Goal: Task Accomplishment & Management: Complete application form

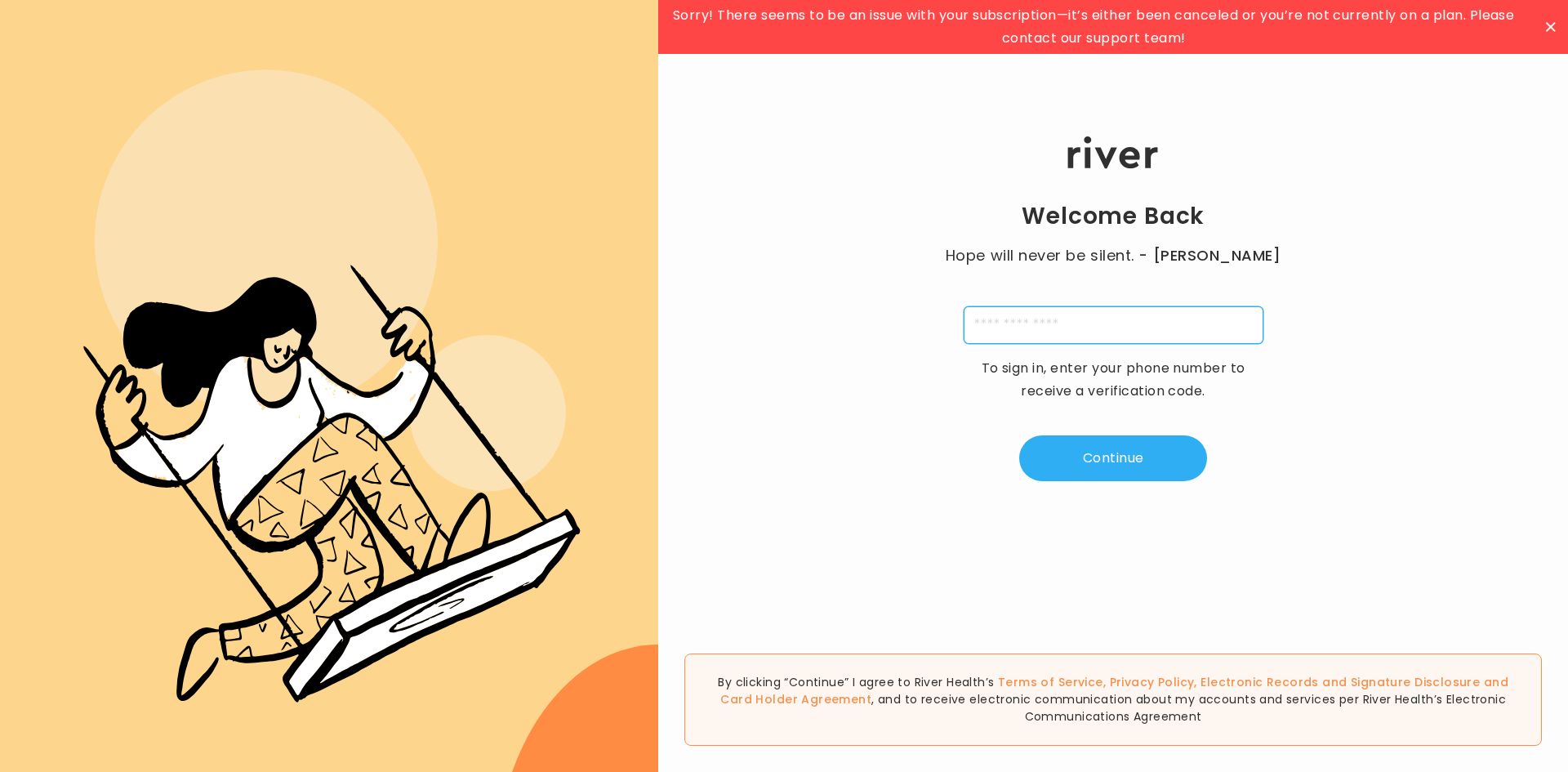
drag, startPoint x: 1130, startPoint y: 315, endPoint x: 1127, endPoint y: 323, distance: 8.5
click at [1130, 321] on input "tel" at bounding box center [1113, 325] width 300 height 38
type input "**********"
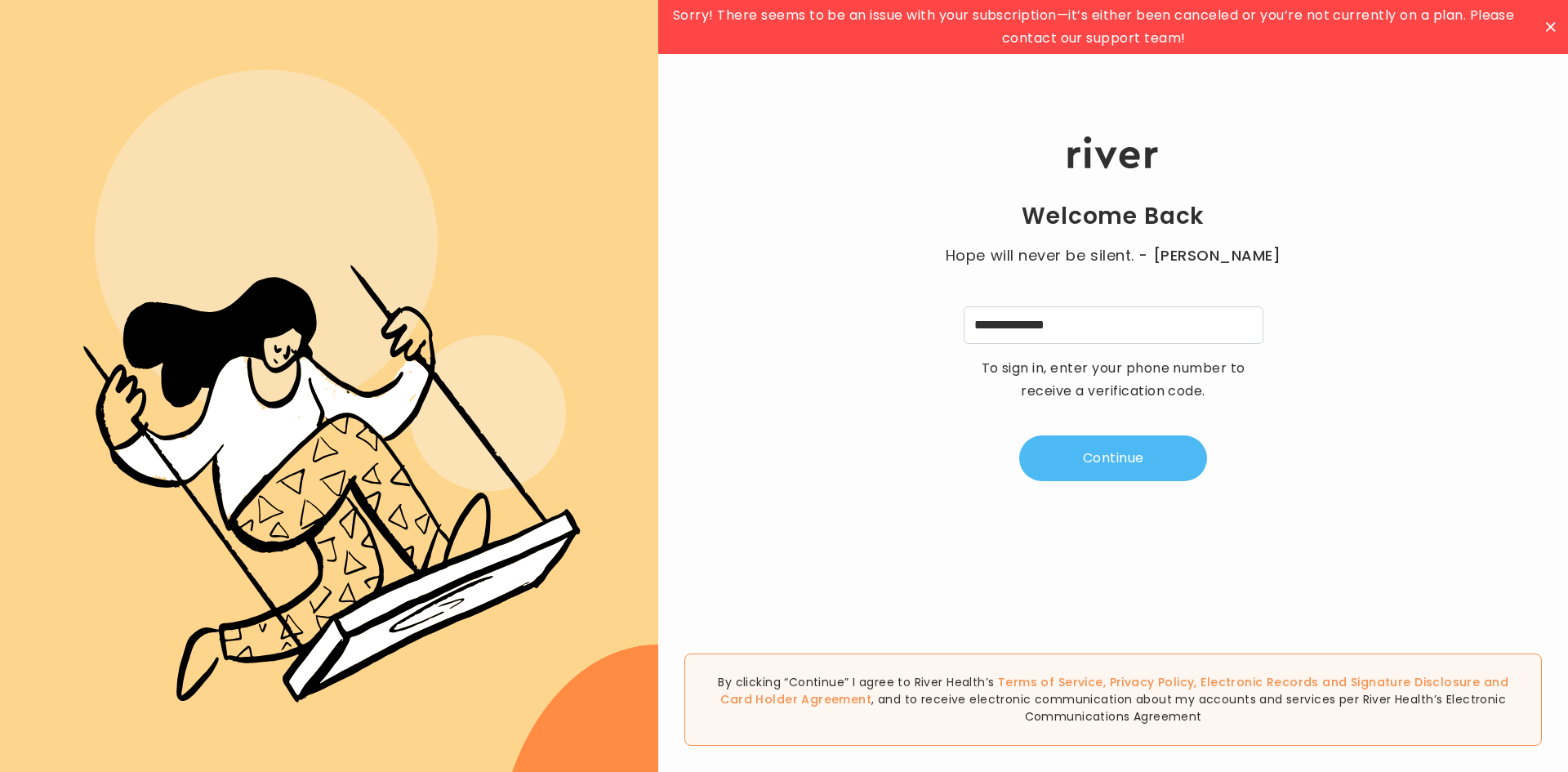
click at [1094, 457] on button "Continue" at bounding box center [1113, 458] width 188 height 46
type input "*"
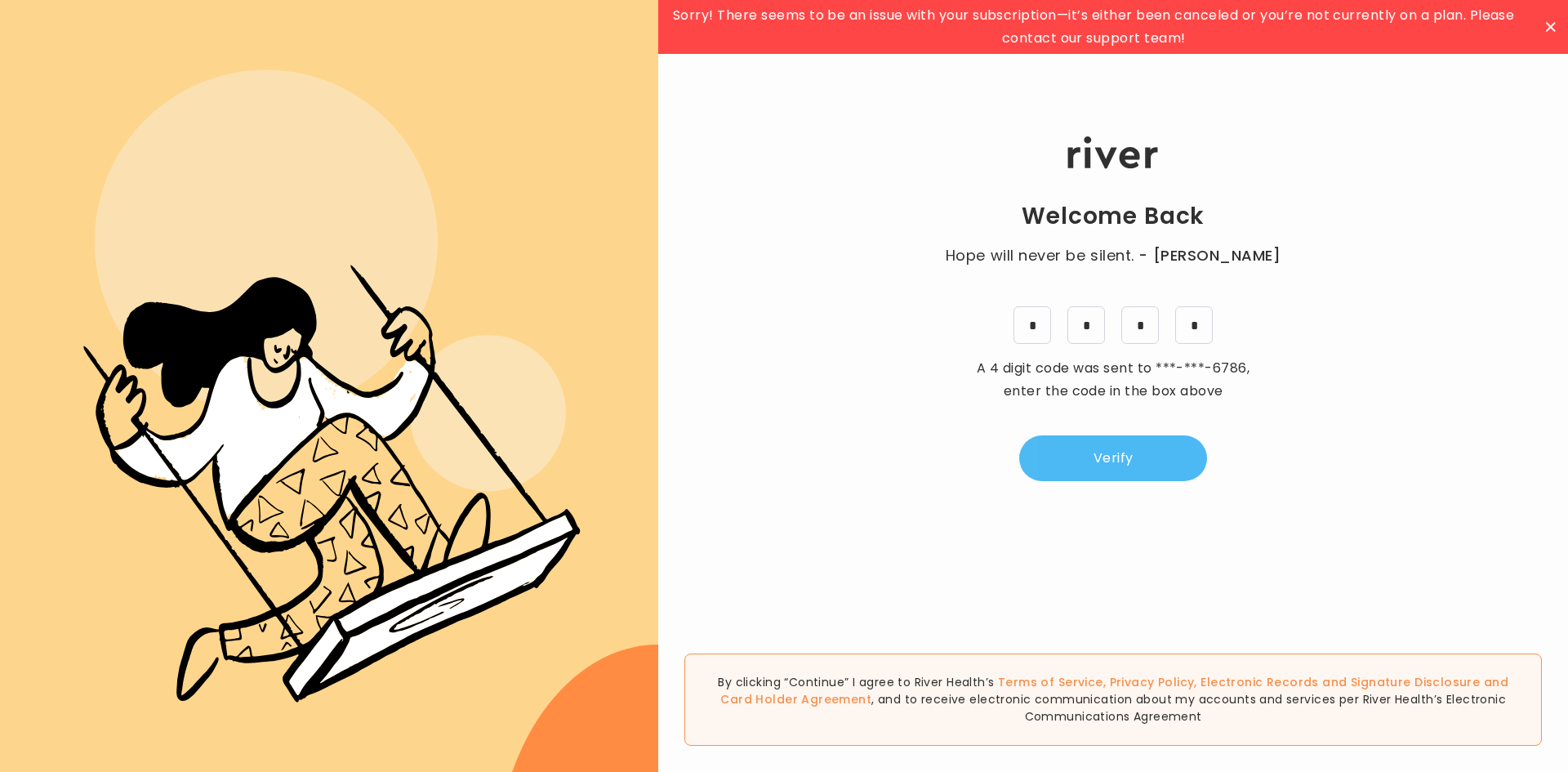
drag, startPoint x: 1062, startPoint y: 454, endPoint x: 1103, endPoint y: 455, distance: 41.0
click at [1089, 455] on button "Verify" at bounding box center [1113, 458] width 188 height 46
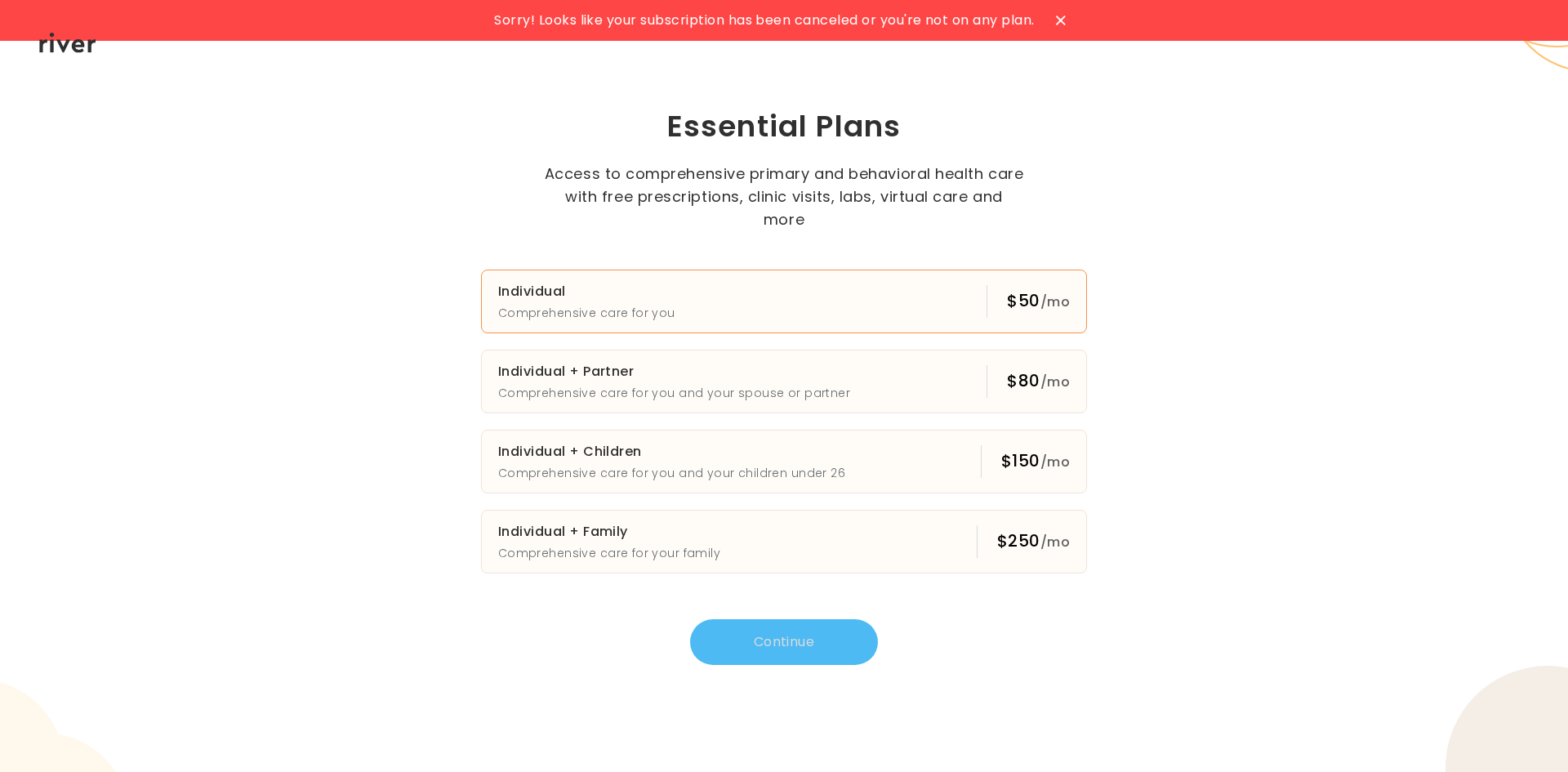
click at [1008, 292] on div "$50 /mo" at bounding box center [1038, 301] width 63 height 25
click at [738, 652] on button "Continue" at bounding box center [784, 642] width 188 height 46
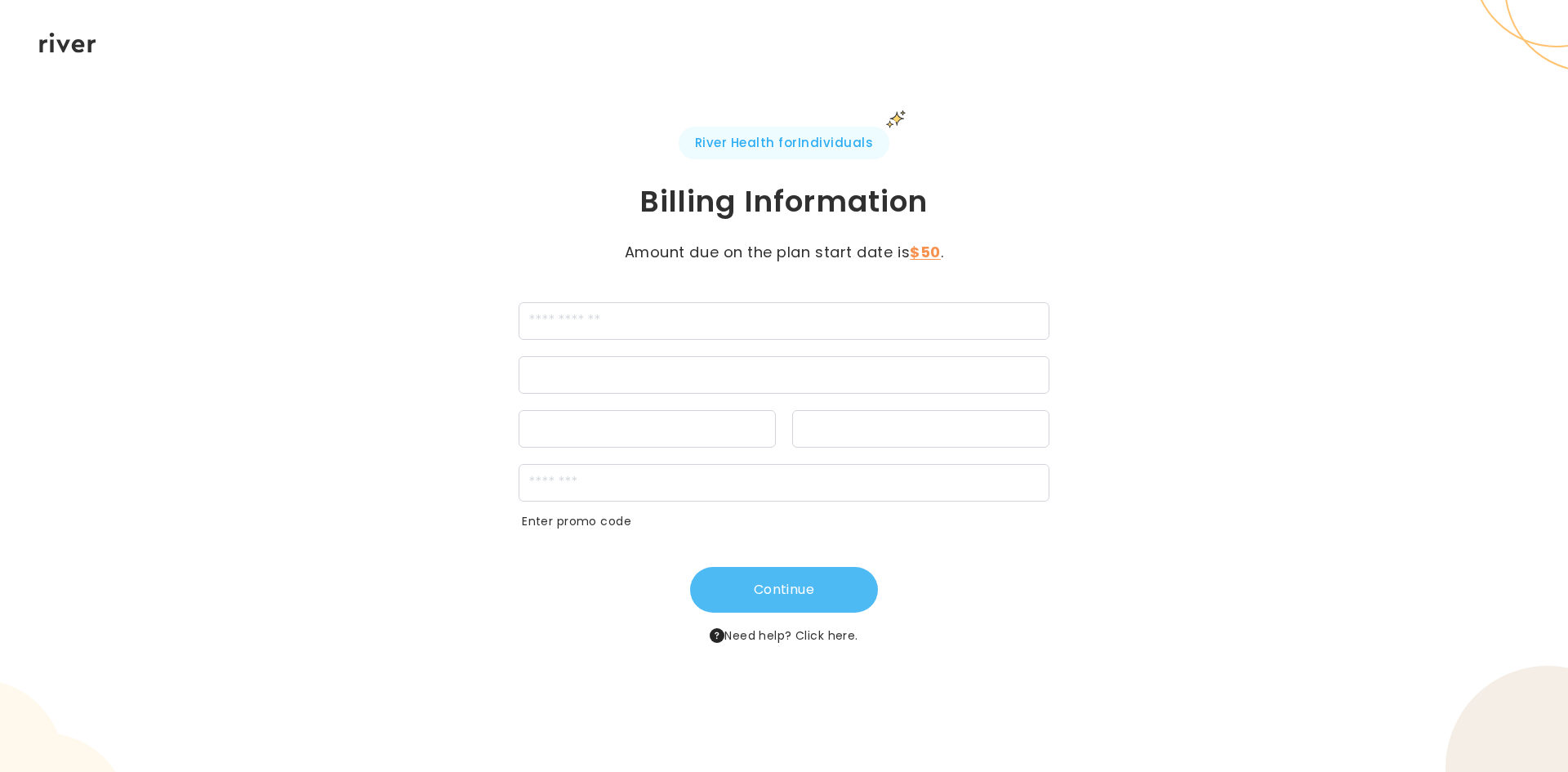
drag, startPoint x: 819, startPoint y: 588, endPoint x: 819, endPoint y: 598, distance: 10.0
click at [819, 598] on button "Continue" at bounding box center [784, 590] width 188 height 46
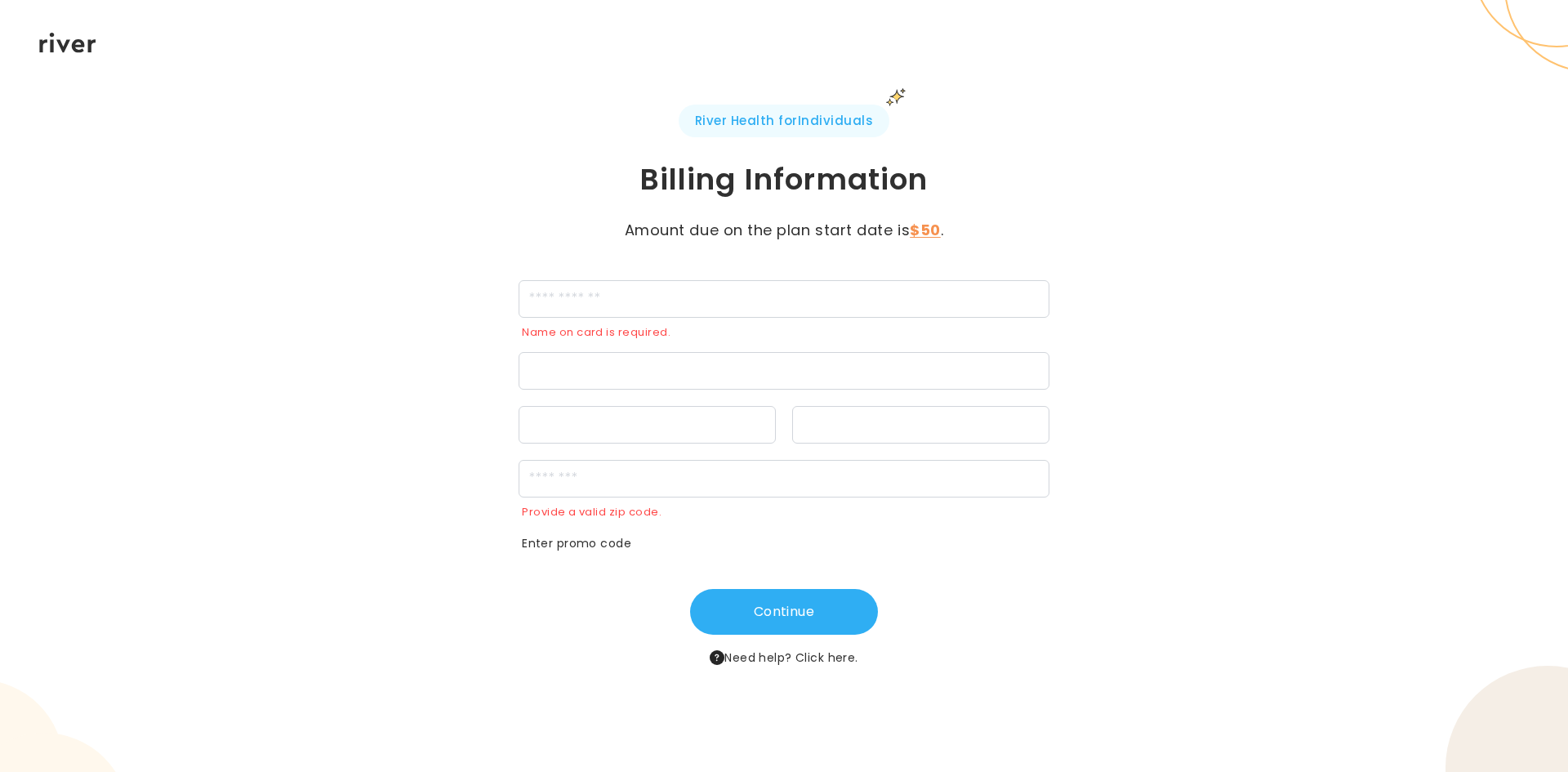
click at [664, 323] on div "Name on card is required." at bounding box center [785, 333] width 527 height 23
click at [649, 360] on div at bounding box center [784, 371] width 531 height 38
click at [648, 364] on iframe at bounding box center [784, 372] width 509 height 15
drag, startPoint x: 708, startPoint y: 364, endPoint x: 572, endPoint y: 333, distance: 139.5
click at [566, 346] on div "Name on card is required. Provide a valid zip code. Enter promo code" at bounding box center [784, 415] width 531 height 271
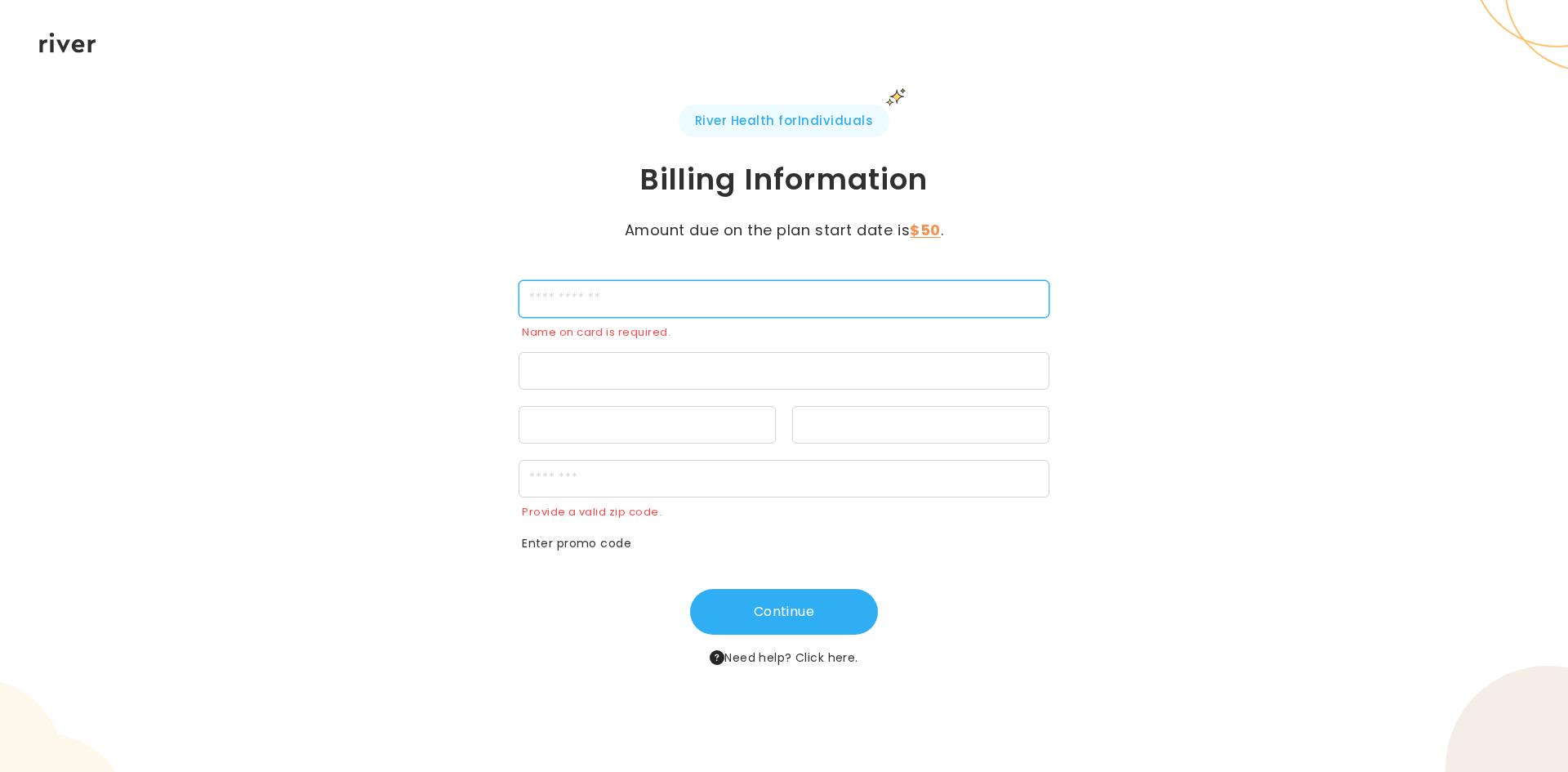
type input "**********"
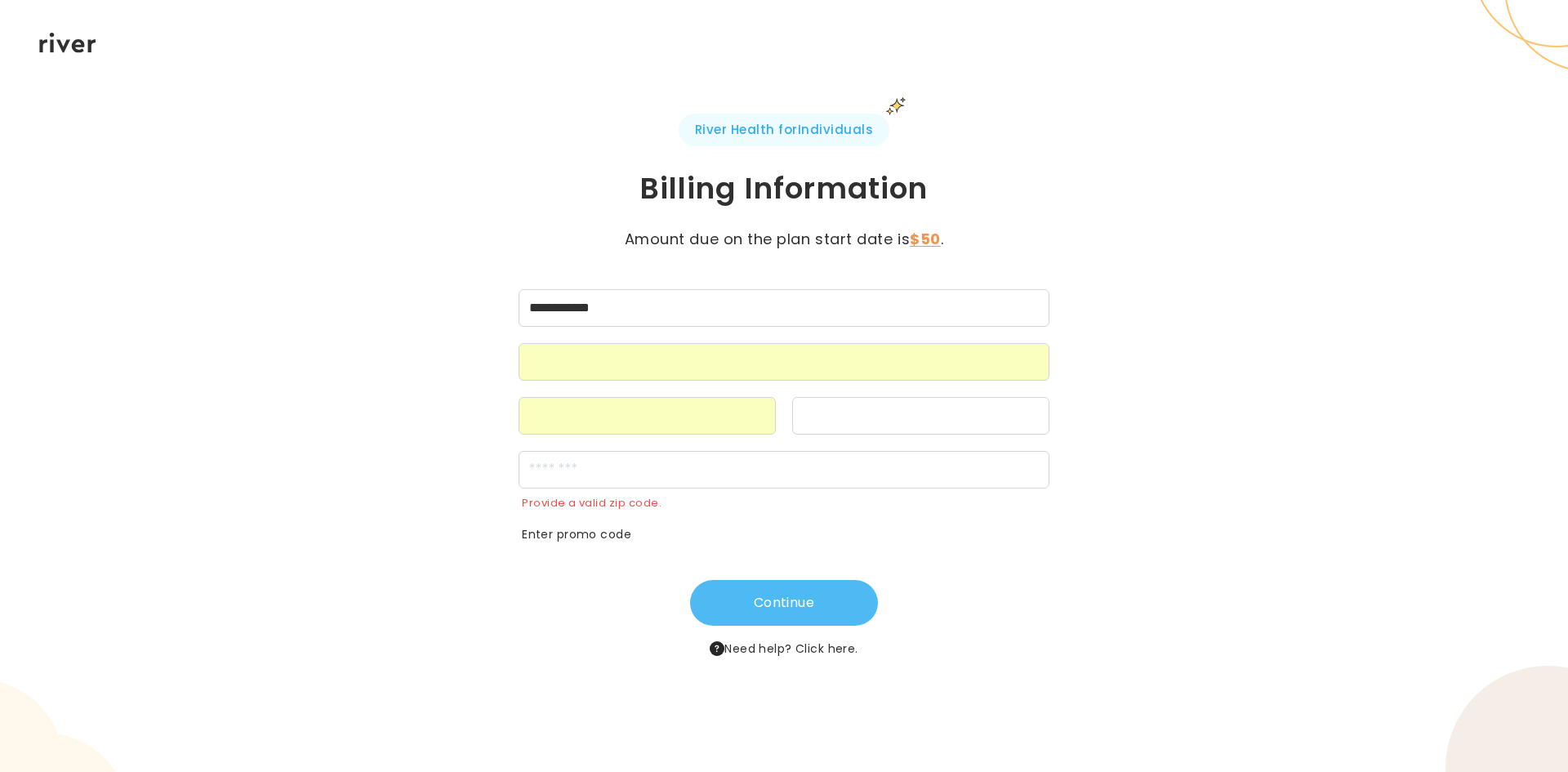
click at [764, 601] on button "Continue" at bounding box center [784, 603] width 188 height 46
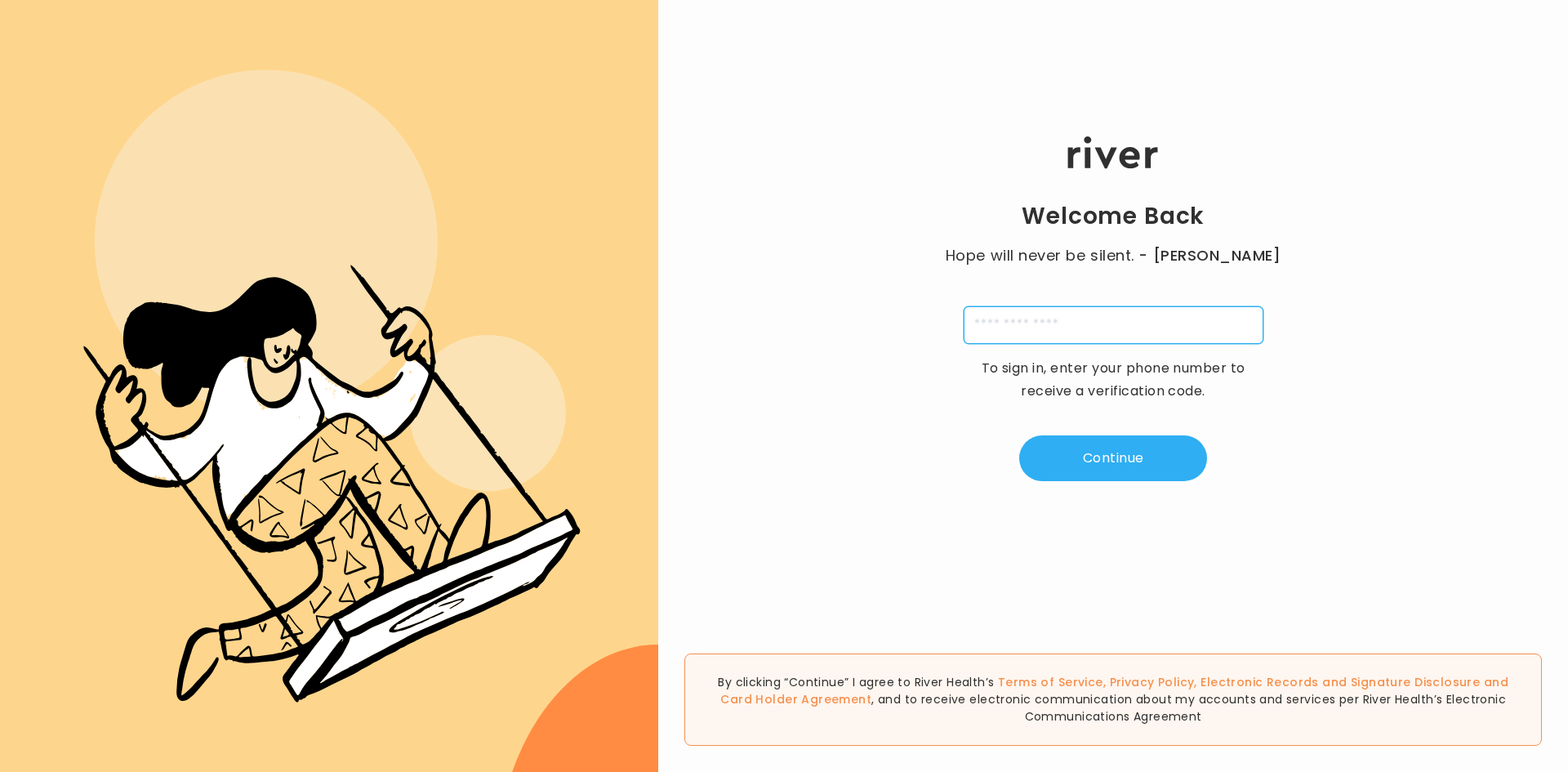
click at [1174, 308] on input "tel" at bounding box center [1113, 325] width 300 height 38
type input "**********"
type input "*"
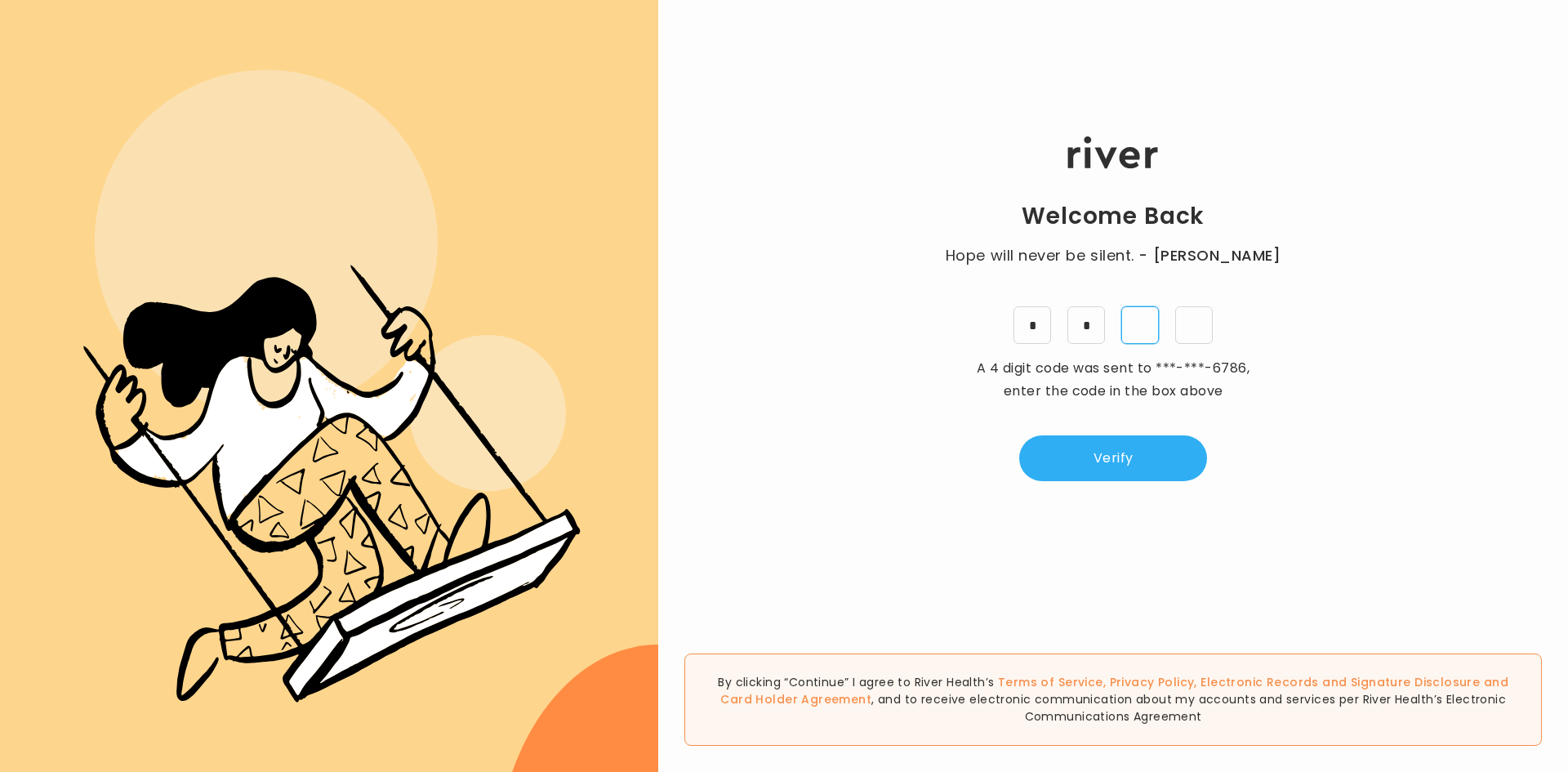
type input "*"
click at [1122, 473] on button "Verify" at bounding box center [1113, 458] width 188 height 46
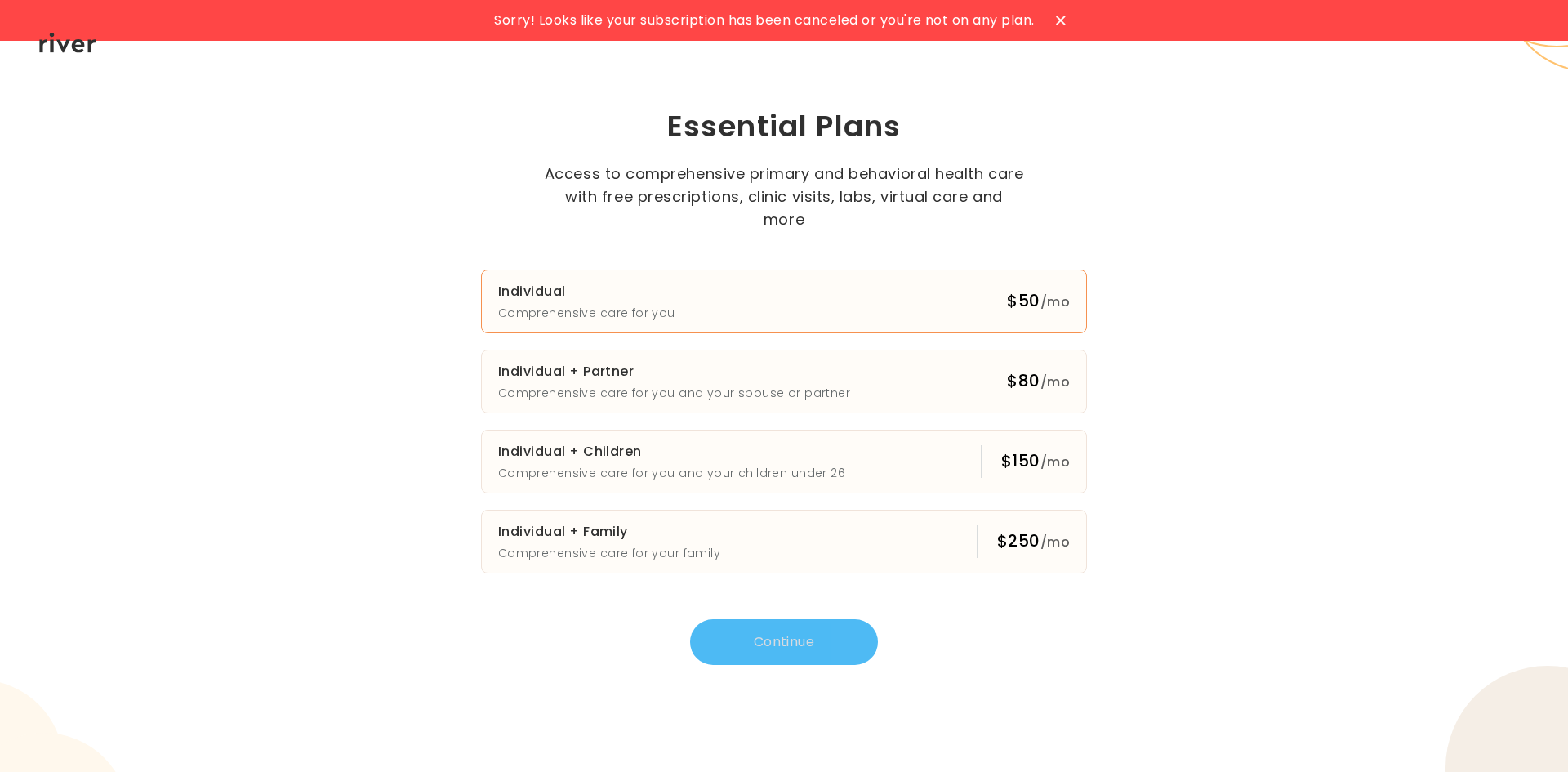
click at [609, 303] on p "Comprehensive care for you" at bounding box center [586, 313] width 177 height 20
click at [777, 644] on button "Continue" at bounding box center [784, 642] width 188 height 46
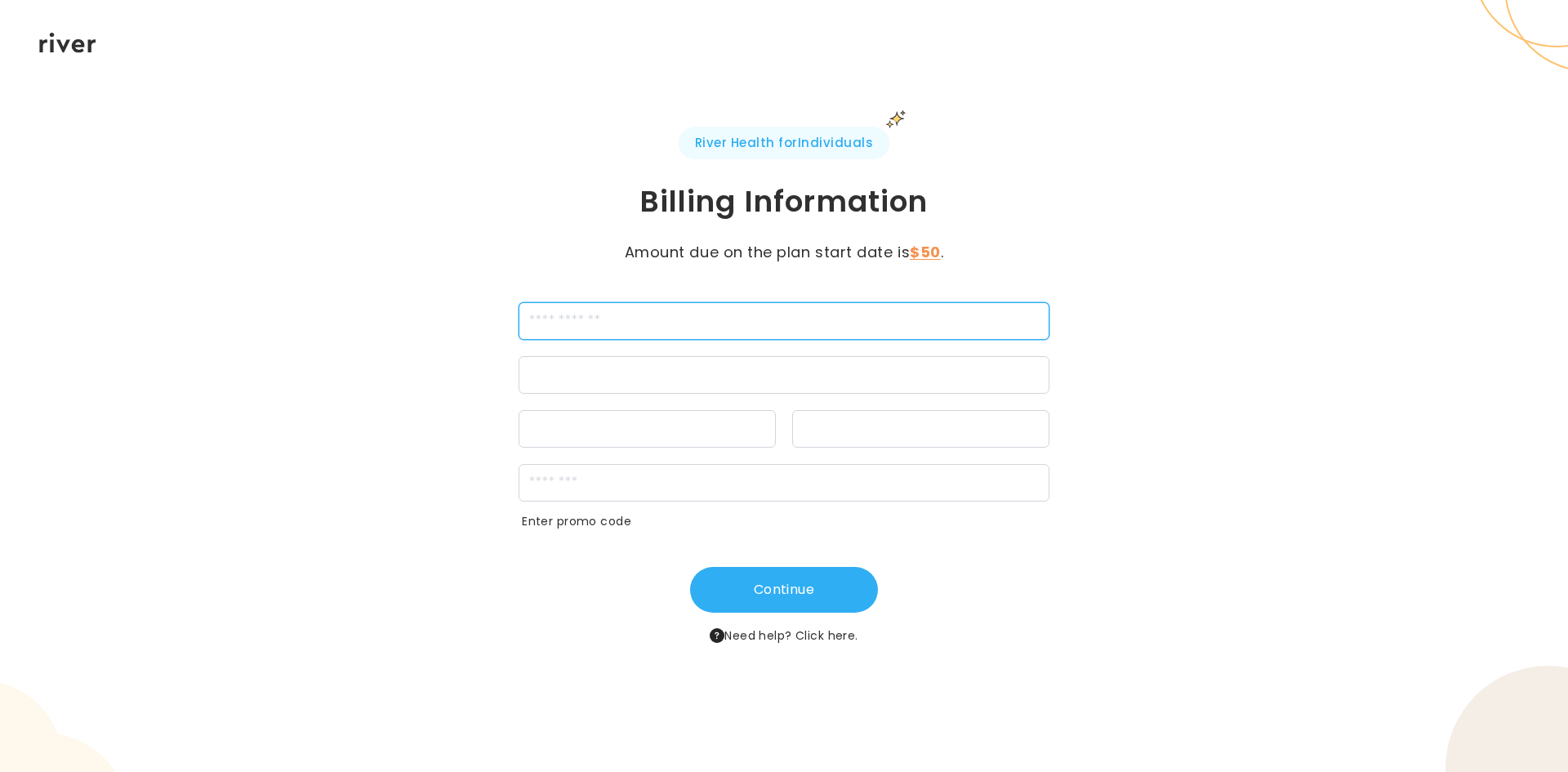
click at [716, 303] on input "cardName" at bounding box center [784, 321] width 531 height 38
click at [580, 317] on input "cardName" at bounding box center [784, 321] width 531 height 38
type input "**********"
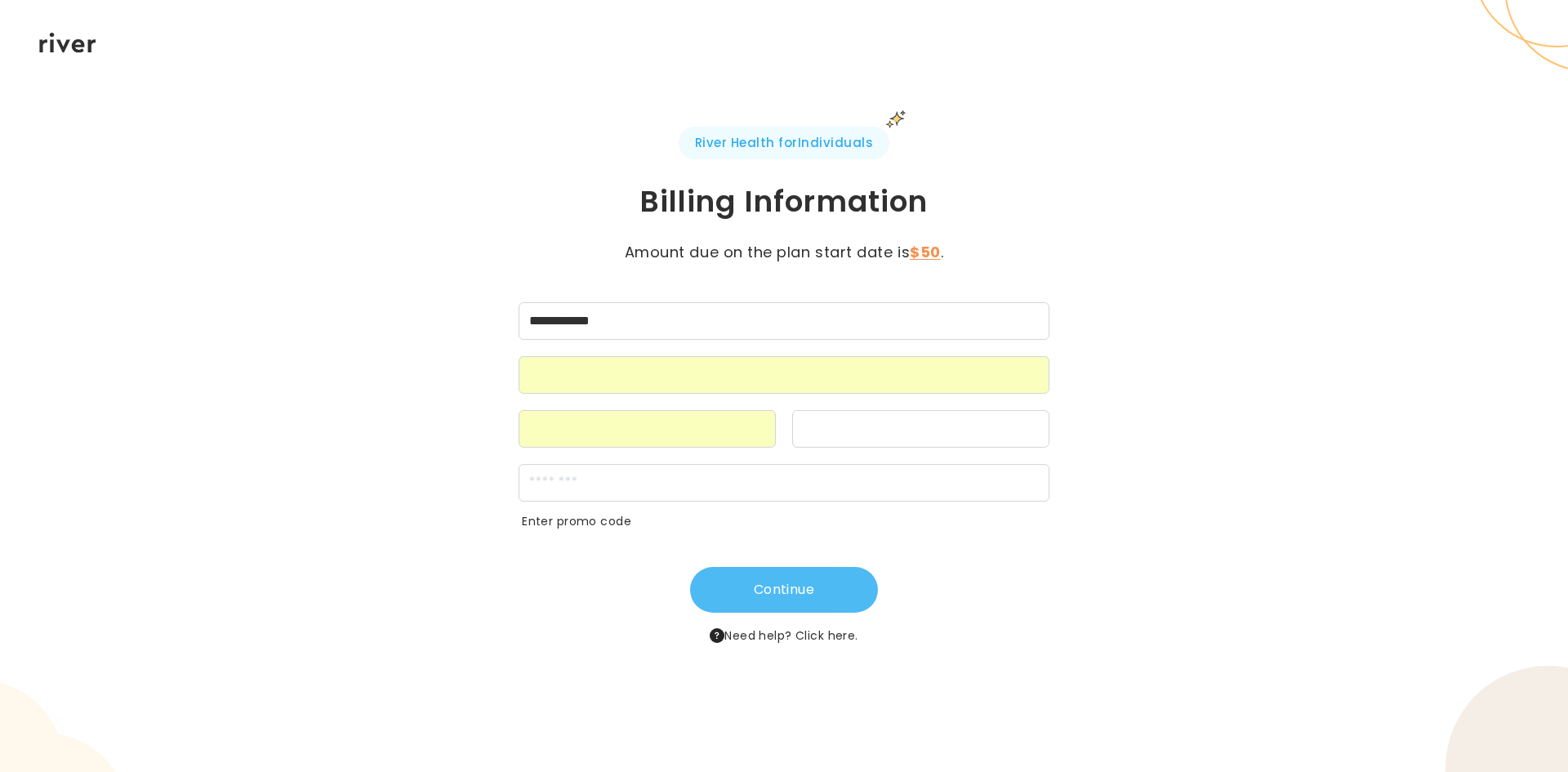
click at [816, 580] on button "Continue" at bounding box center [784, 590] width 188 height 46
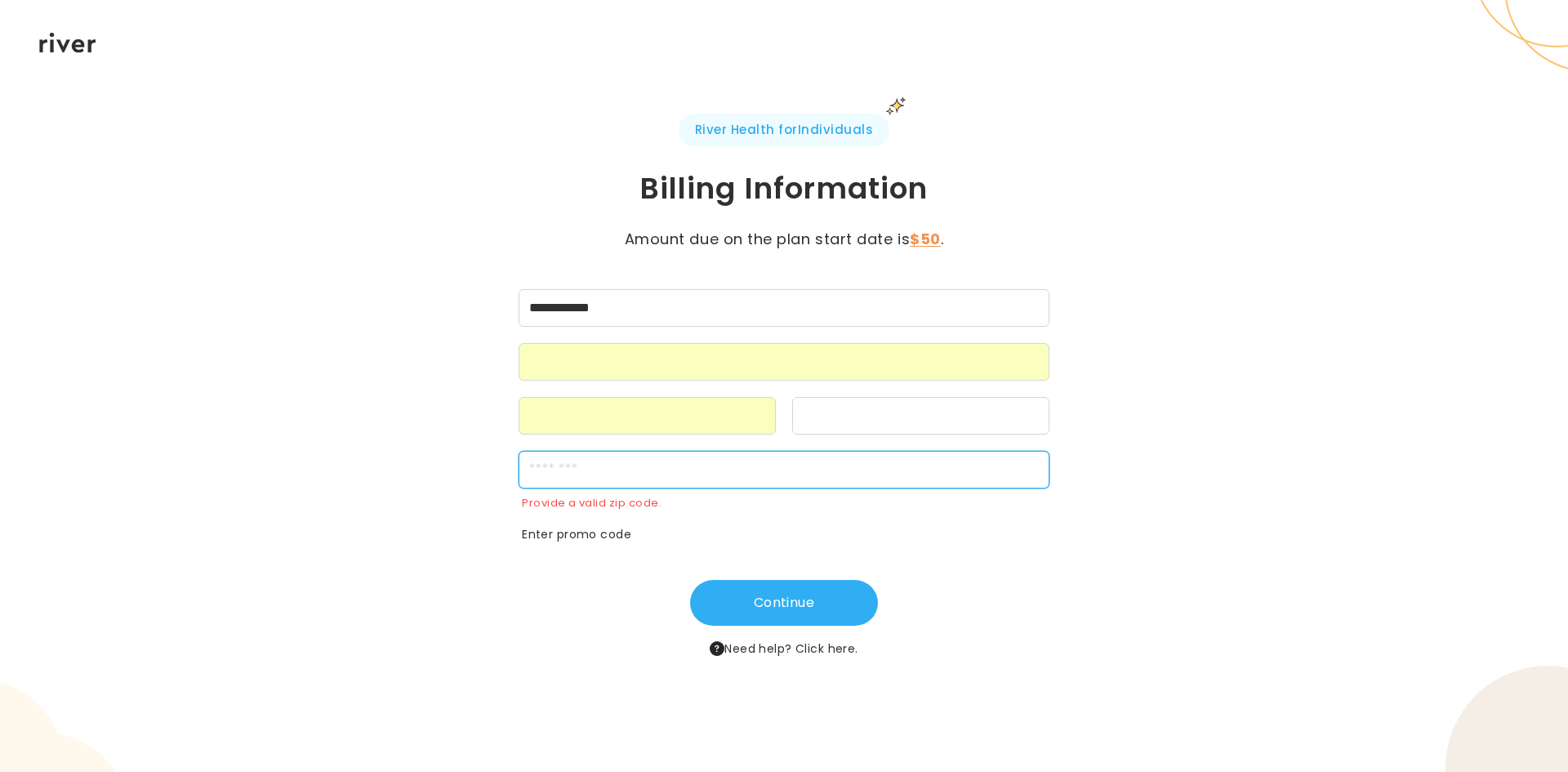
click at [620, 485] on input "zipCode" at bounding box center [784, 469] width 531 height 38
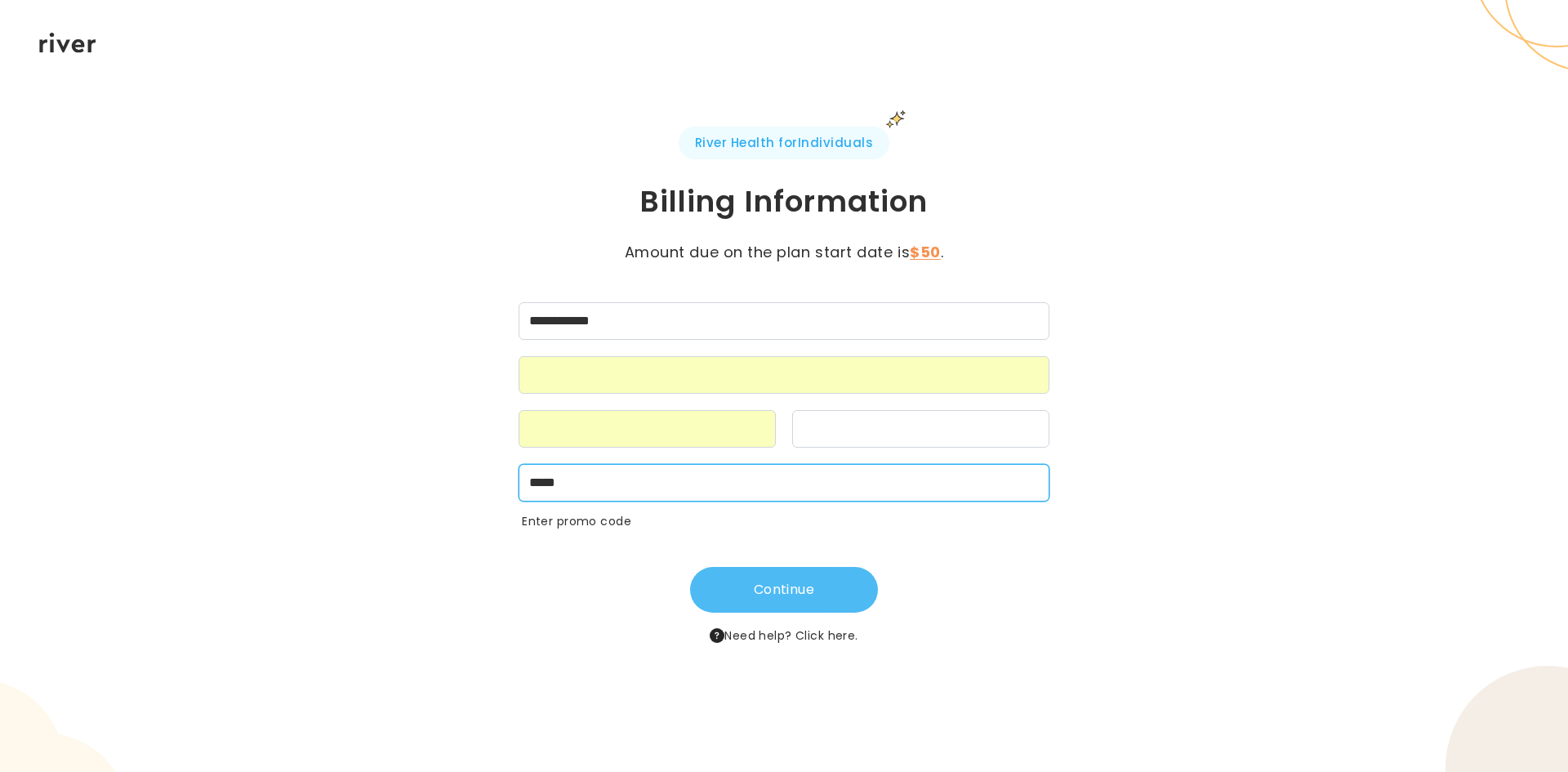
type input "*****"
click at [740, 575] on button "Continue" at bounding box center [784, 590] width 188 height 46
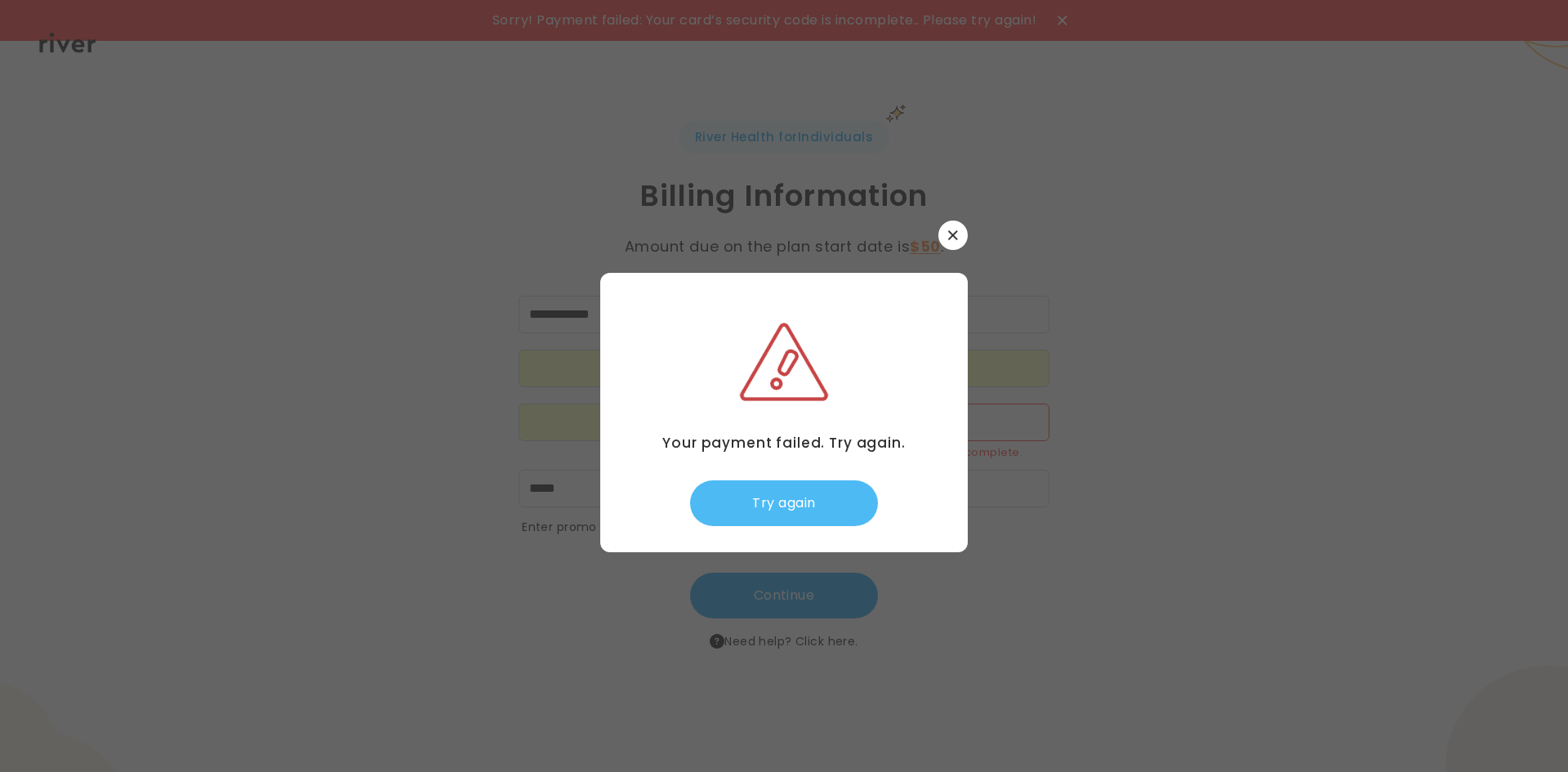
click at [747, 488] on button "Try again" at bounding box center [784, 504] width 188 height 46
click at [814, 528] on div "Your payment failed. Try again. Try again" at bounding box center [784, 412] width 367 height 280
click at [953, 233] on icon "button" at bounding box center [952, 234] width 9 height 9
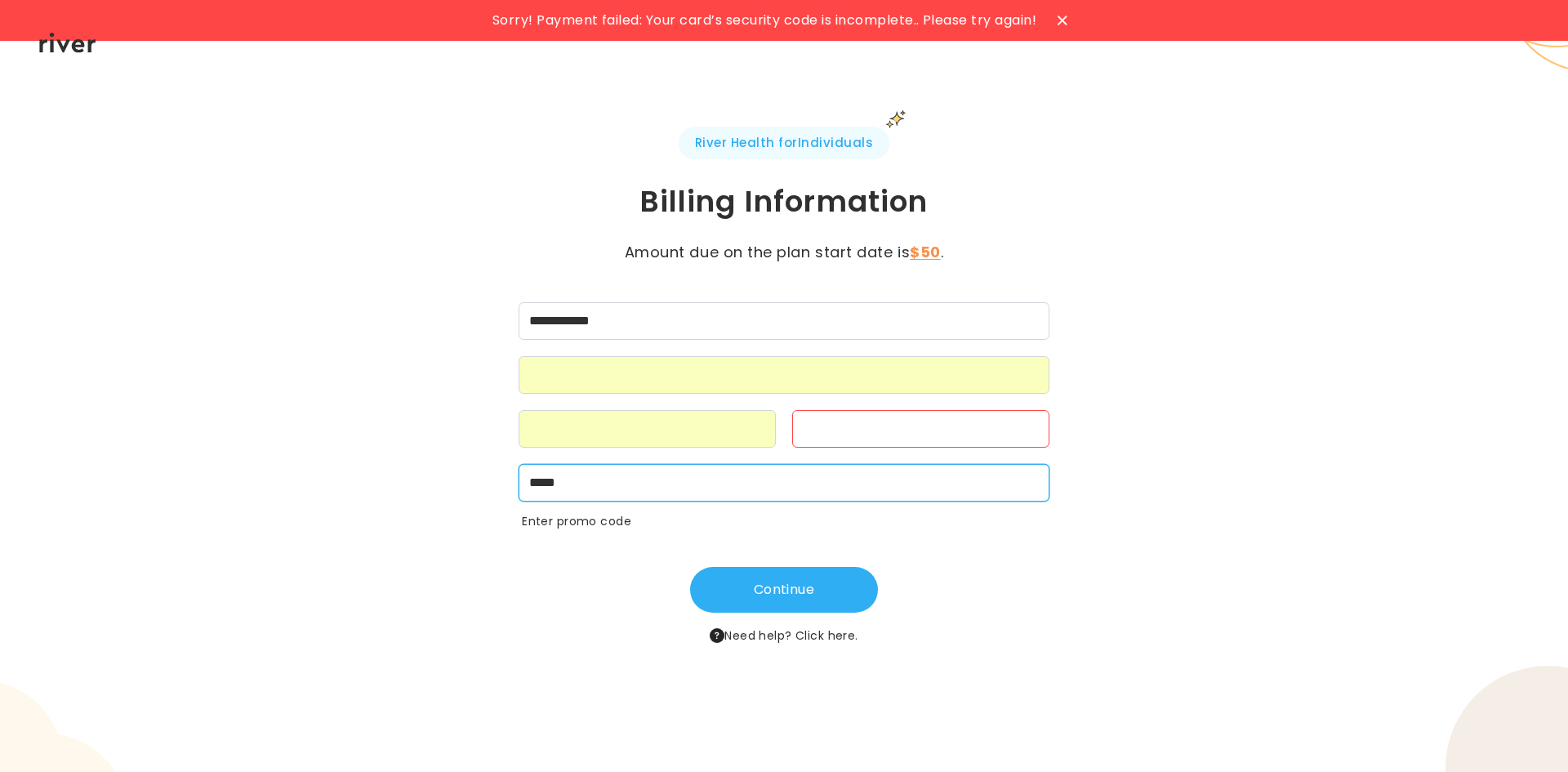
click at [640, 479] on input "*****" at bounding box center [784, 483] width 531 height 38
click at [824, 440] on div at bounding box center [920, 429] width 257 height 38
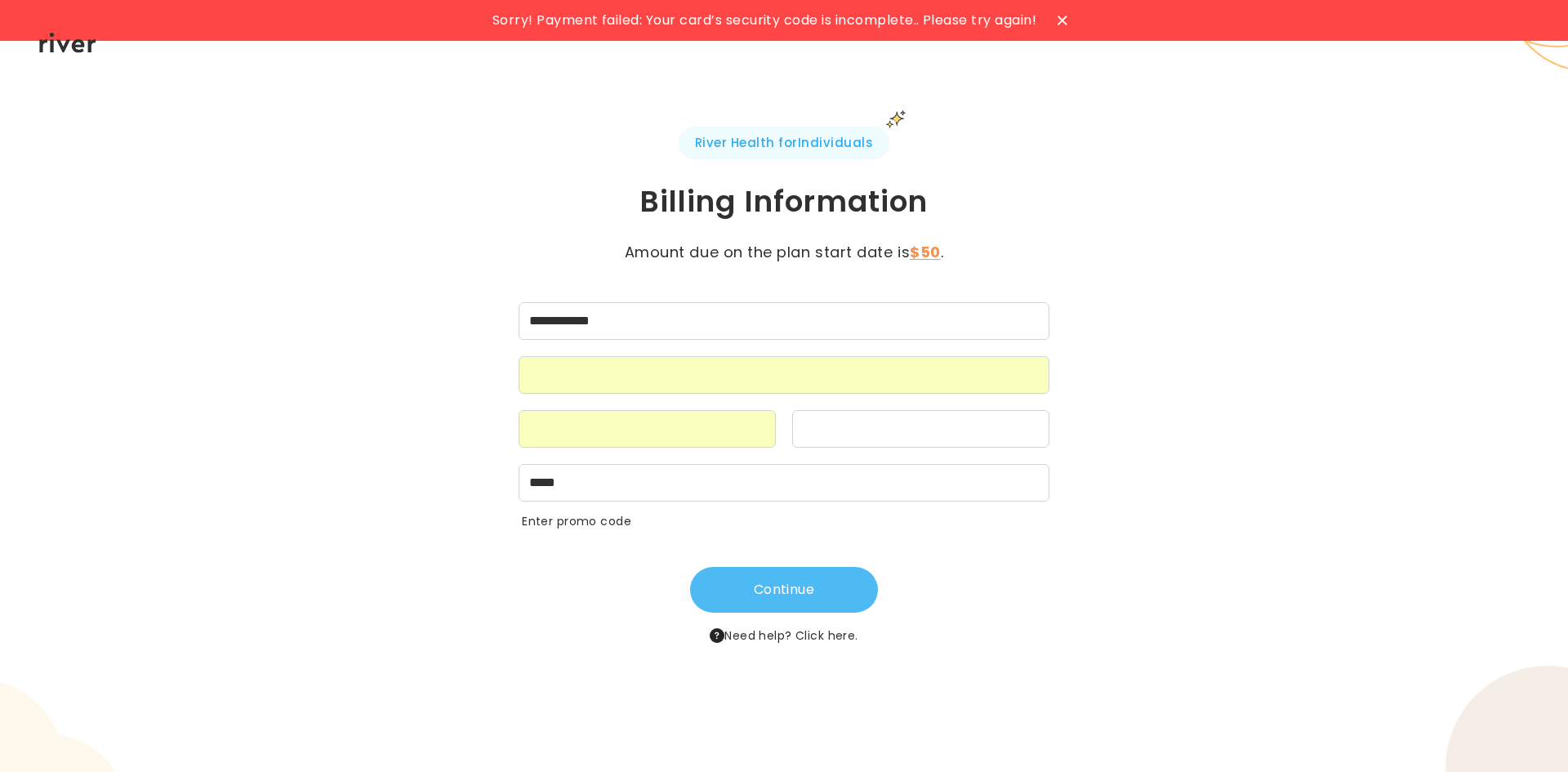
click at [814, 607] on button "Continue" at bounding box center [784, 590] width 188 height 46
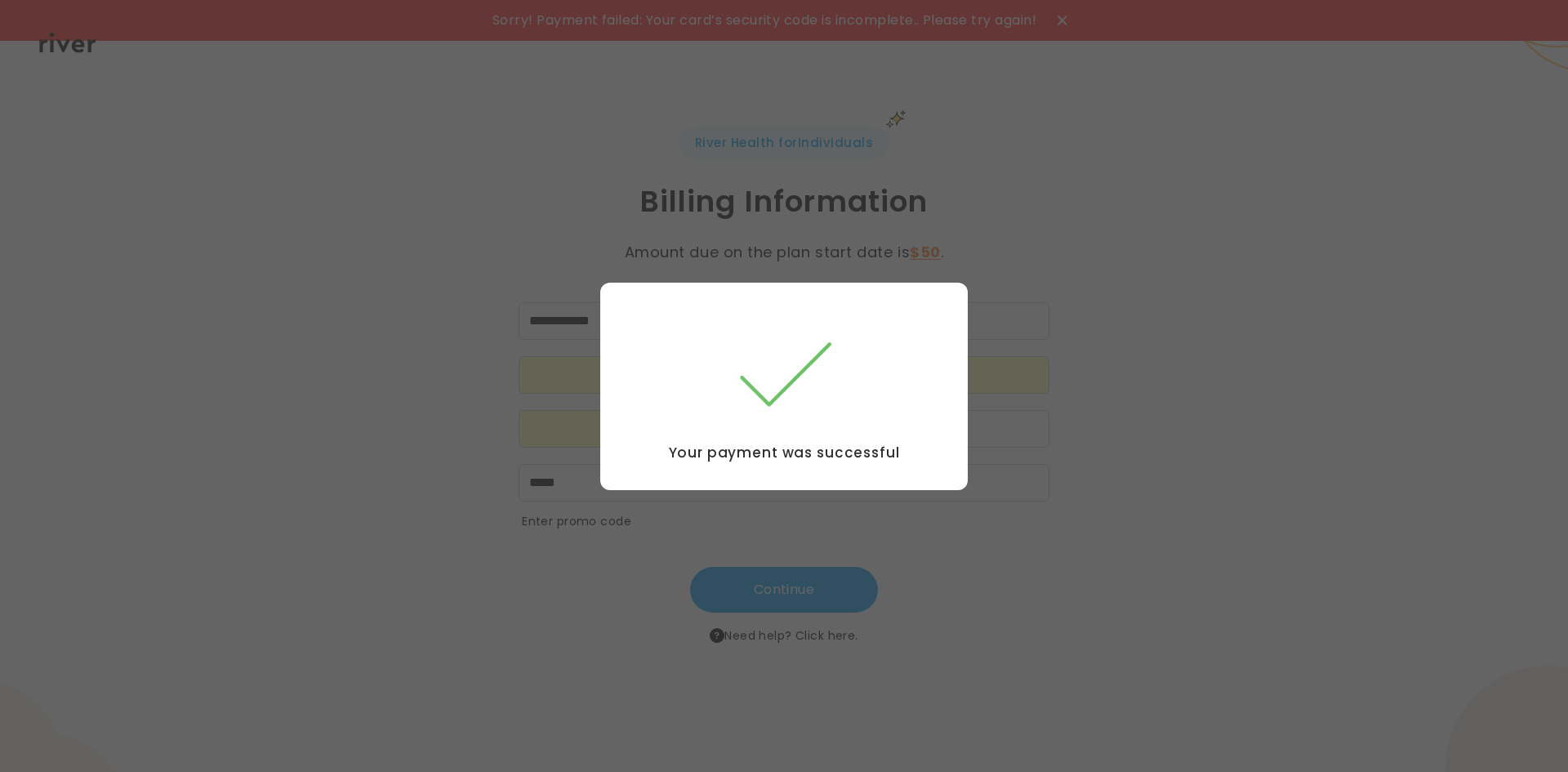
click at [1237, 376] on div at bounding box center [784, 386] width 1568 height 772
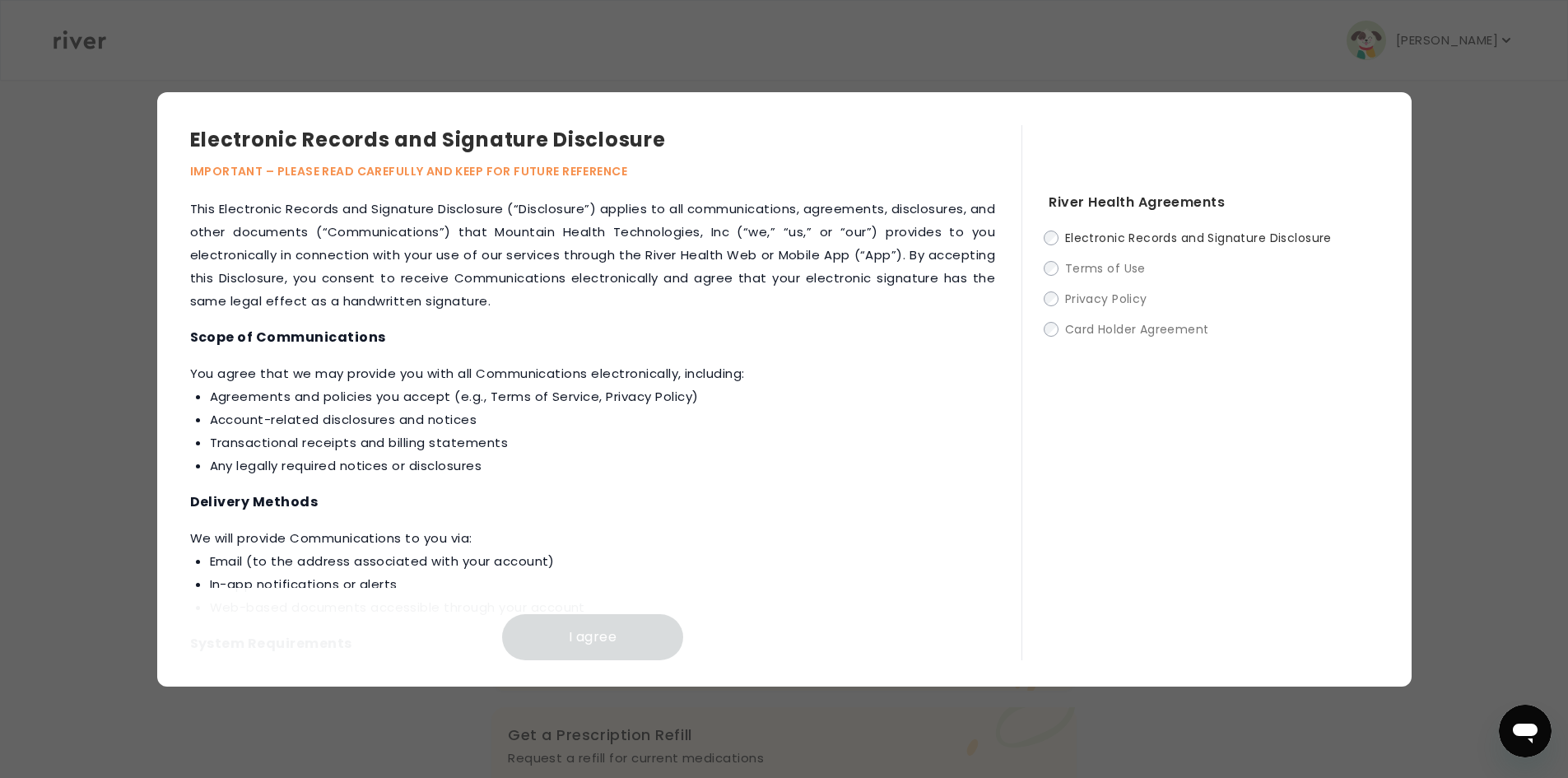
click at [1067, 248] on div "Electronic Records and Signature Disclosure Terms of Use Privacy Policy Card Ho…" at bounding box center [1213, 283] width 329 height 113
click at [1049, 247] on div "Electronic Records and Signature Disclosure Terms of Use Privacy Policy Card Ho…" at bounding box center [1213, 283] width 329 height 113
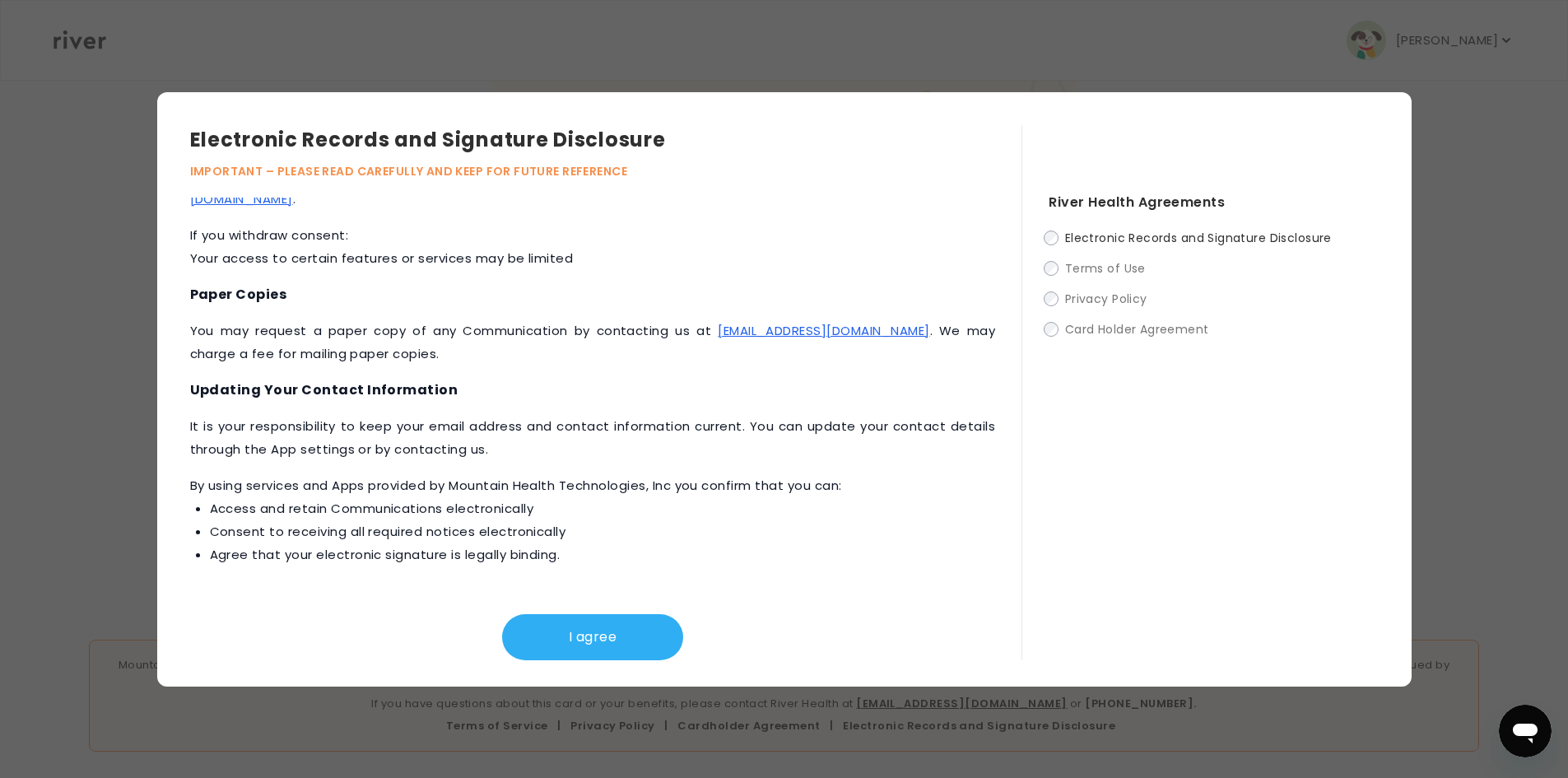
scroll to position [696, 0]
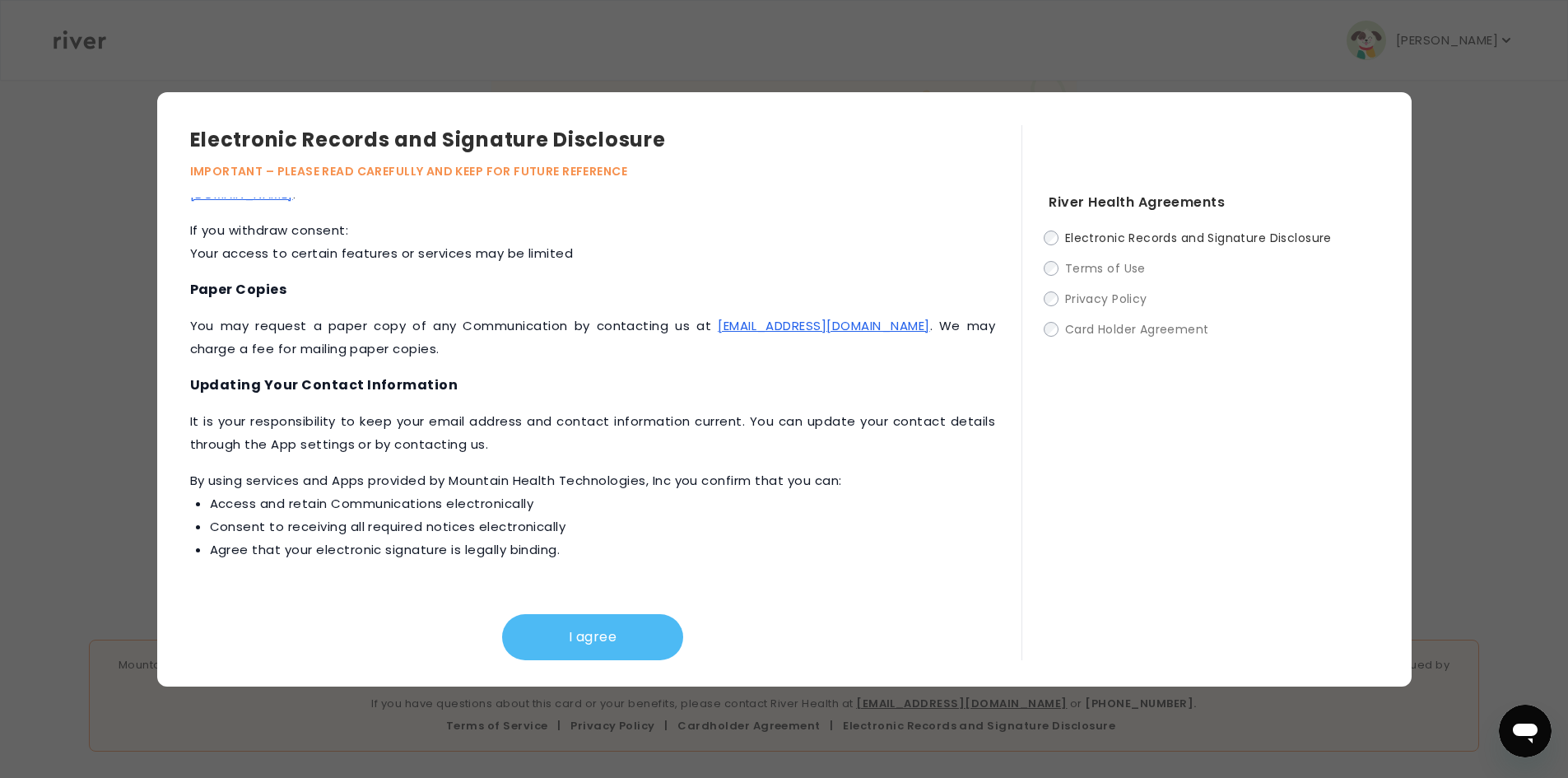
click at [611, 633] on button "I agree" at bounding box center [593, 638] width 181 height 47
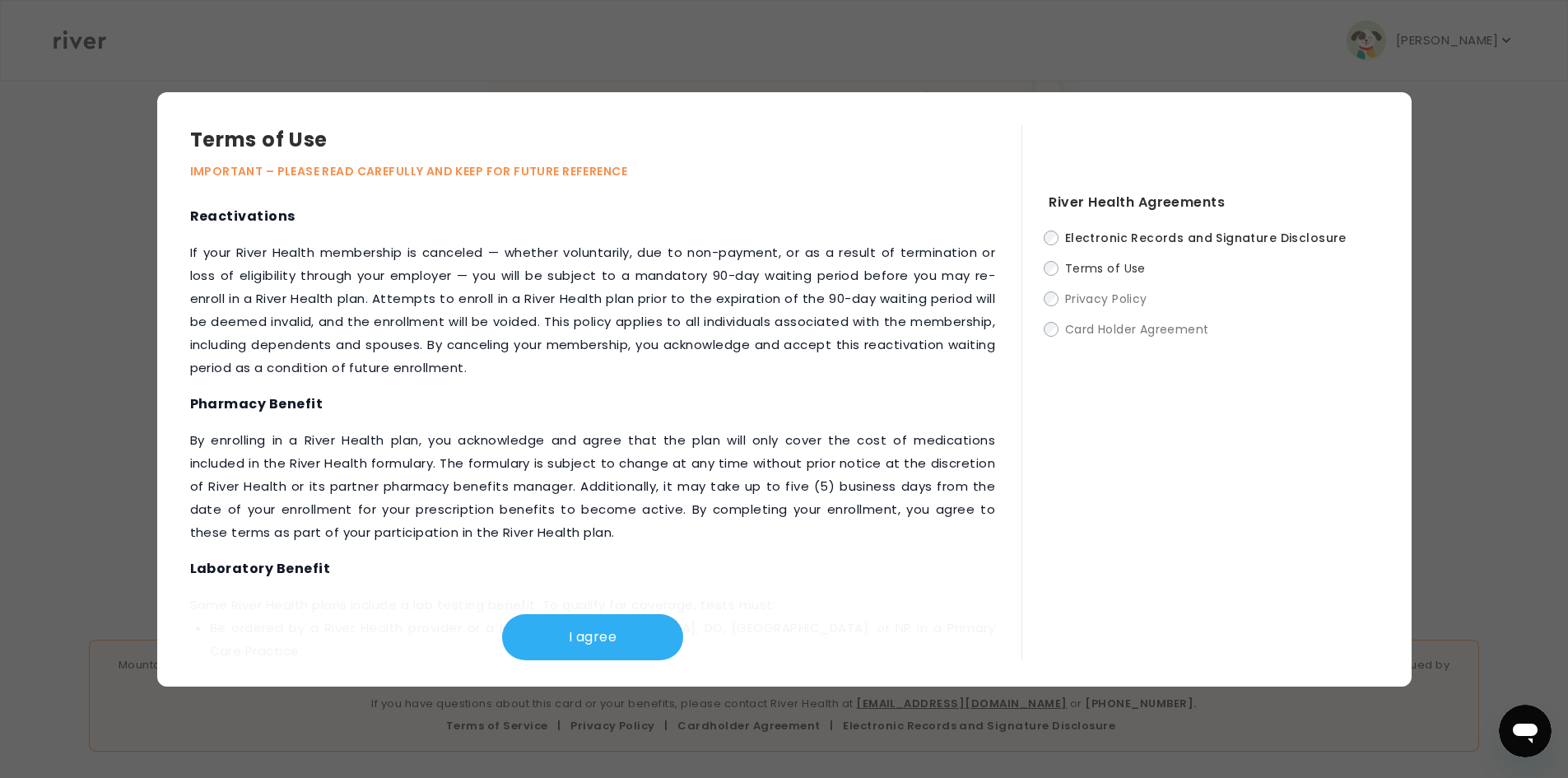
scroll to position [1751, 0]
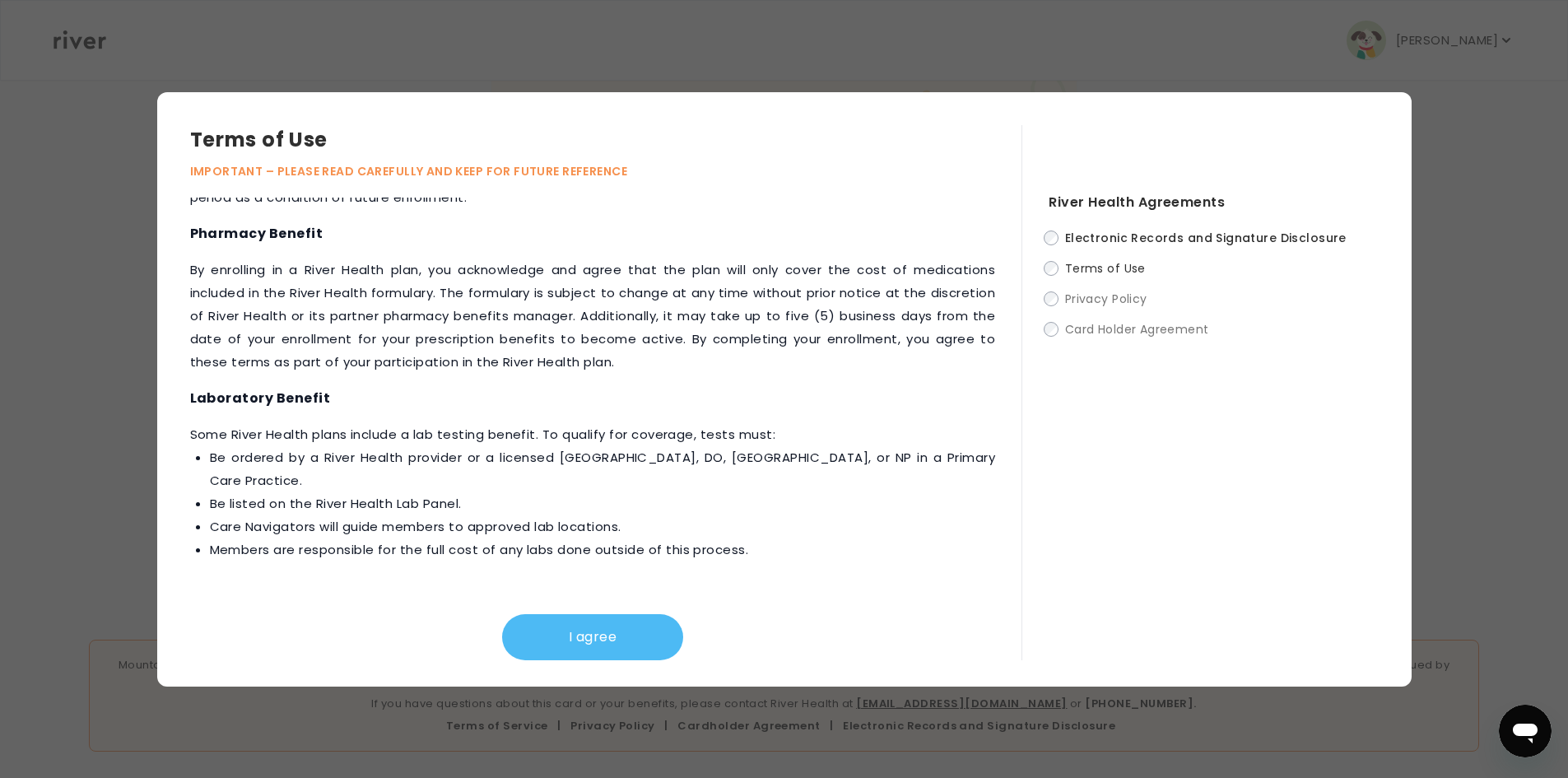
click at [616, 634] on button "I agree" at bounding box center [593, 638] width 181 height 47
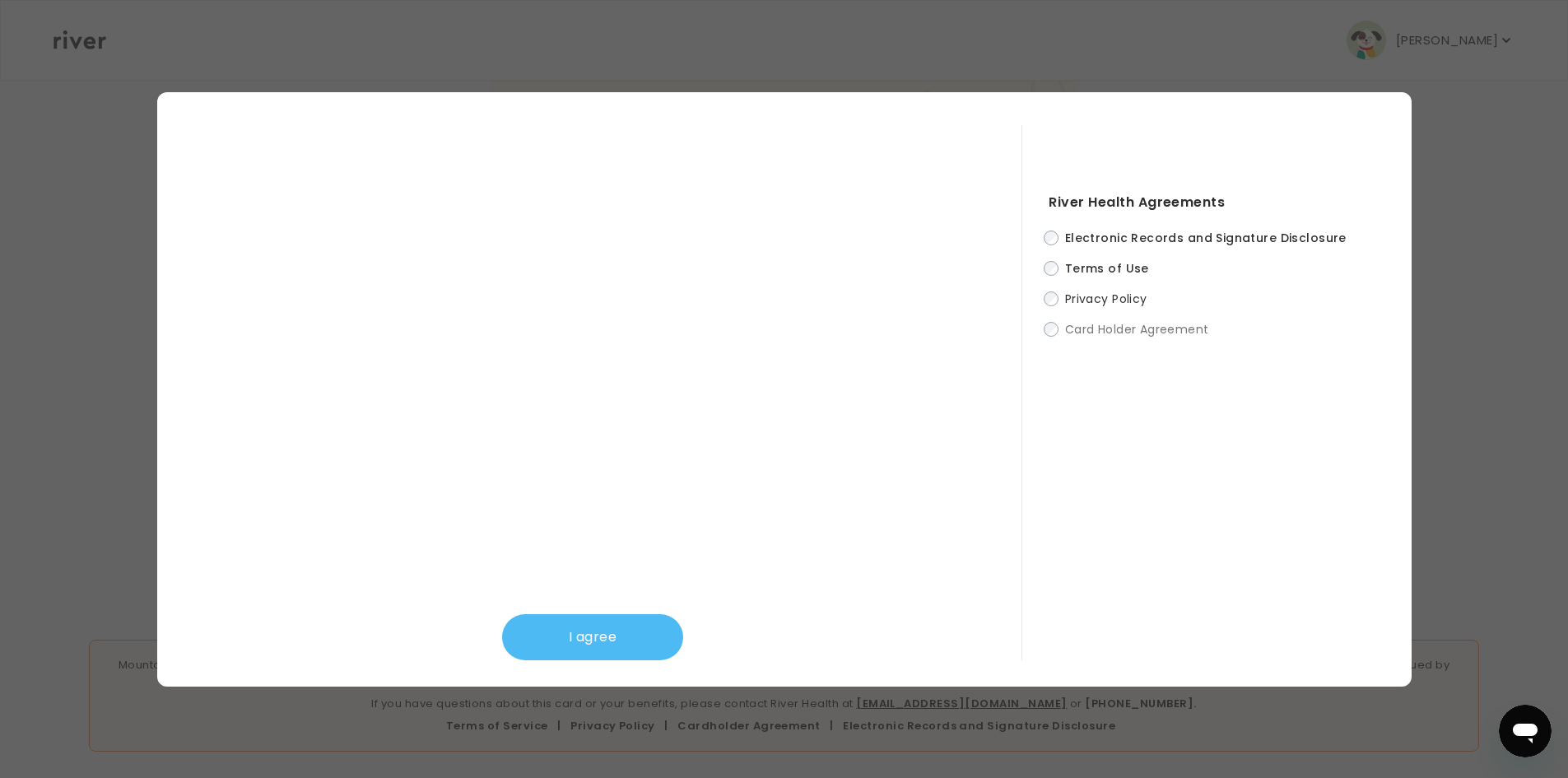
click at [625, 628] on button "I agree" at bounding box center [593, 638] width 181 height 47
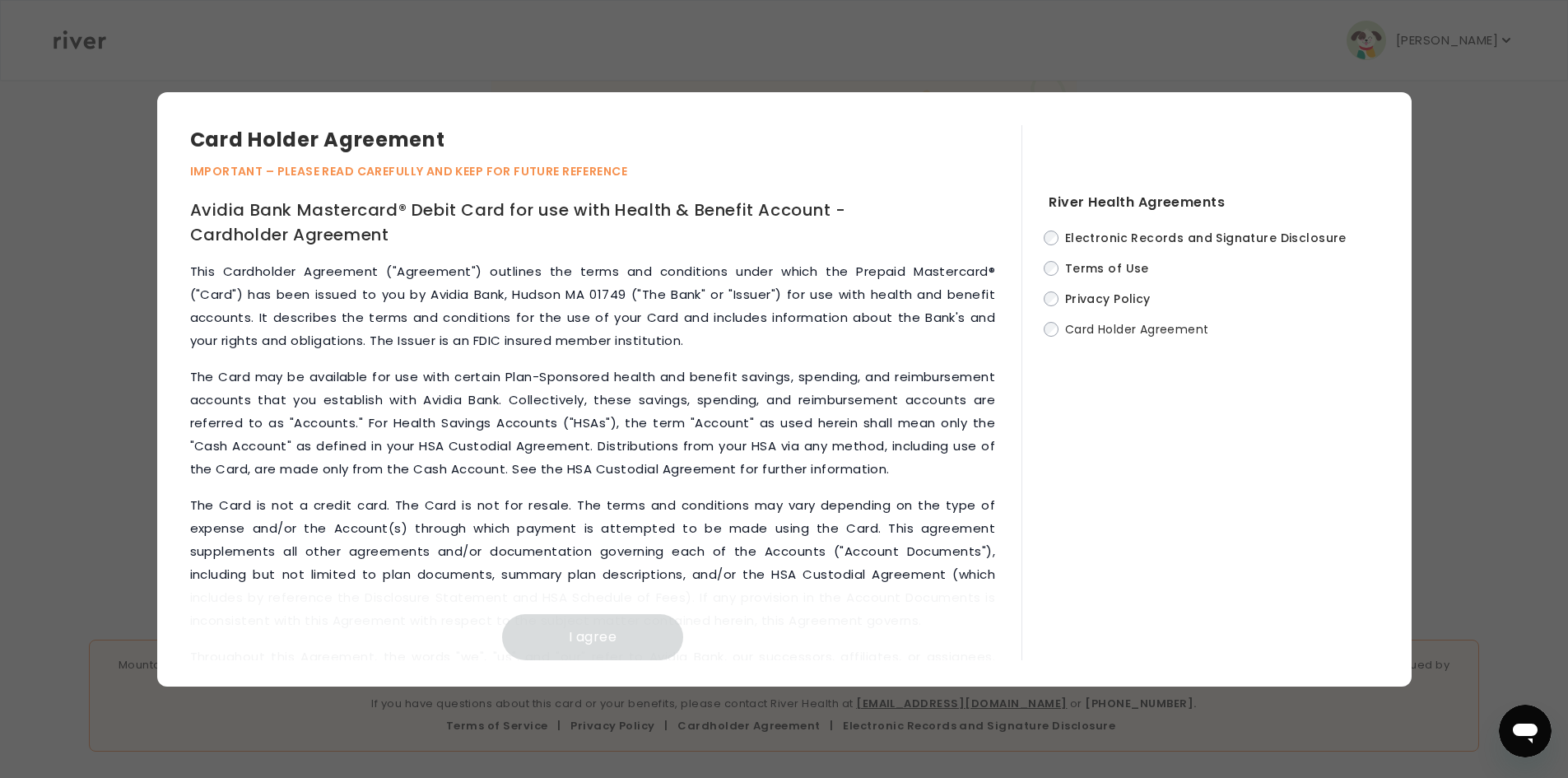
click at [1027, 297] on div "River Health Agreements Electronic Records and Signature Disclosure Terms of Us…" at bounding box center [1200, 392] width 357 height 535
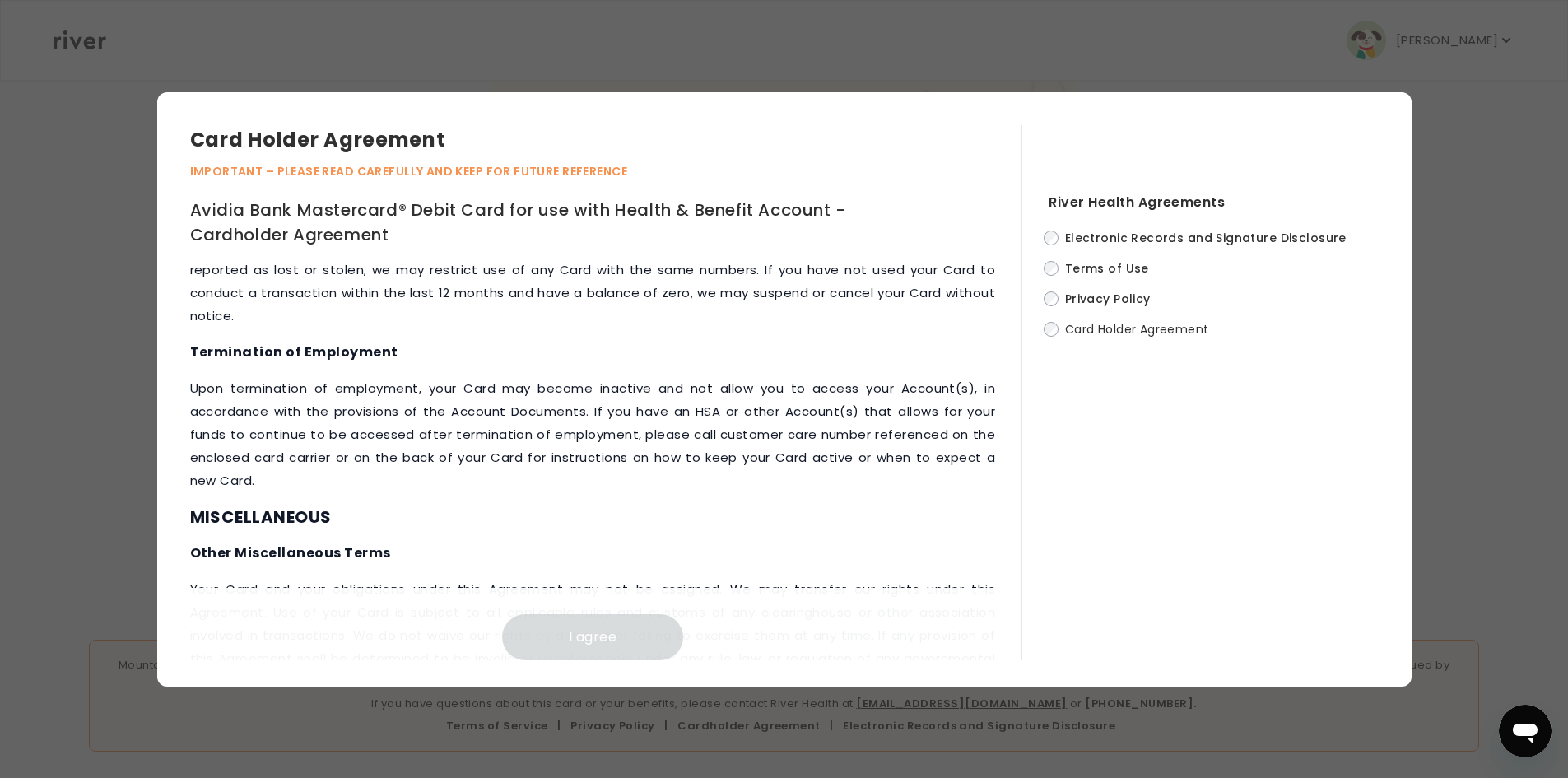
scroll to position [6881, 0]
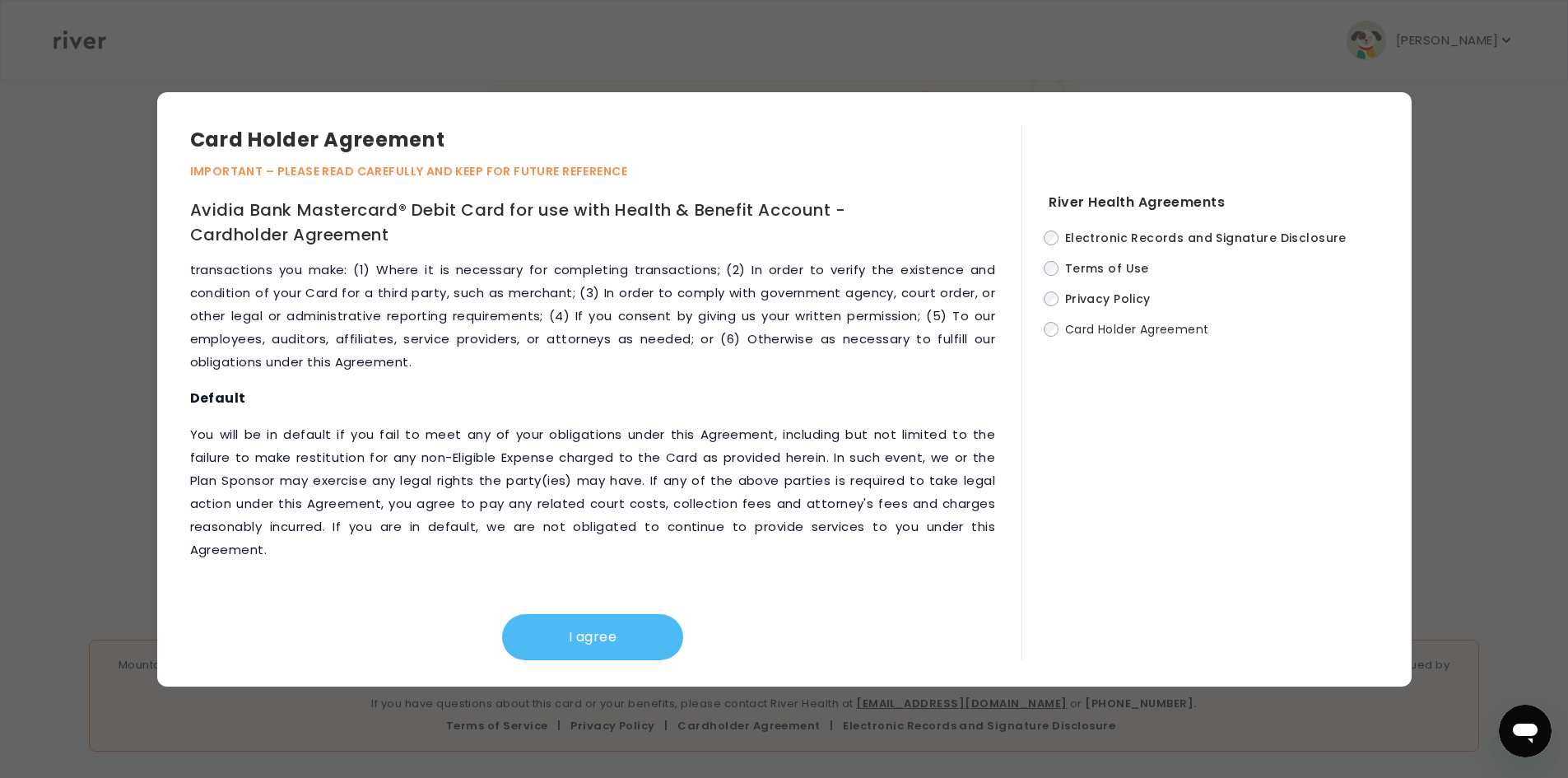
drag, startPoint x: 555, startPoint y: 600, endPoint x: 575, endPoint y: 619, distance: 27.6
click at [554, 600] on div "I agree" at bounding box center [594, 624] width 806 height 72
click at [586, 620] on button "I agree" at bounding box center [593, 638] width 181 height 47
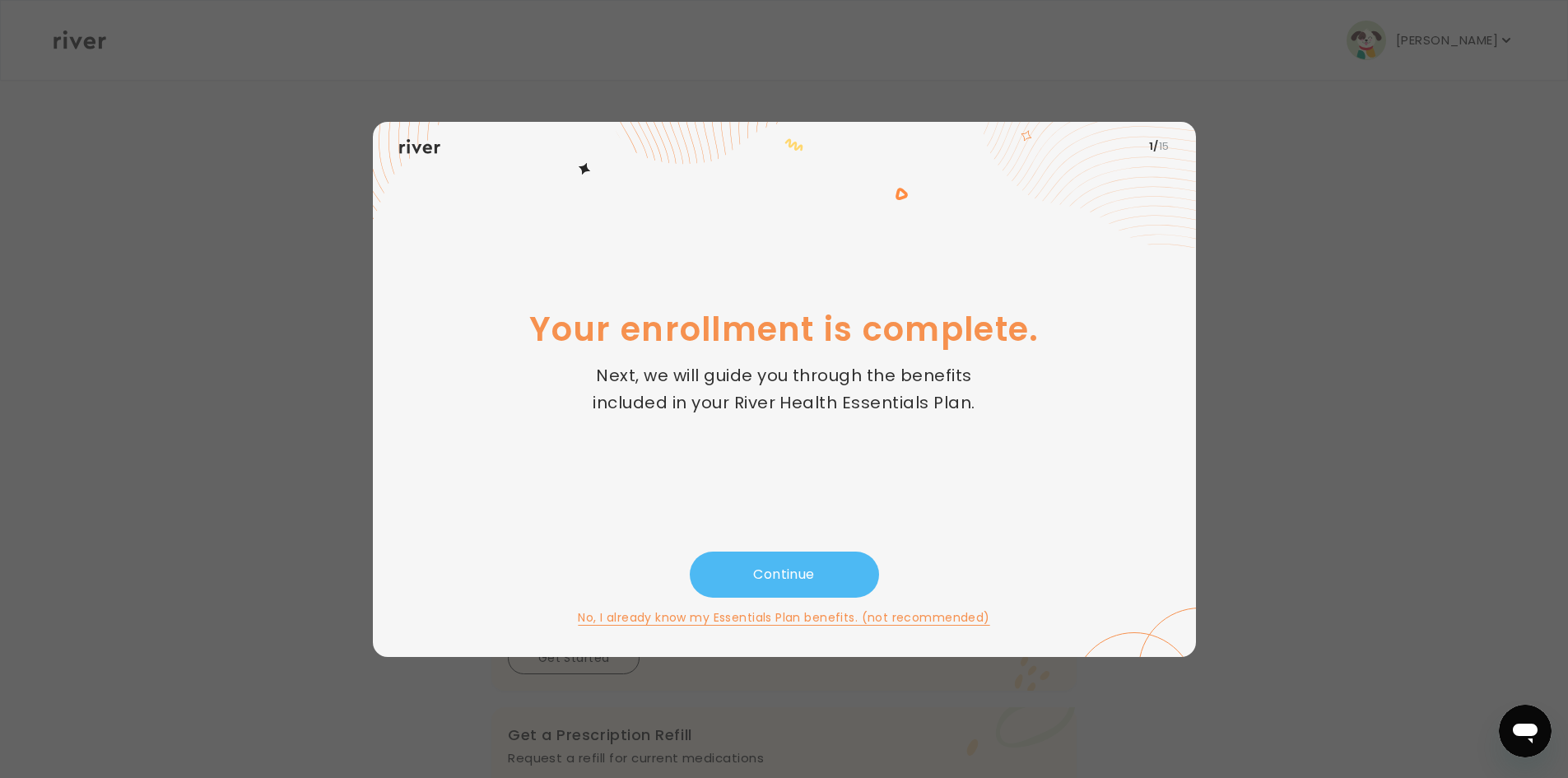
click at [798, 576] on button "Continue" at bounding box center [785, 575] width 190 height 47
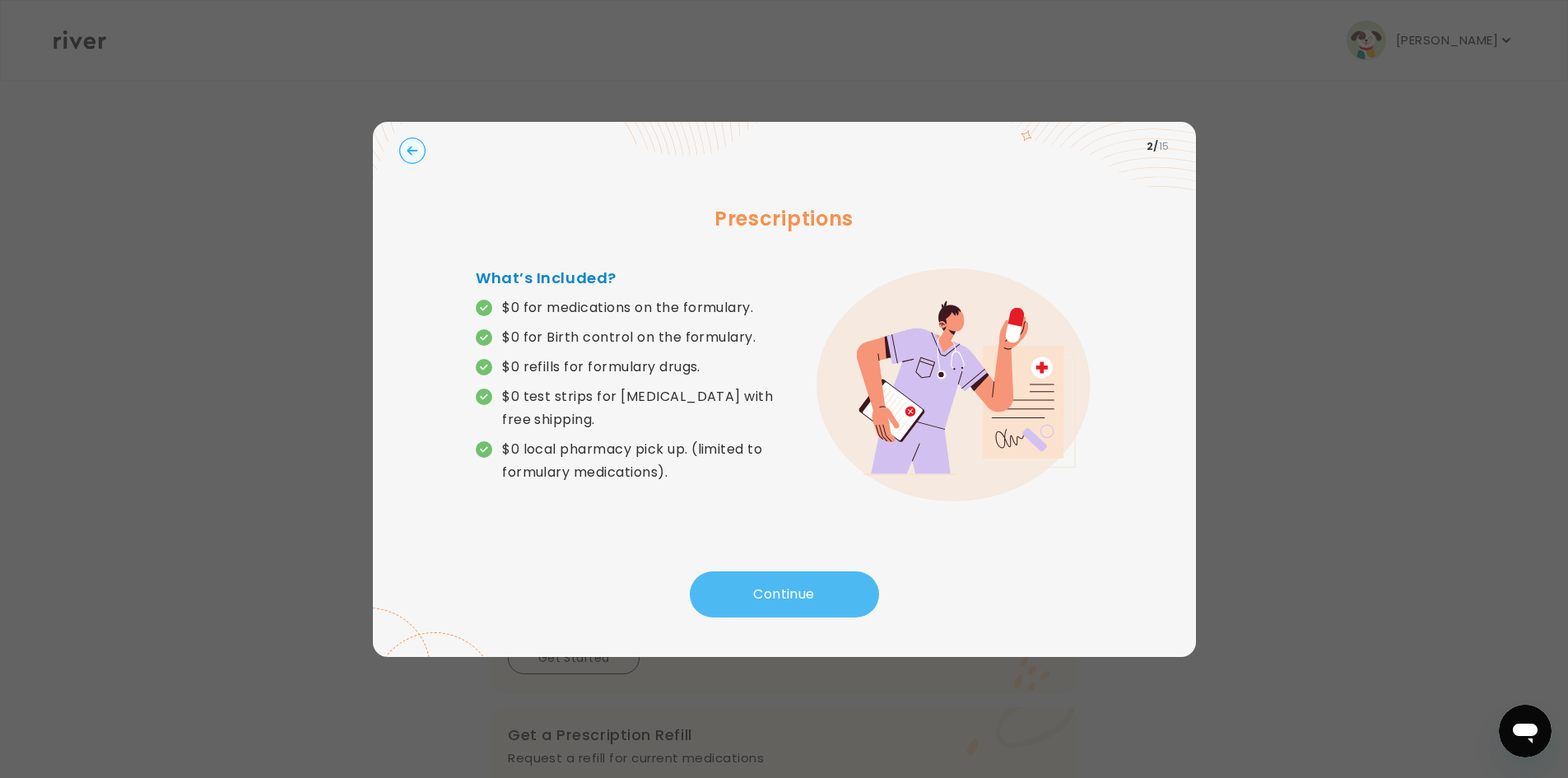
click at [832, 601] on button "Continue" at bounding box center [785, 594] width 190 height 47
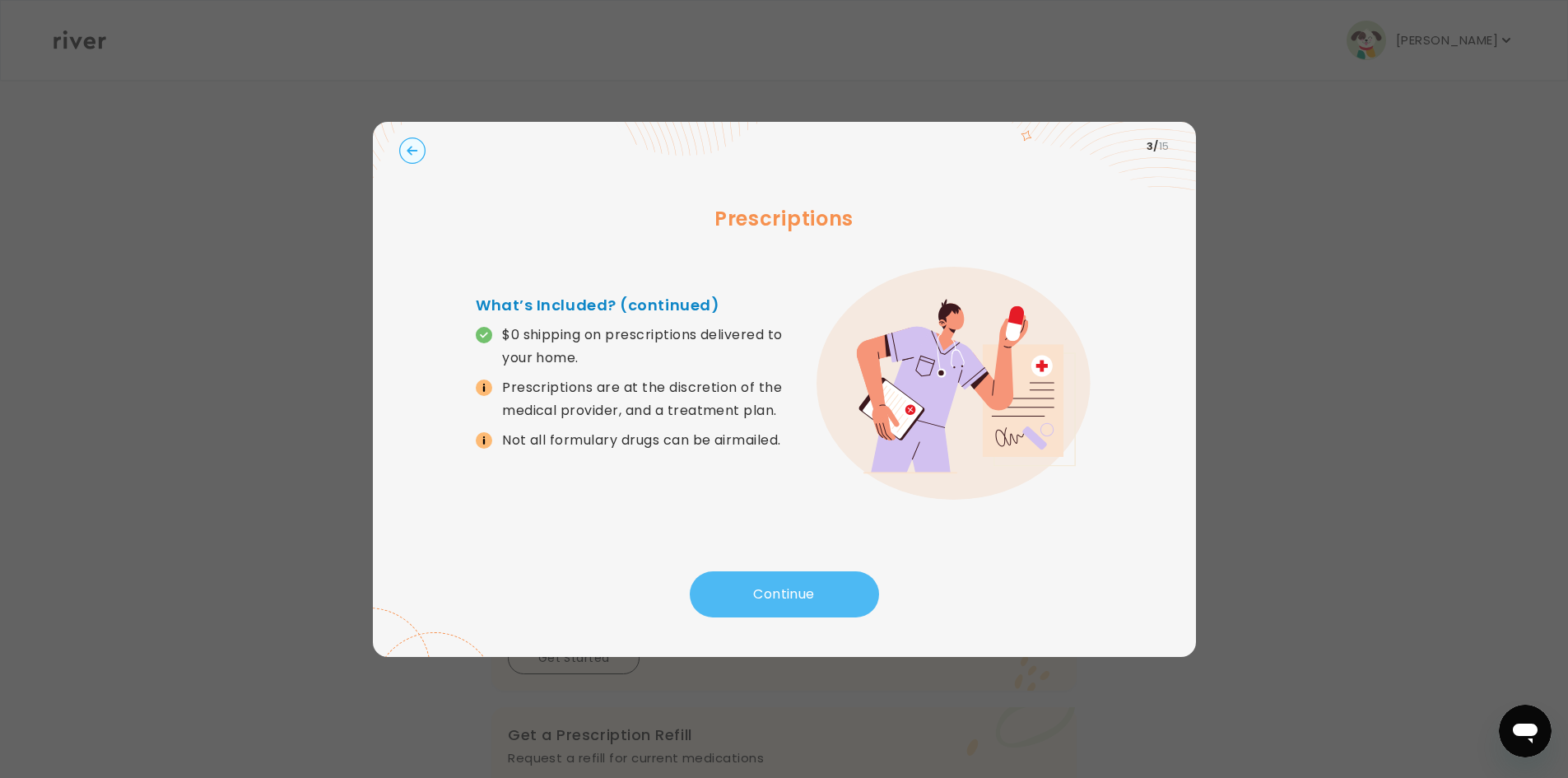
click at [830, 598] on button "Continue" at bounding box center [785, 594] width 190 height 47
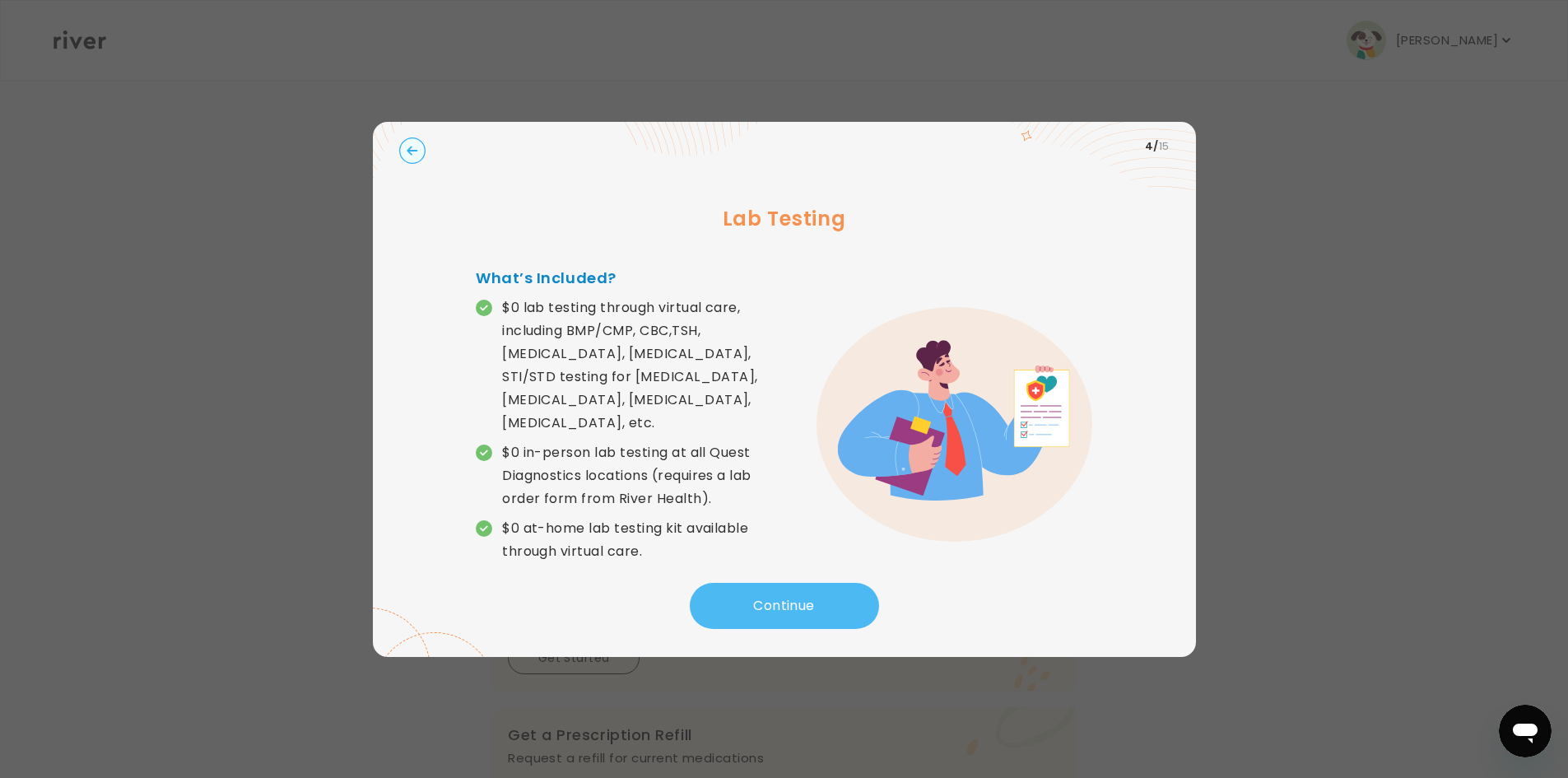
click at [830, 598] on button "Continue" at bounding box center [785, 607] width 190 height 47
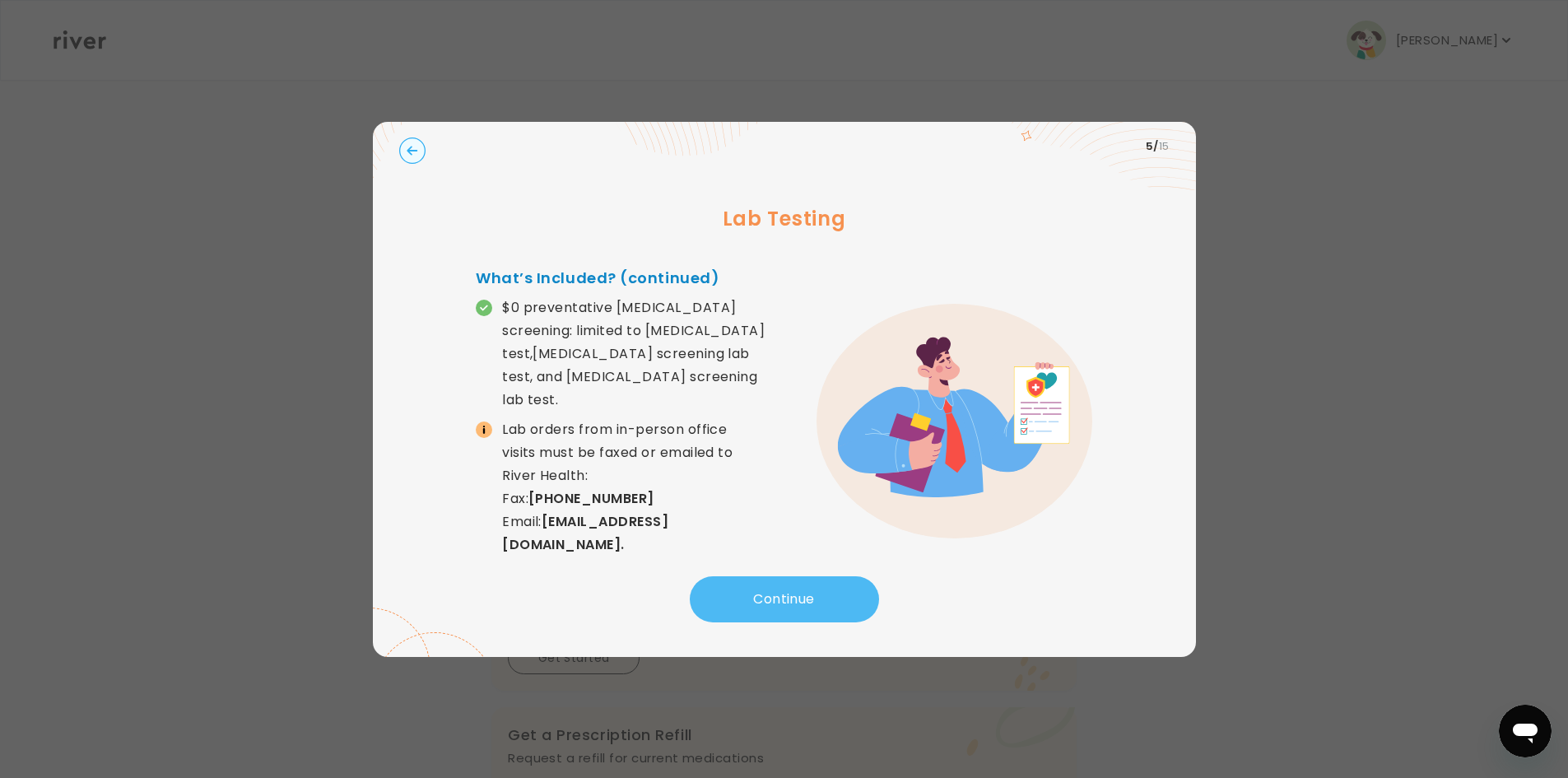
click at [830, 598] on button "Continue" at bounding box center [785, 600] width 190 height 47
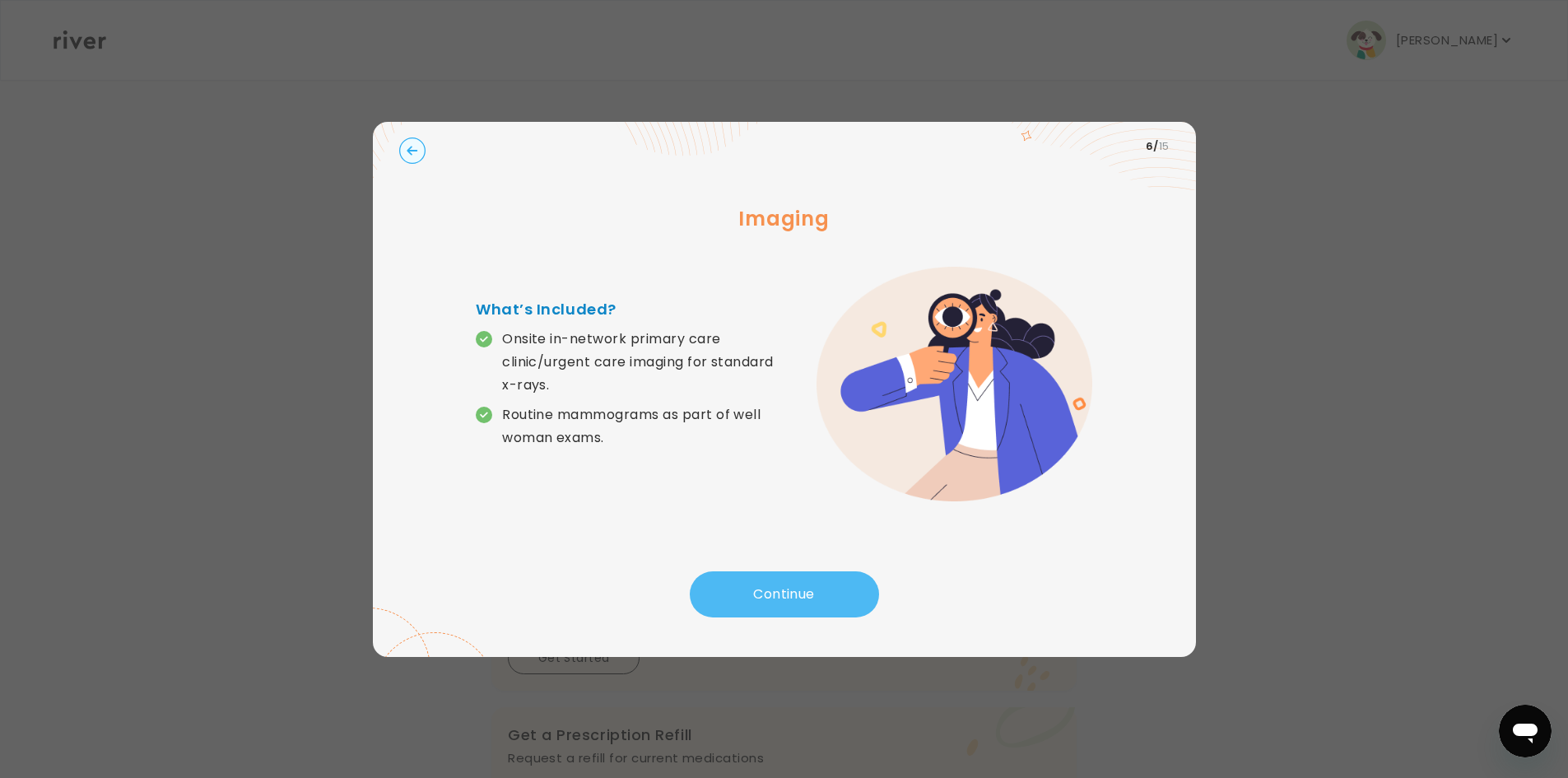
click at [830, 598] on button "Continue" at bounding box center [785, 594] width 190 height 47
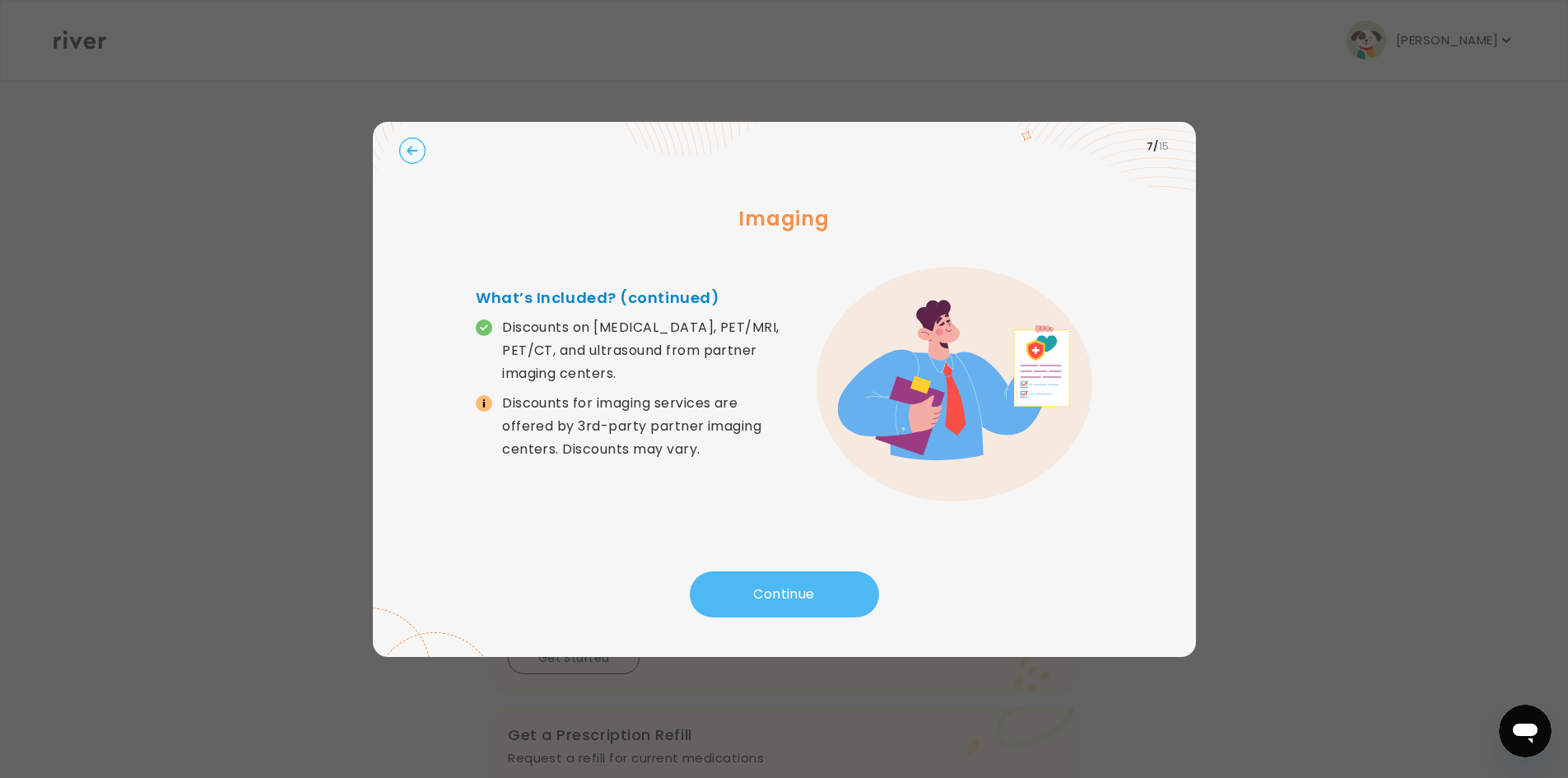
click at [824, 590] on button "Continue" at bounding box center [785, 594] width 190 height 47
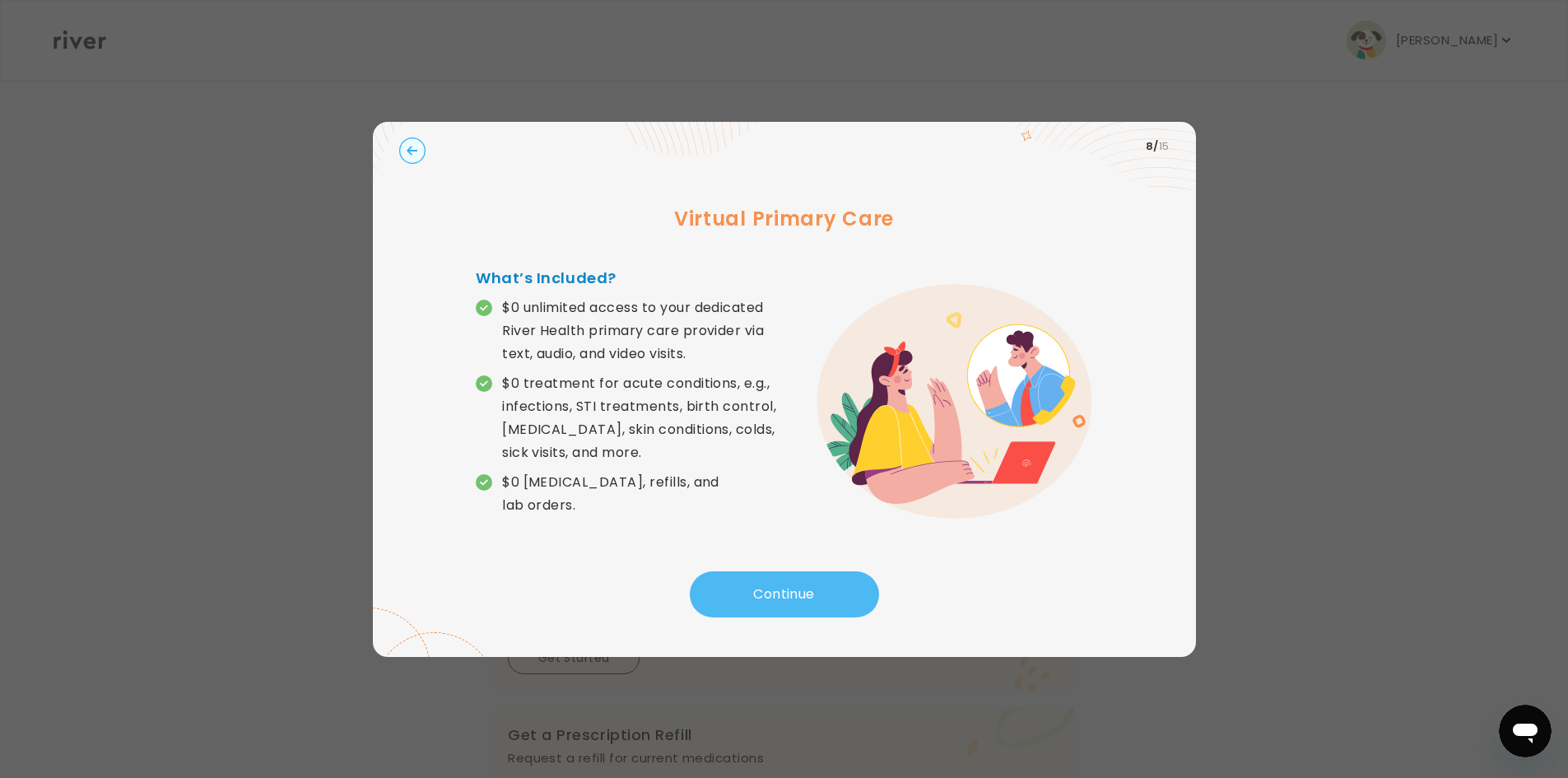
click at [815, 582] on button "Continue" at bounding box center [785, 594] width 190 height 47
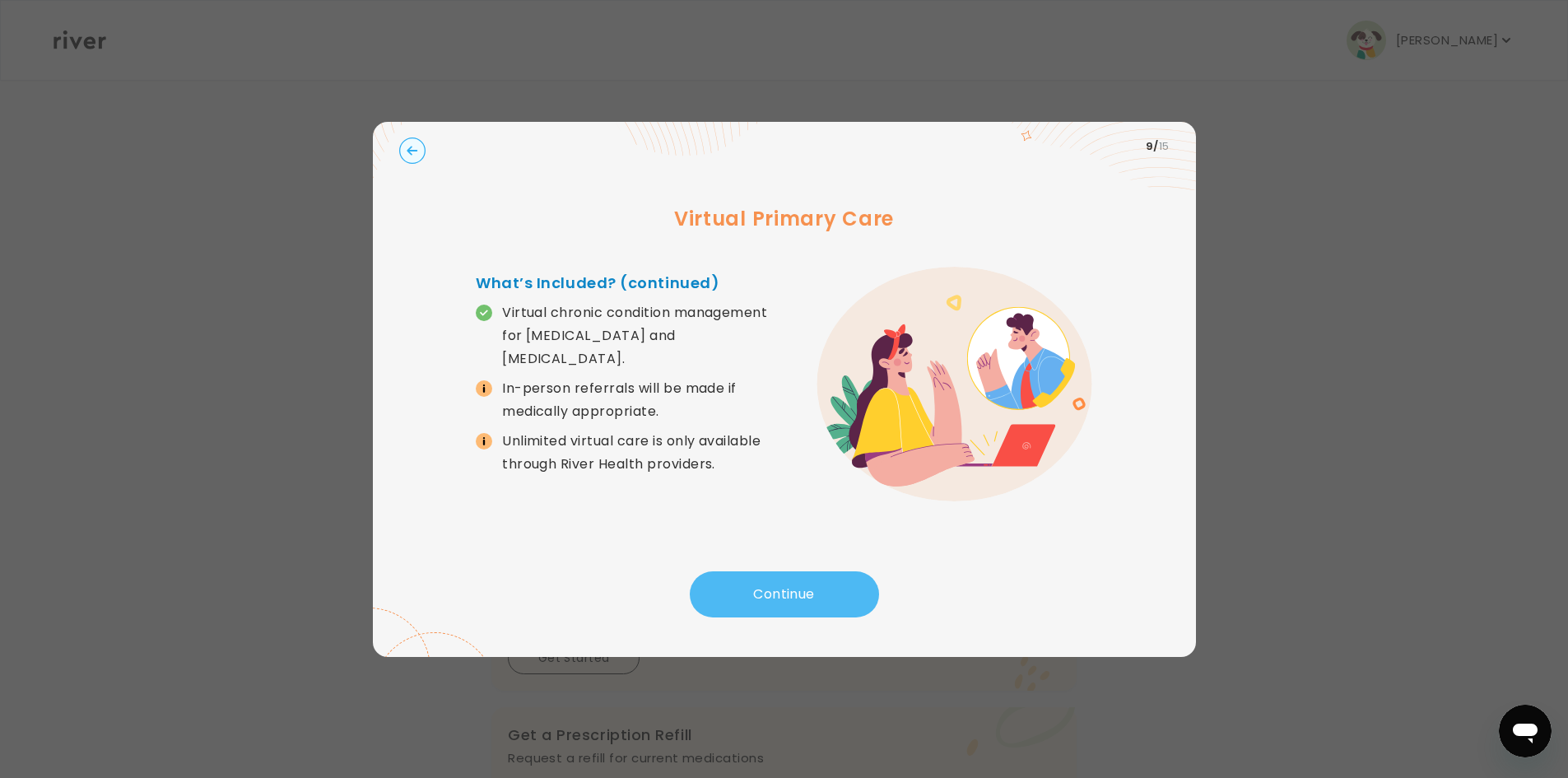
click at [812, 582] on button "Continue" at bounding box center [785, 594] width 190 height 47
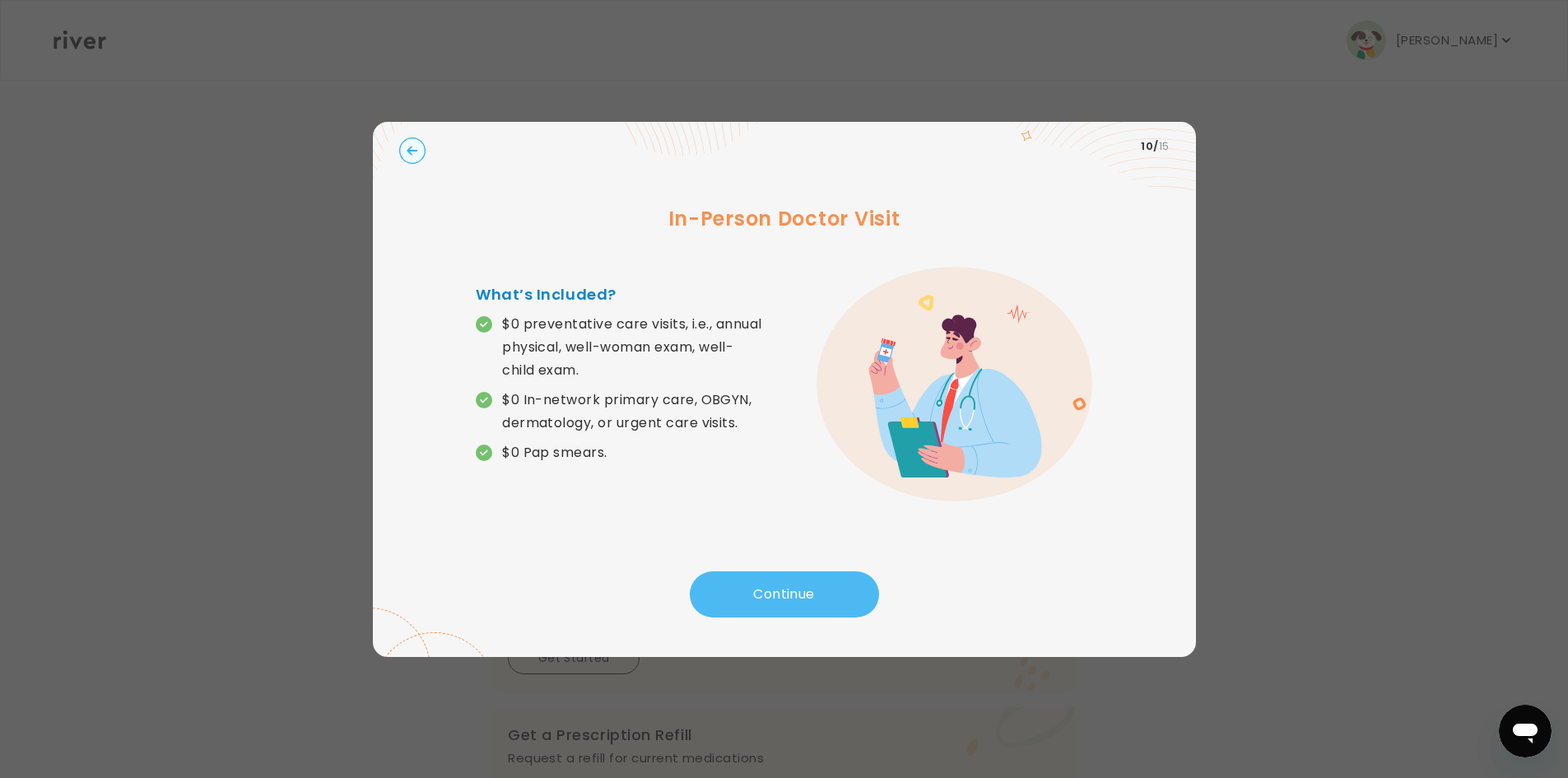
click at [824, 588] on button "Continue" at bounding box center [785, 594] width 190 height 47
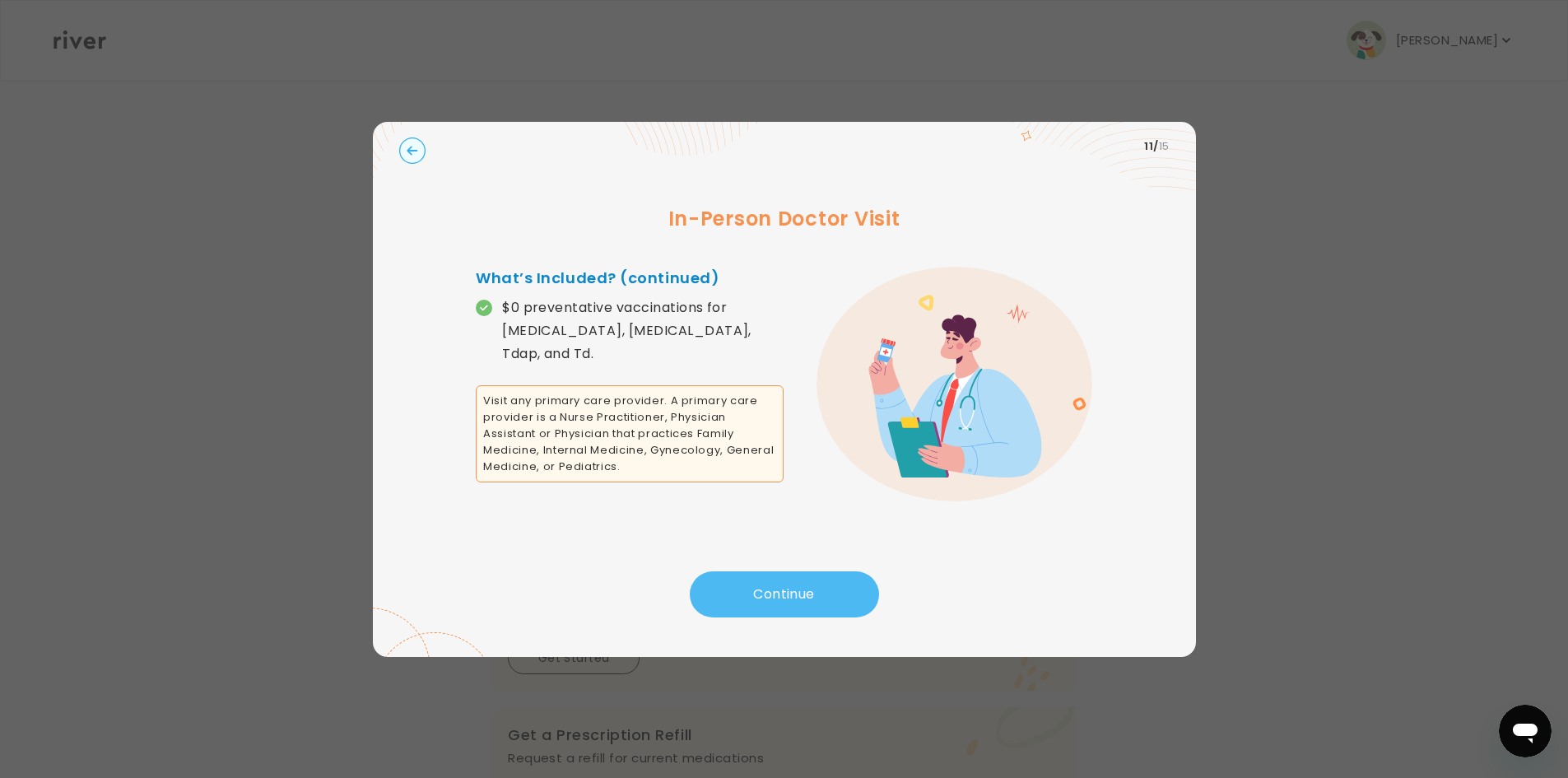
click at [821, 590] on button "Continue" at bounding box center [785, 594] width 190 height 47
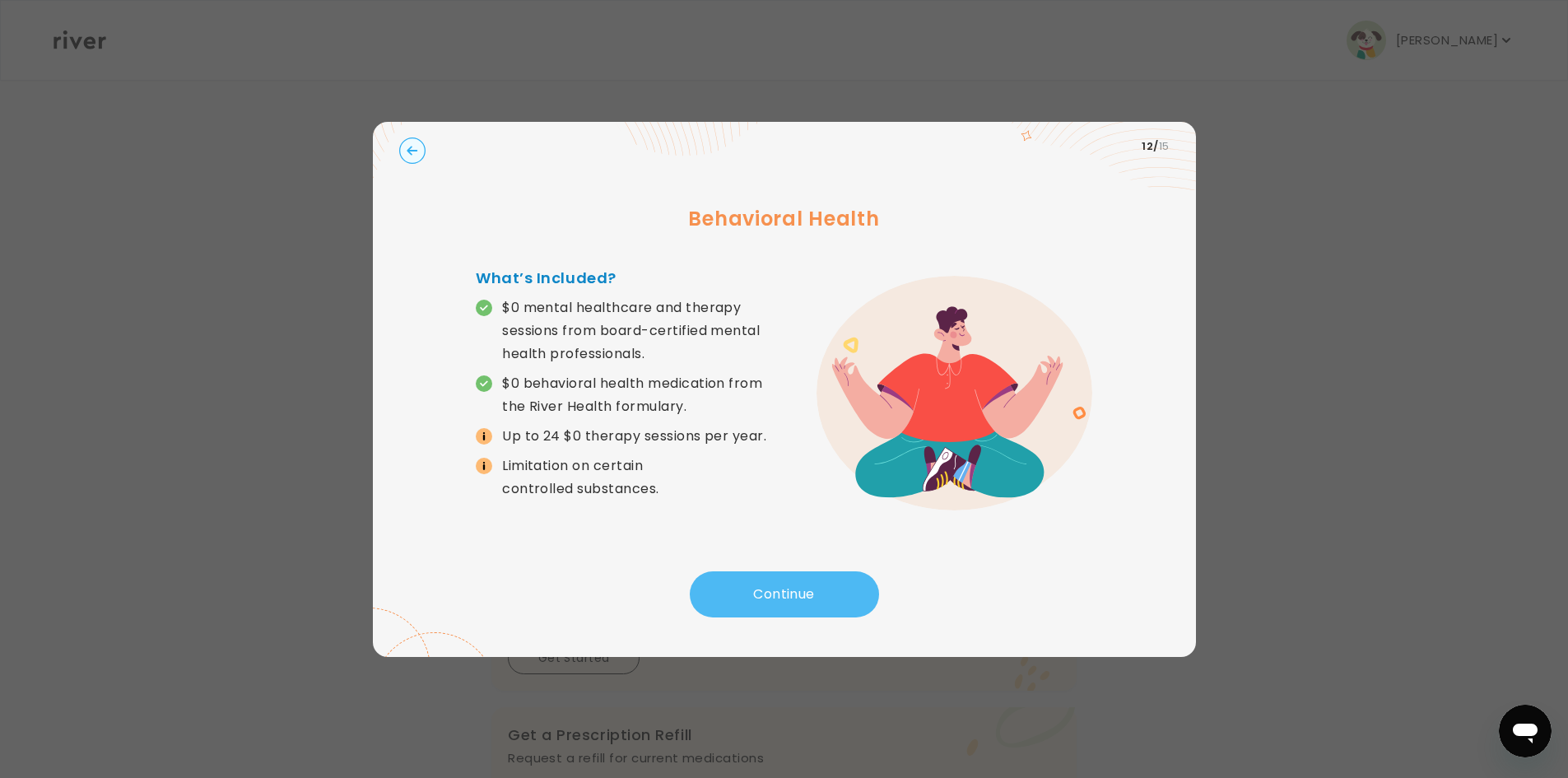
click at [809, 590] on button "Continue" at bounding box center [785, 594] width 190 height 47
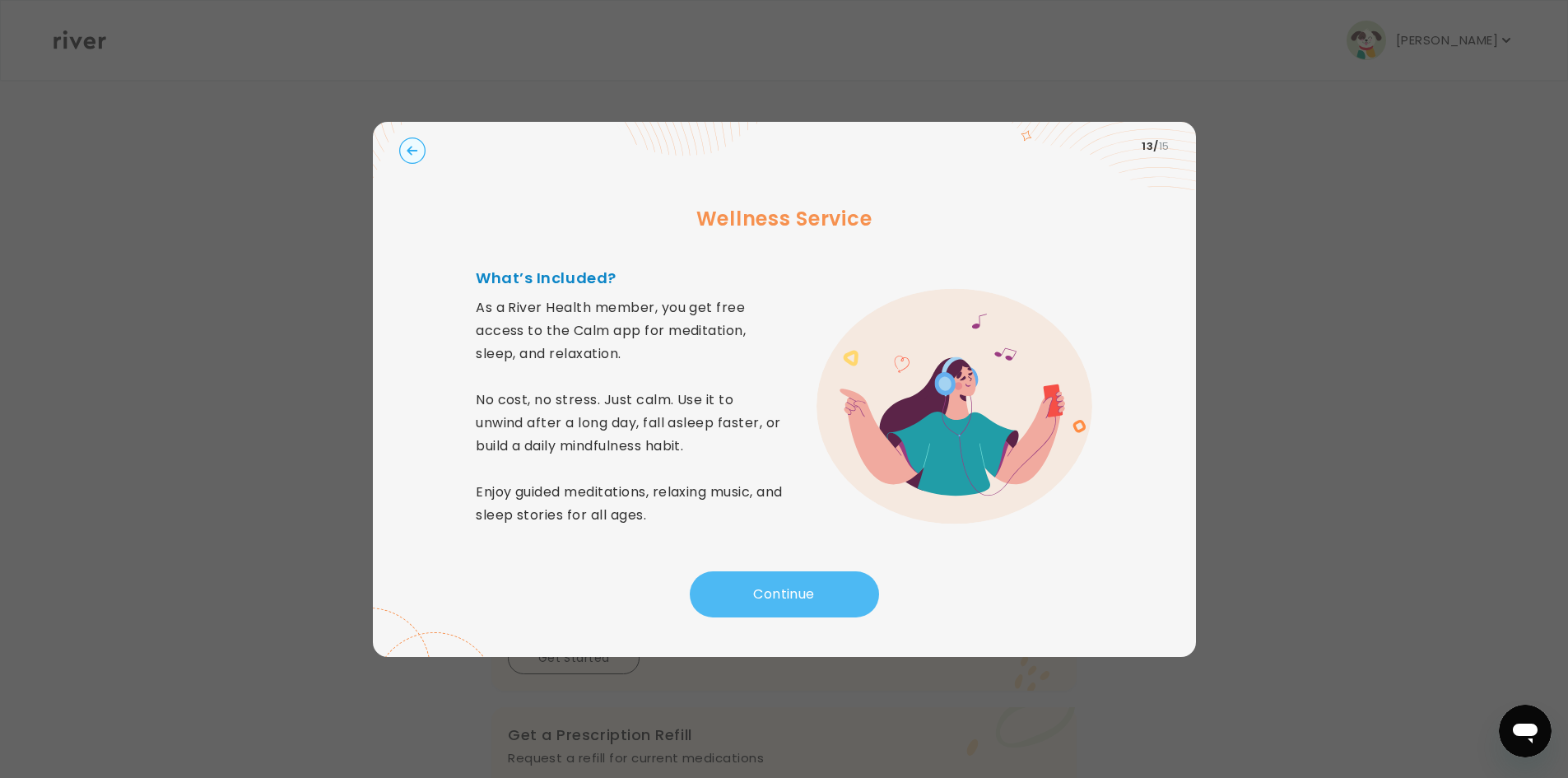
click at [809, 590] on button "Continue" at bounding box center [785, 594] width 190 height 47
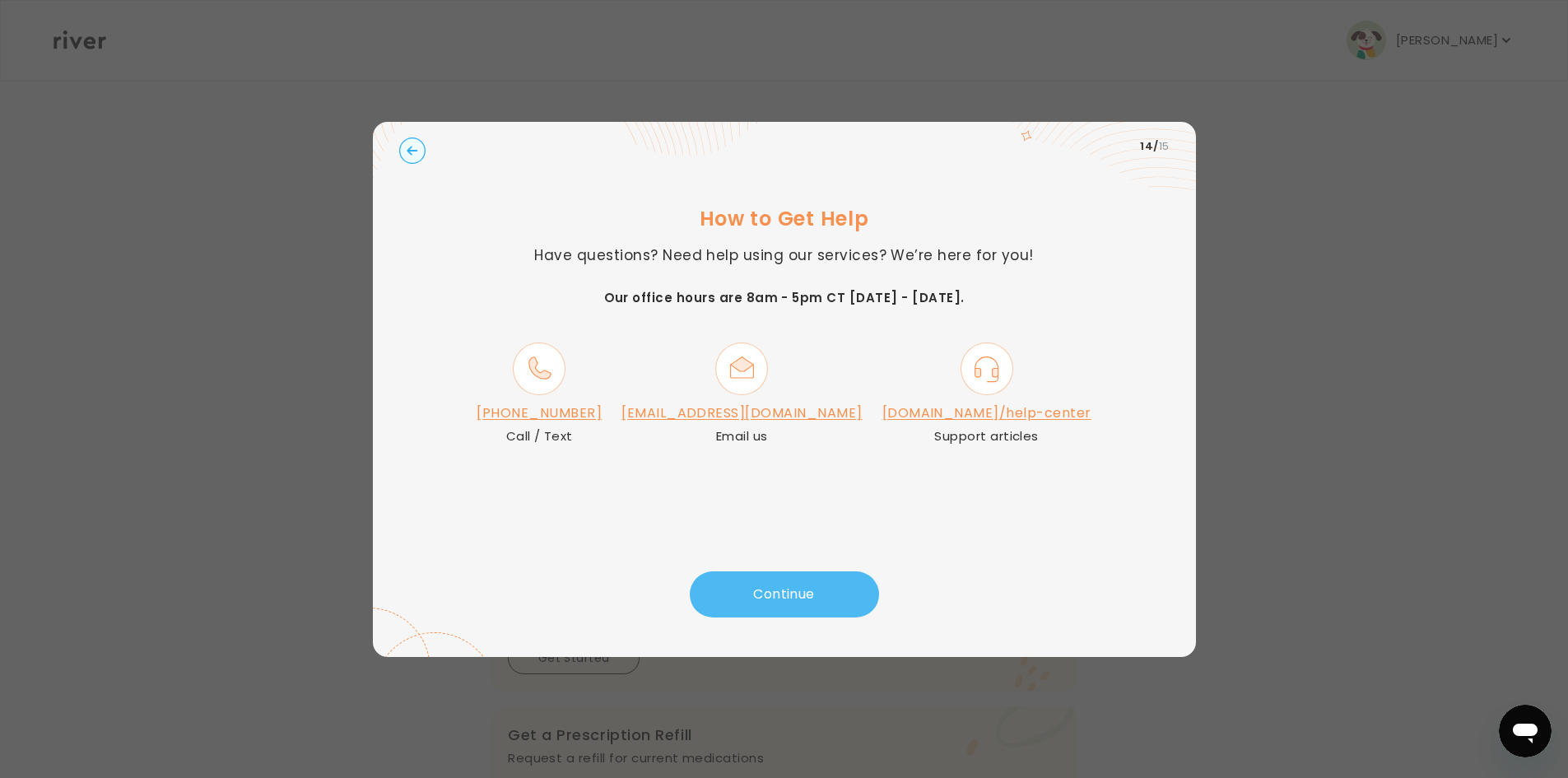
click at [809, 590] on button "Continue" at bounding box center [785, 594] width 190 height 47
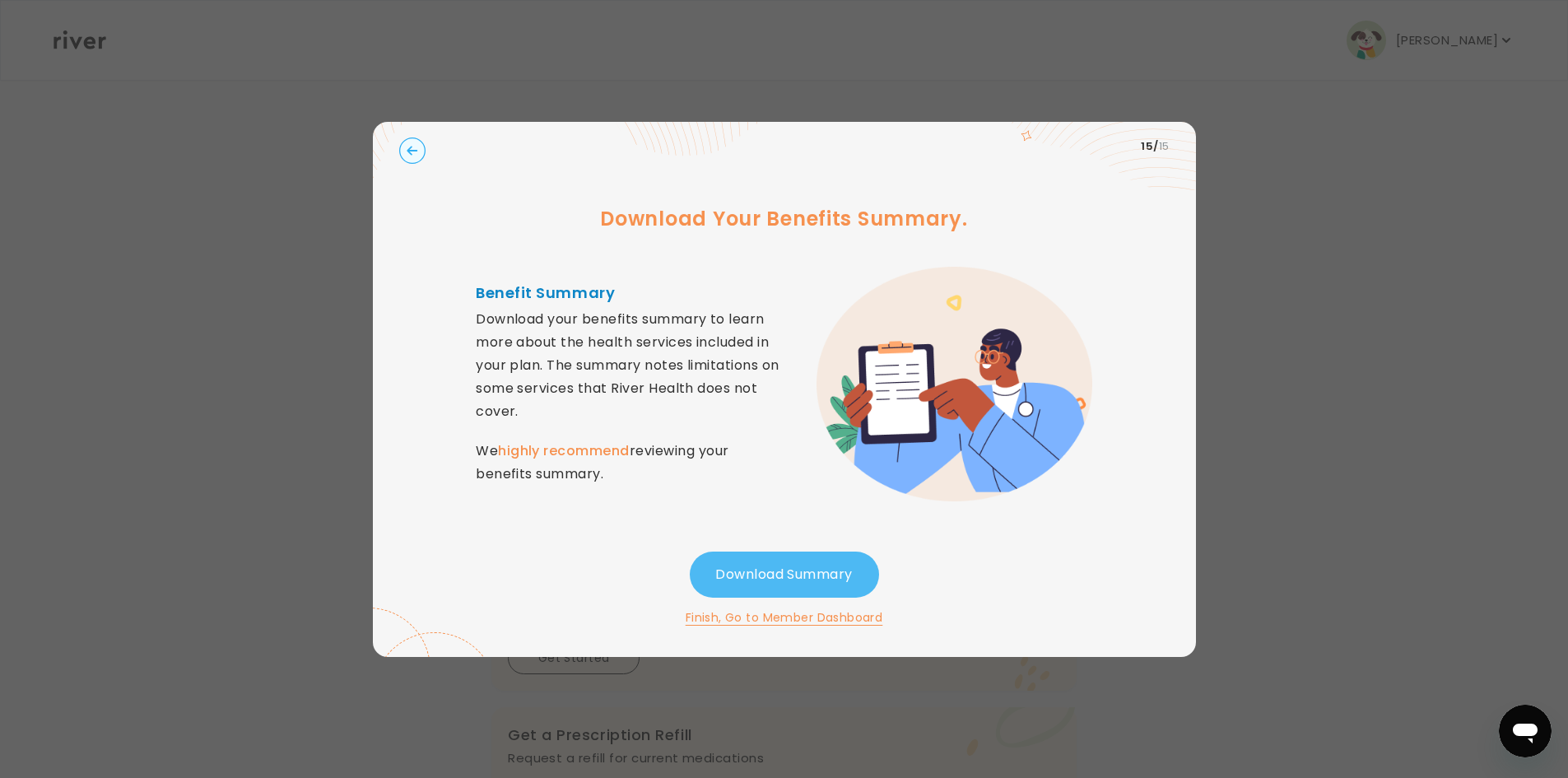
click at [791, 594] on button "Download Summary" at bounding box center [785, 575] width 190 height 47
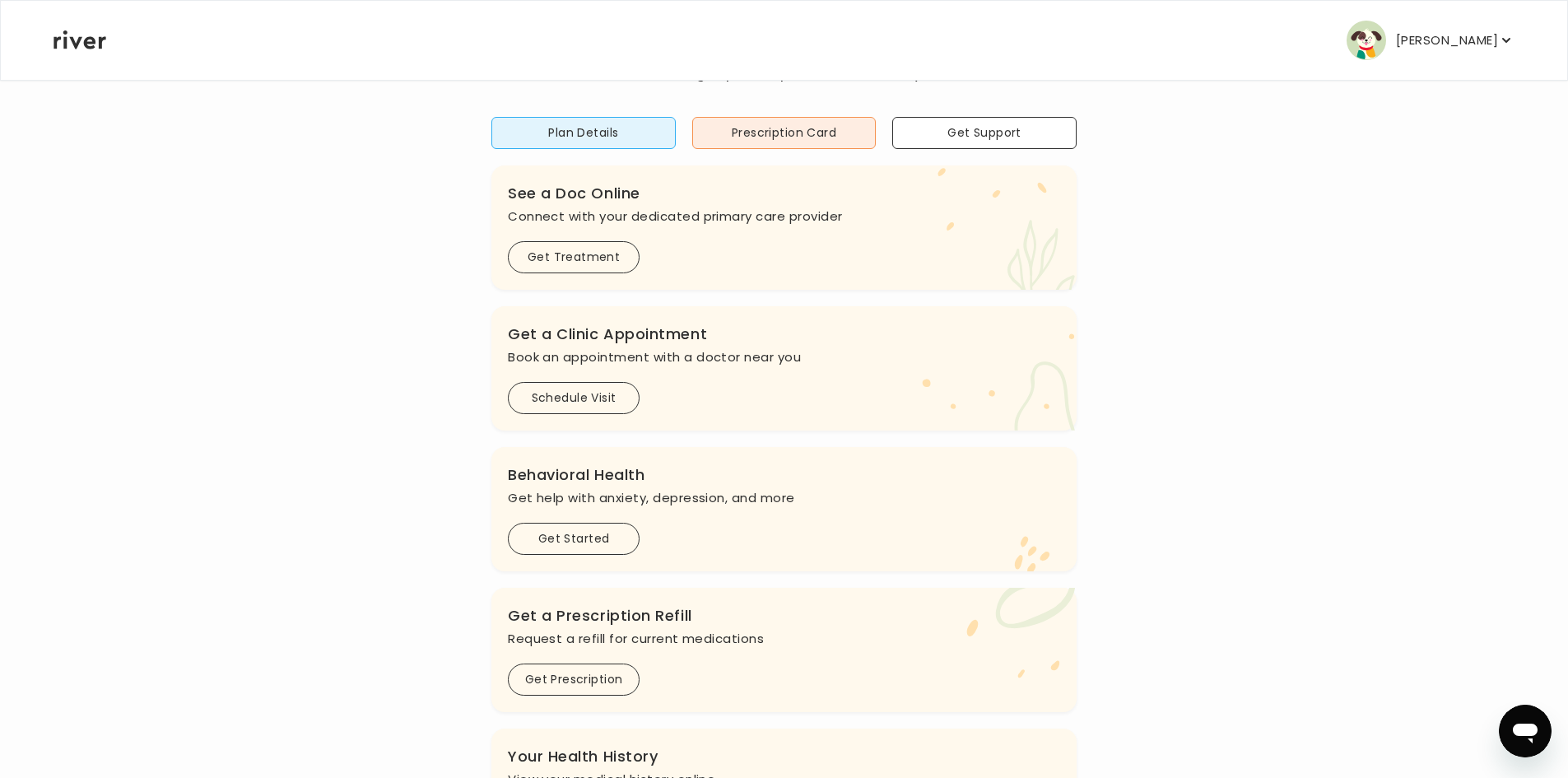
scroll to position [329, 0]
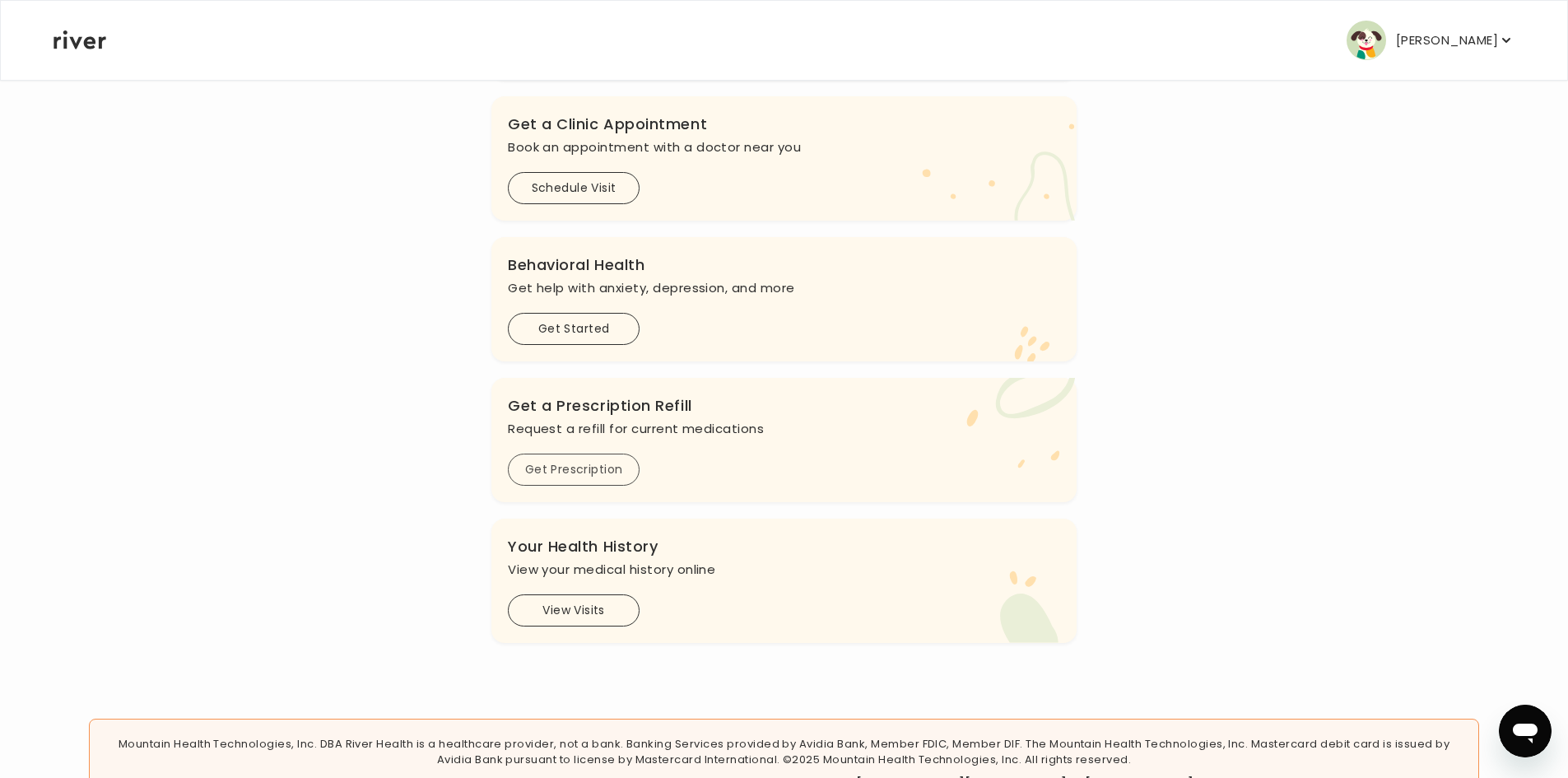
click at [574, 470] on button "Get Prescription" at bounding box center [574, 470] width 132 height 32
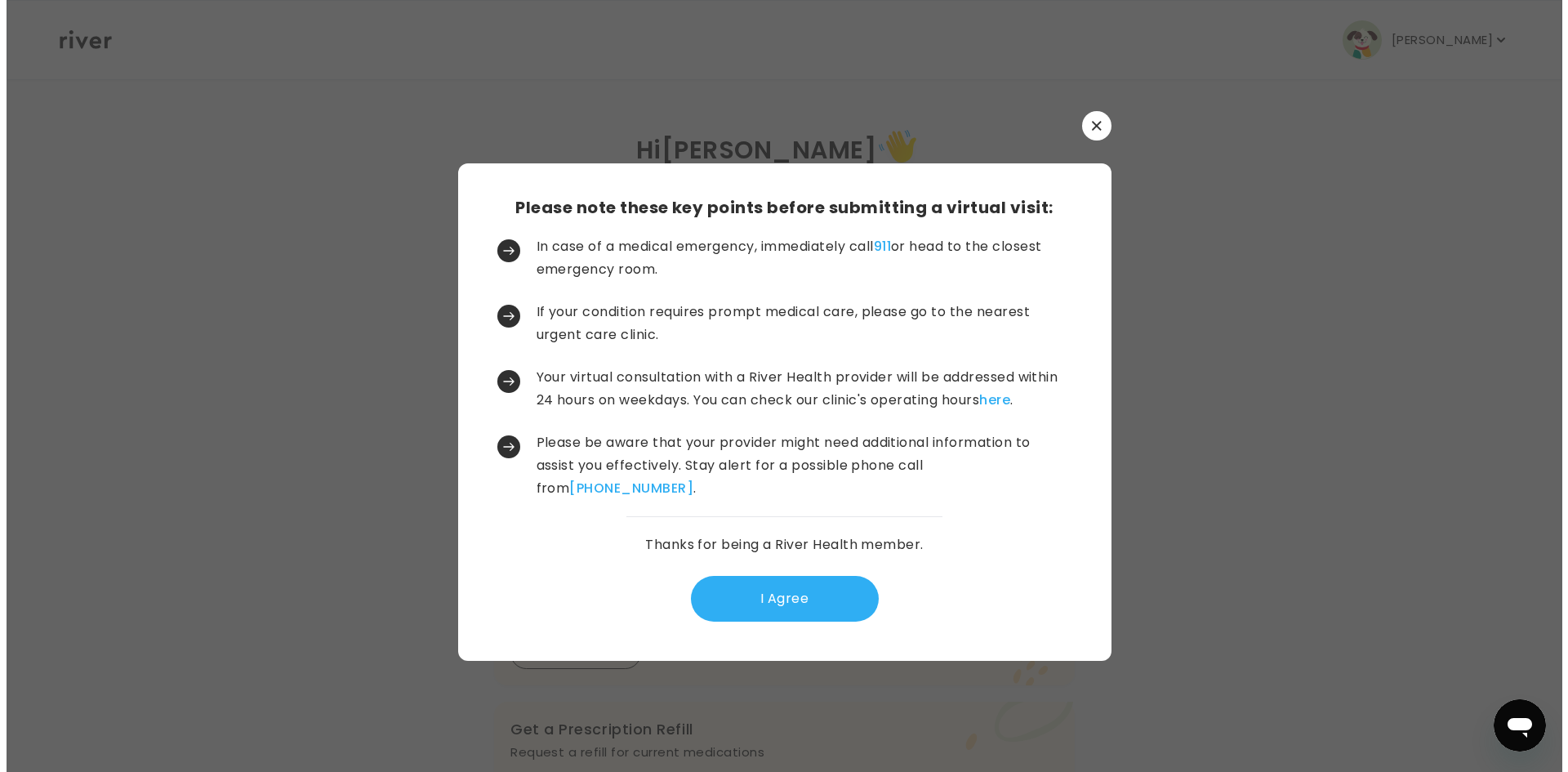
scroll to position [0, 0]
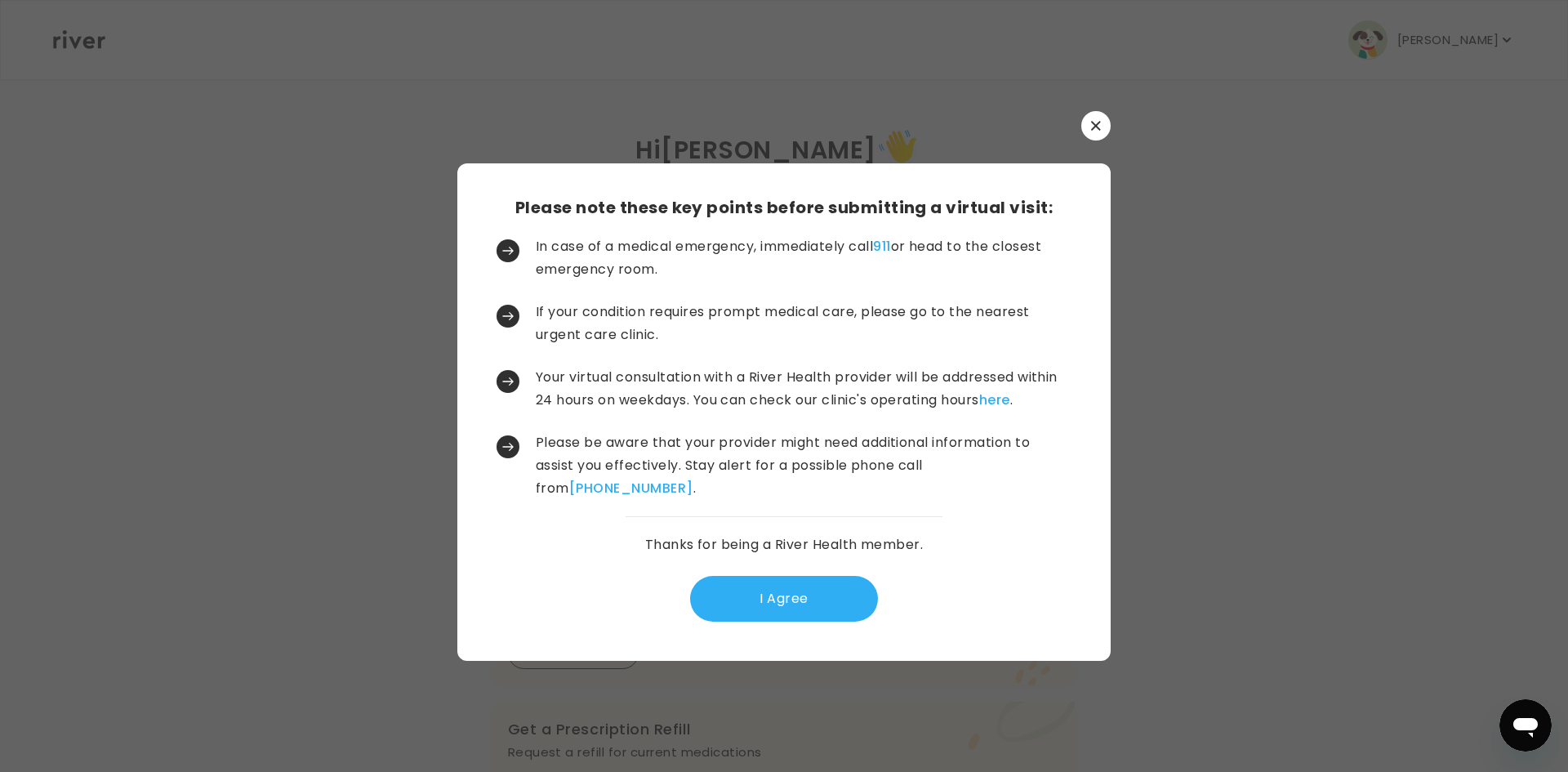
click at [743, 598] on button "I Agree" at bounding box center [784, 599] width 188 height 46
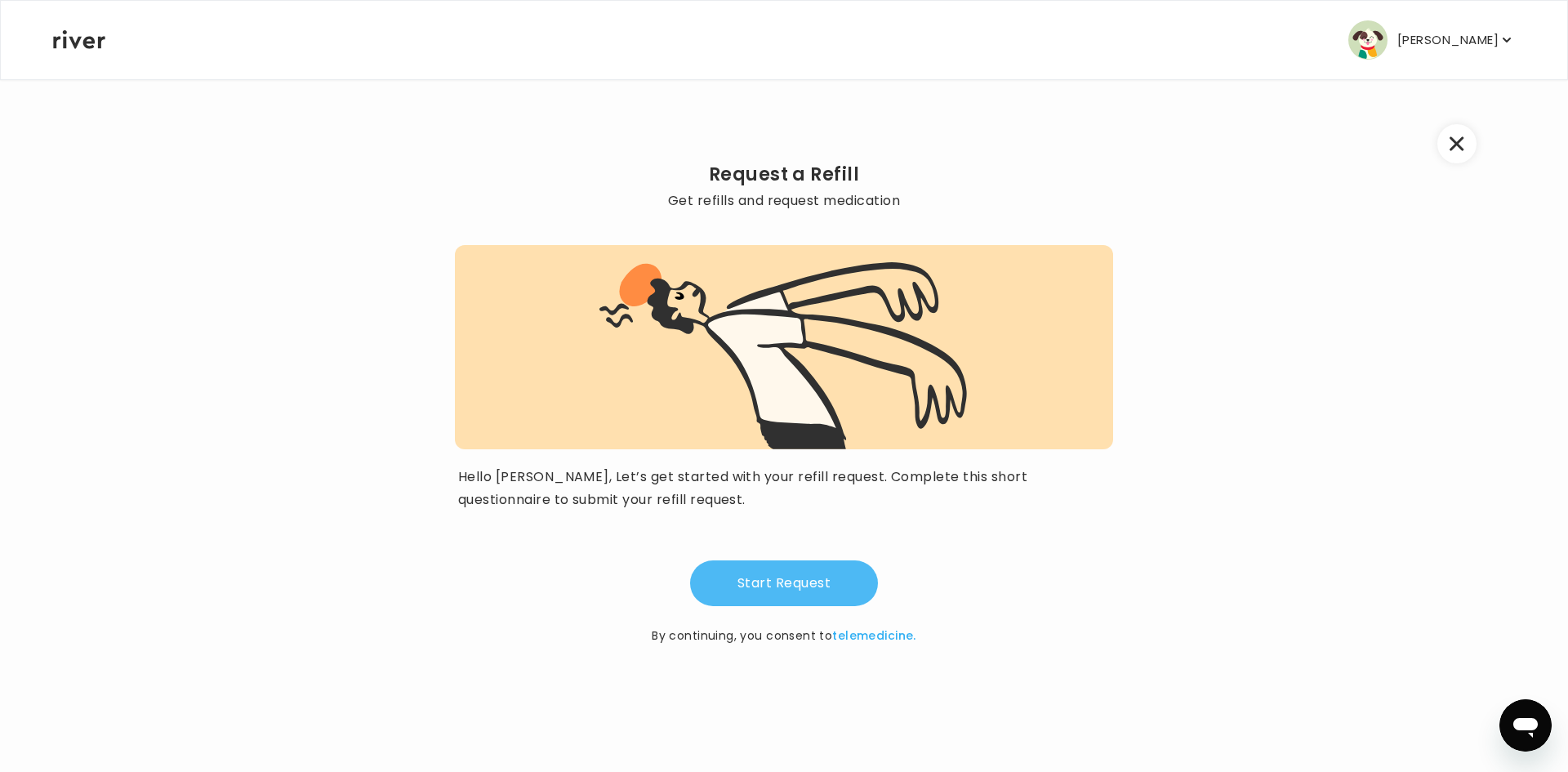
click at [772, 593] on button "Start Request" at bounding box center [784, 584] width 188 height 46
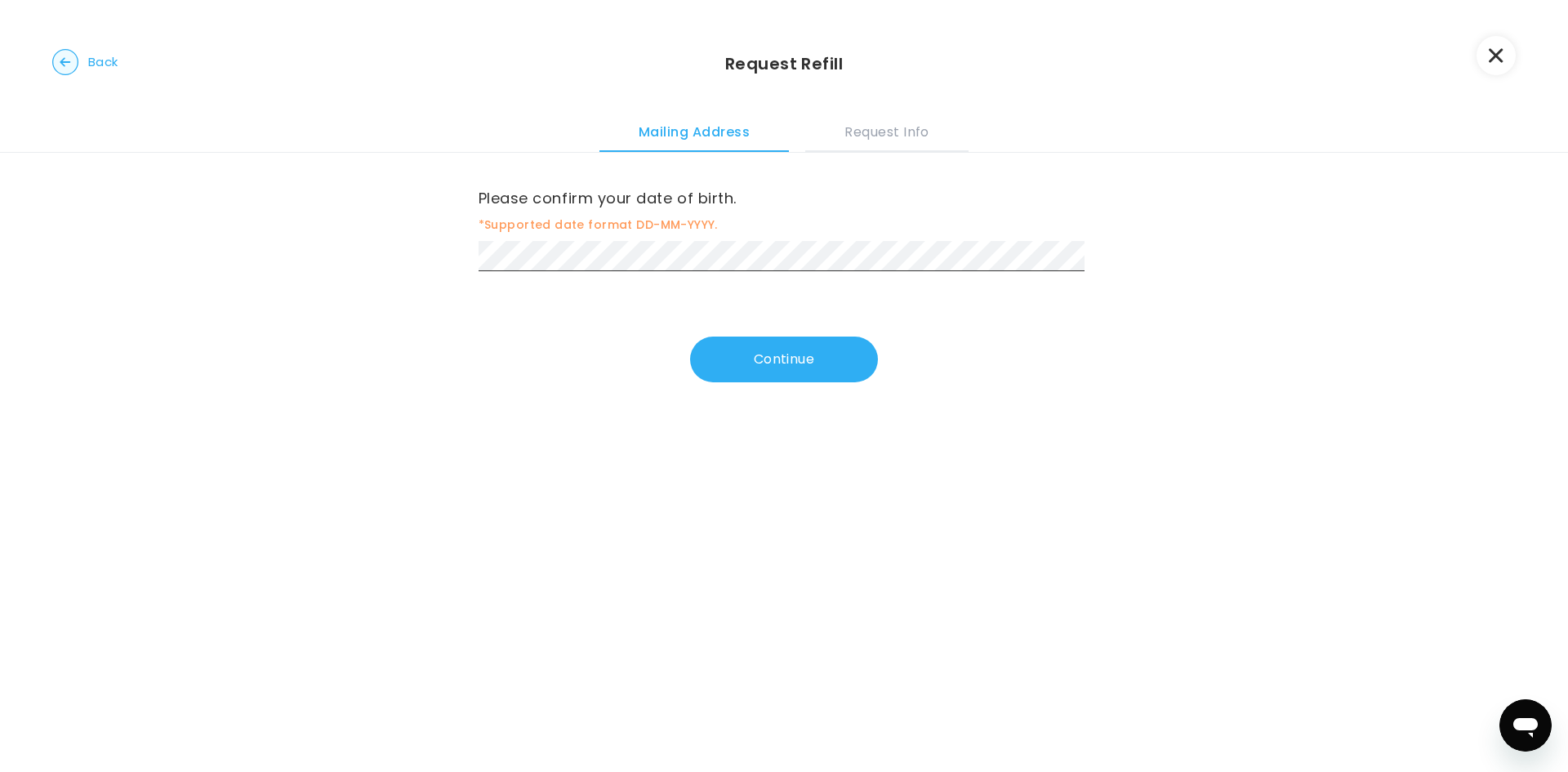
click at [860, 234] on div "Please confirm your date of birth. *Supported date format DD-MM-YYYY." at bounding box center [784, 228] width 612 height 85
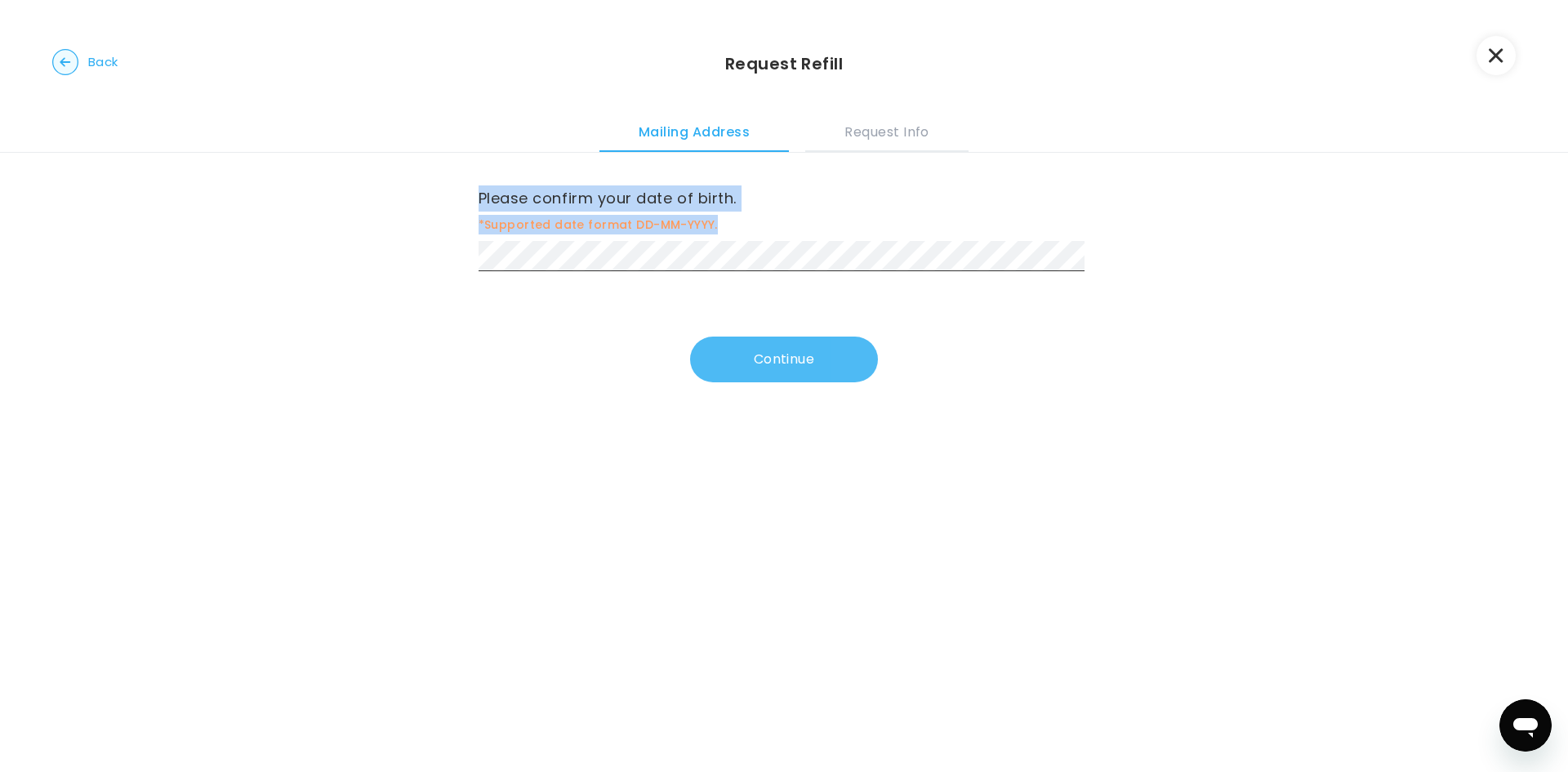
click at [797, 371] on button "Continue" at bounding box center [784, 360] width 188 height 46
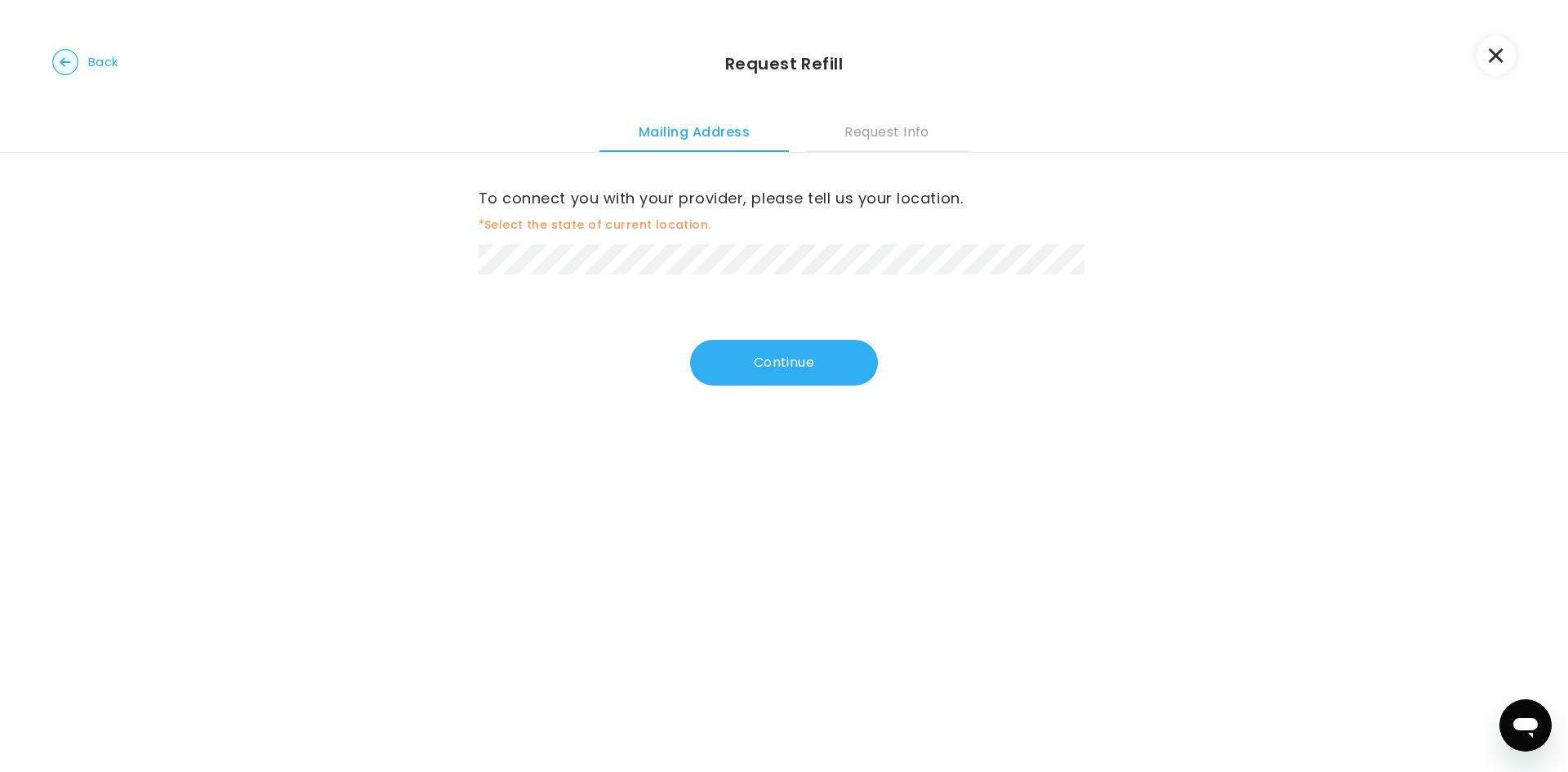
click at [765, 376] on button "Continue" at bounding box center [784, 363] width 188 height 46
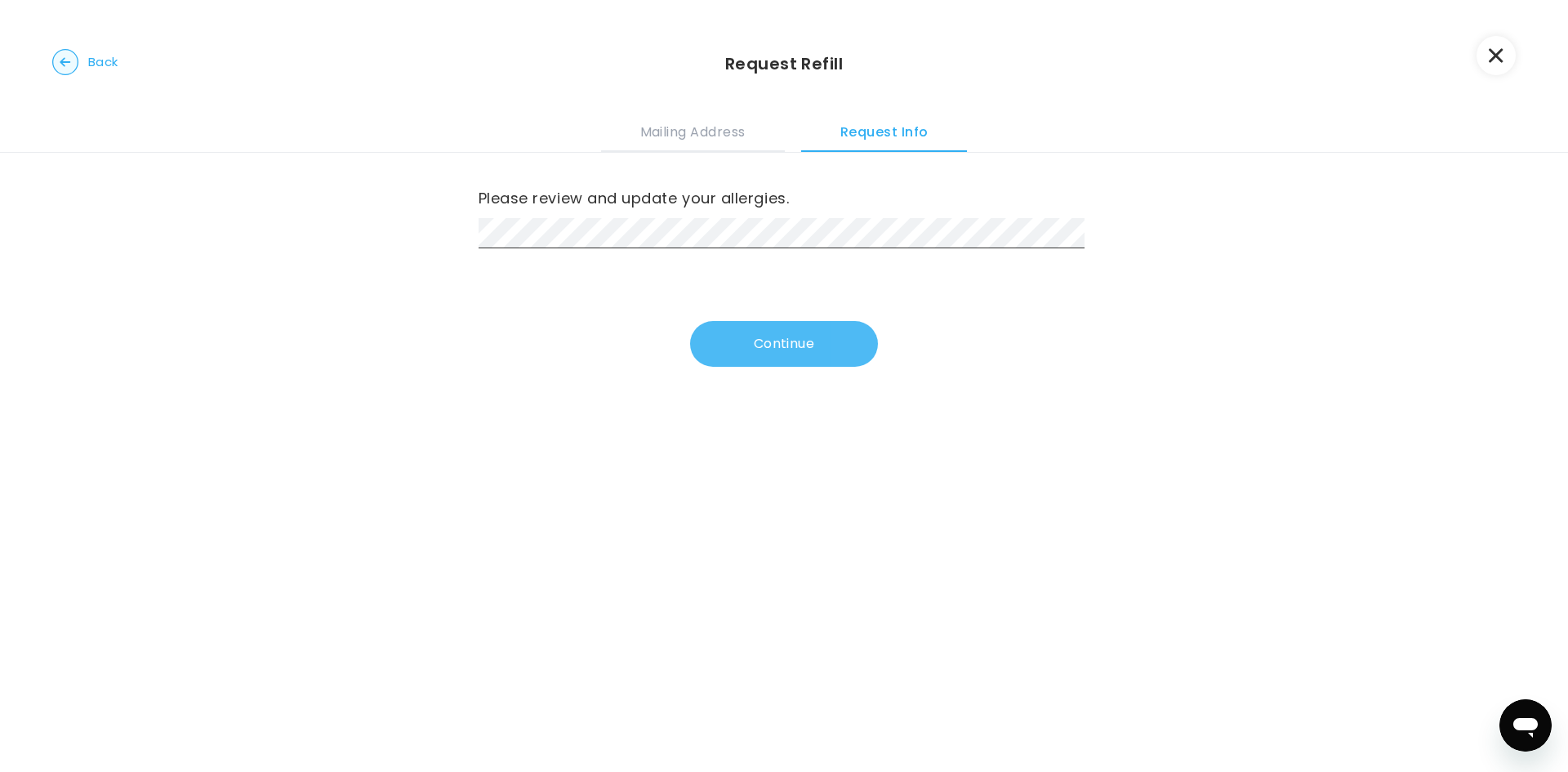
click at [759, 357] on button "Continue" at bounding box center [784, 345] width 188 height 46
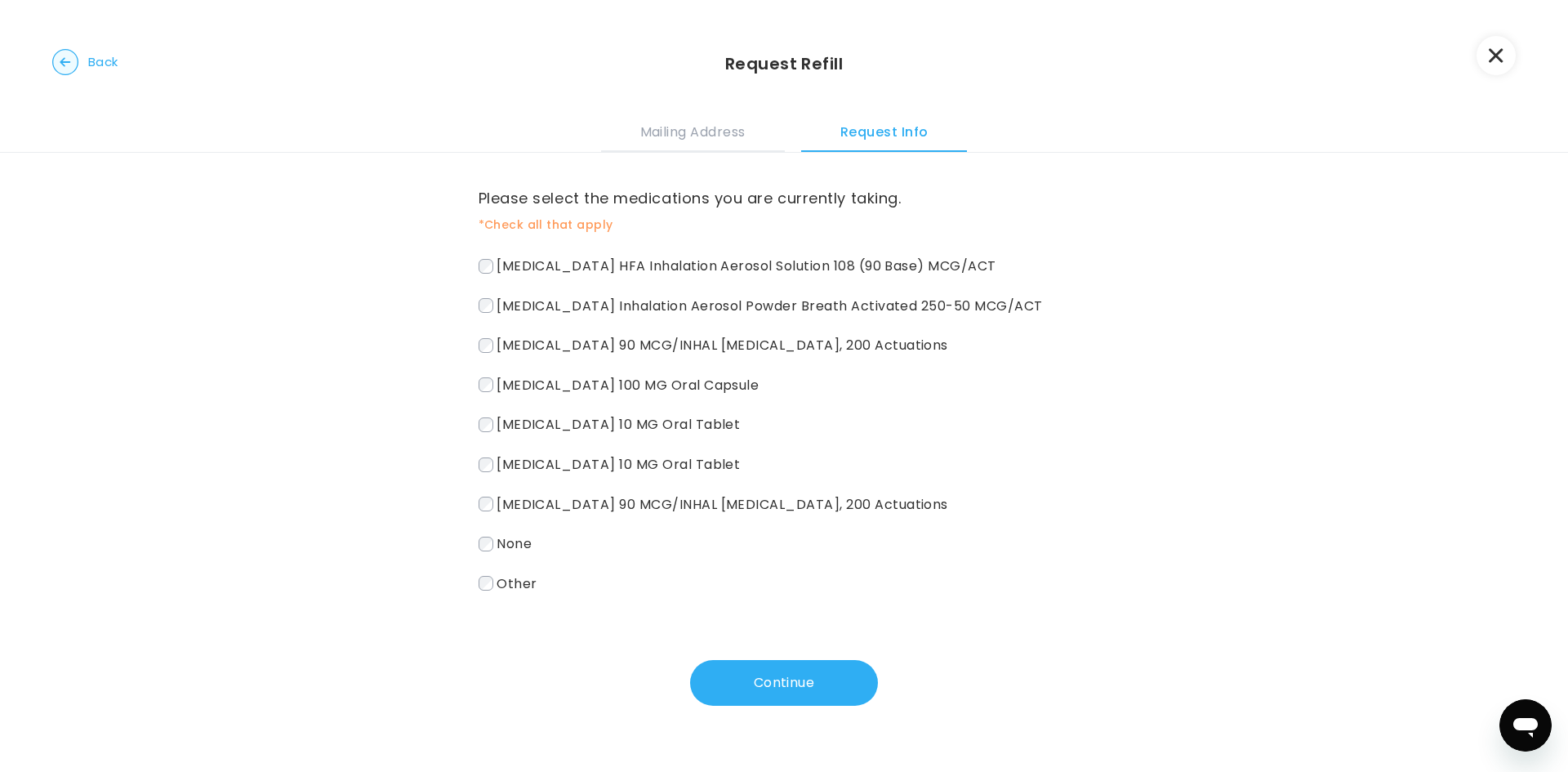
click at [496, 540] on span "None" at bounding box center [514, 544] width 35 height 19
click at [821, 671] on button "Continue" at bounding box center [784, 683] width 188 height 46
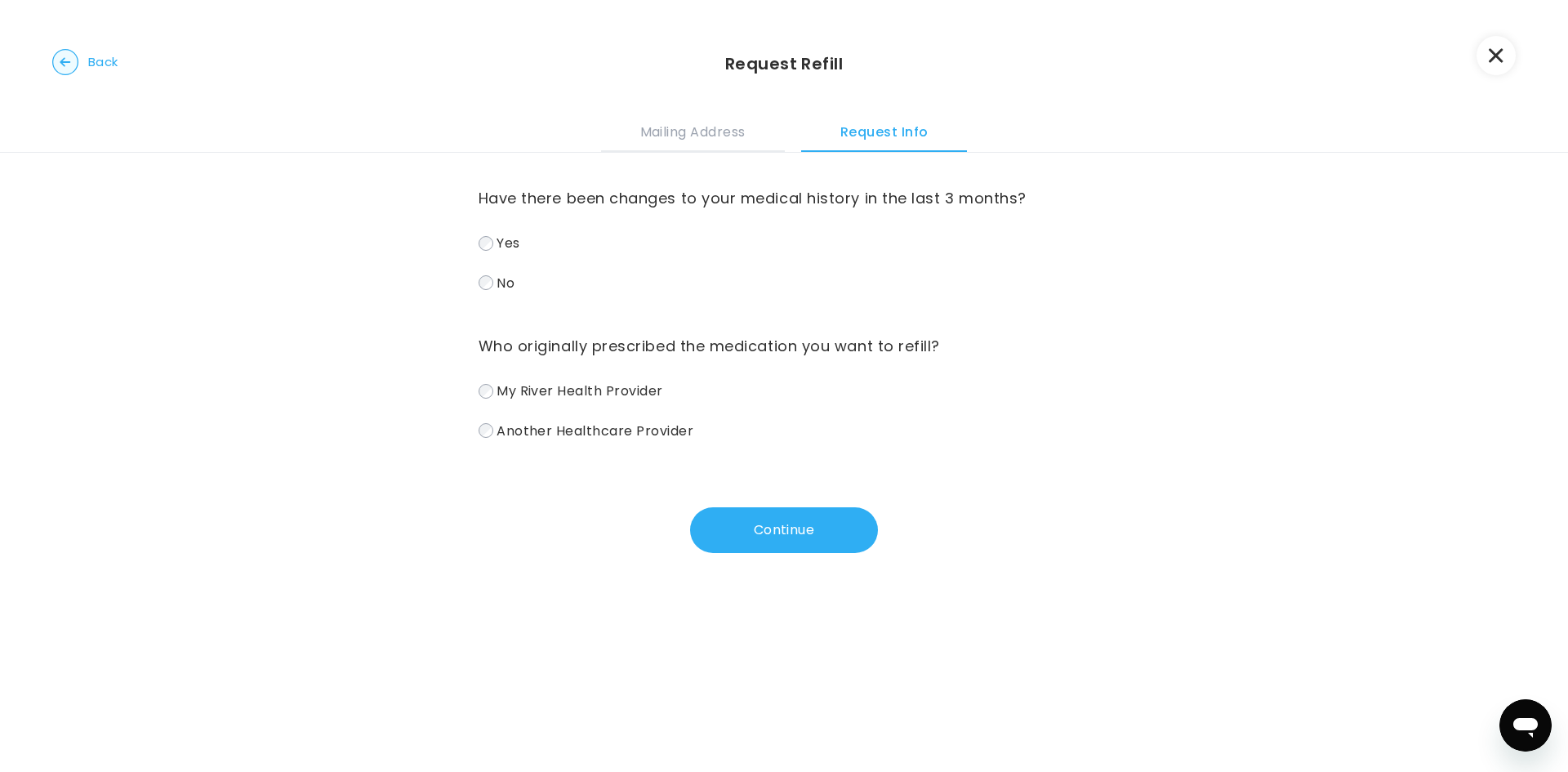
click at [505, 292] on span "No" at bounding box center [505, 282] width 18 height 19
click at [519, 401] on label "My River Health Provider" at bounding box center [784, 391] width 612 height 24
click at [787, 546] on button "Continue" at bounding box center [784, 530] width 188 height 46
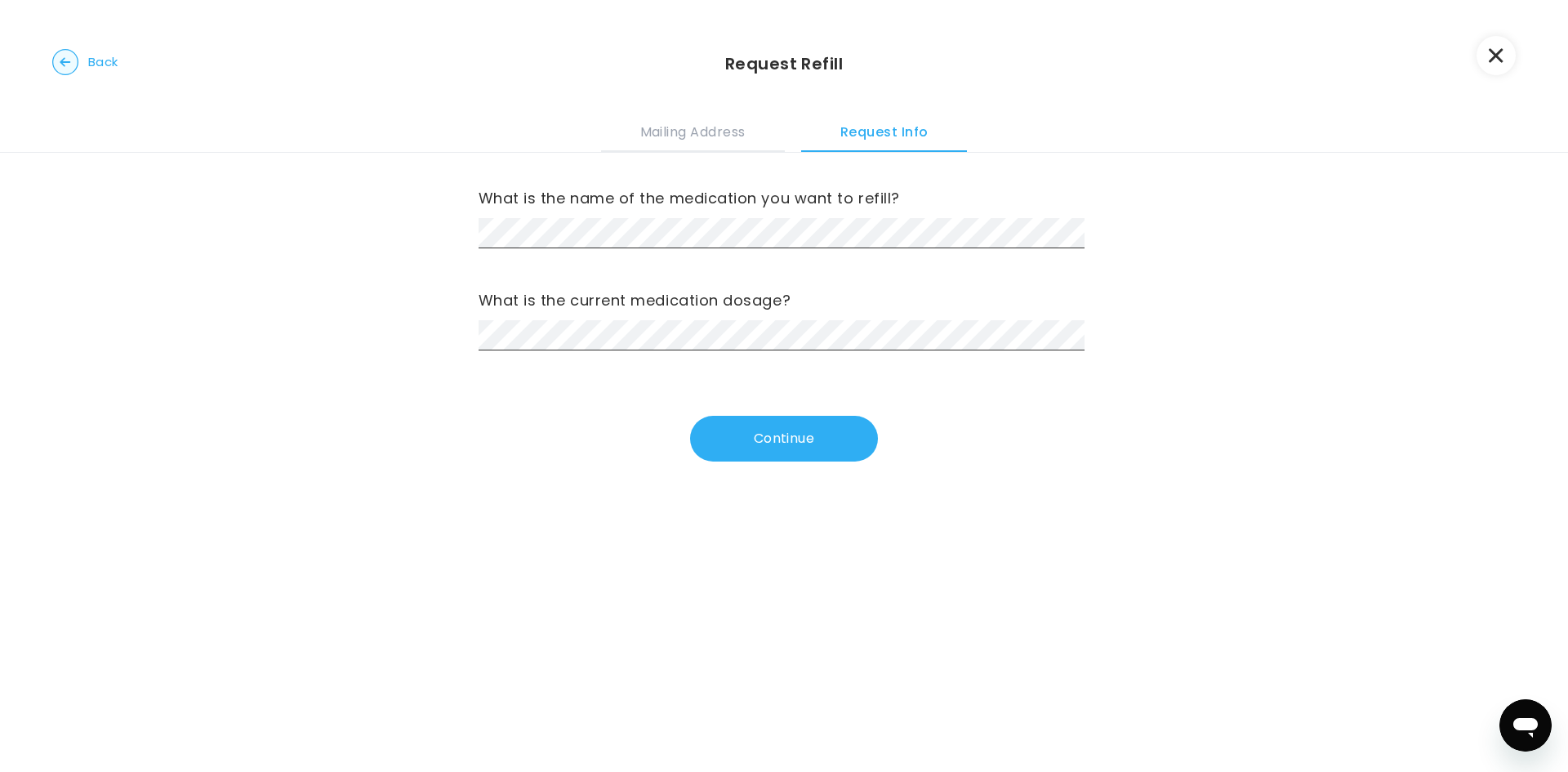
click at [653, 351] on div "What is the name of the medication you want to refill? What is the current medi…" at bounding box center [784, 307] width 612 height 309
click at [767, 455] on button "Continue" at bounding box center [784, 439] width 188 height 46
click at [819, 441] on button "Continue" at bounding box center [784, 439] width 188 height 46
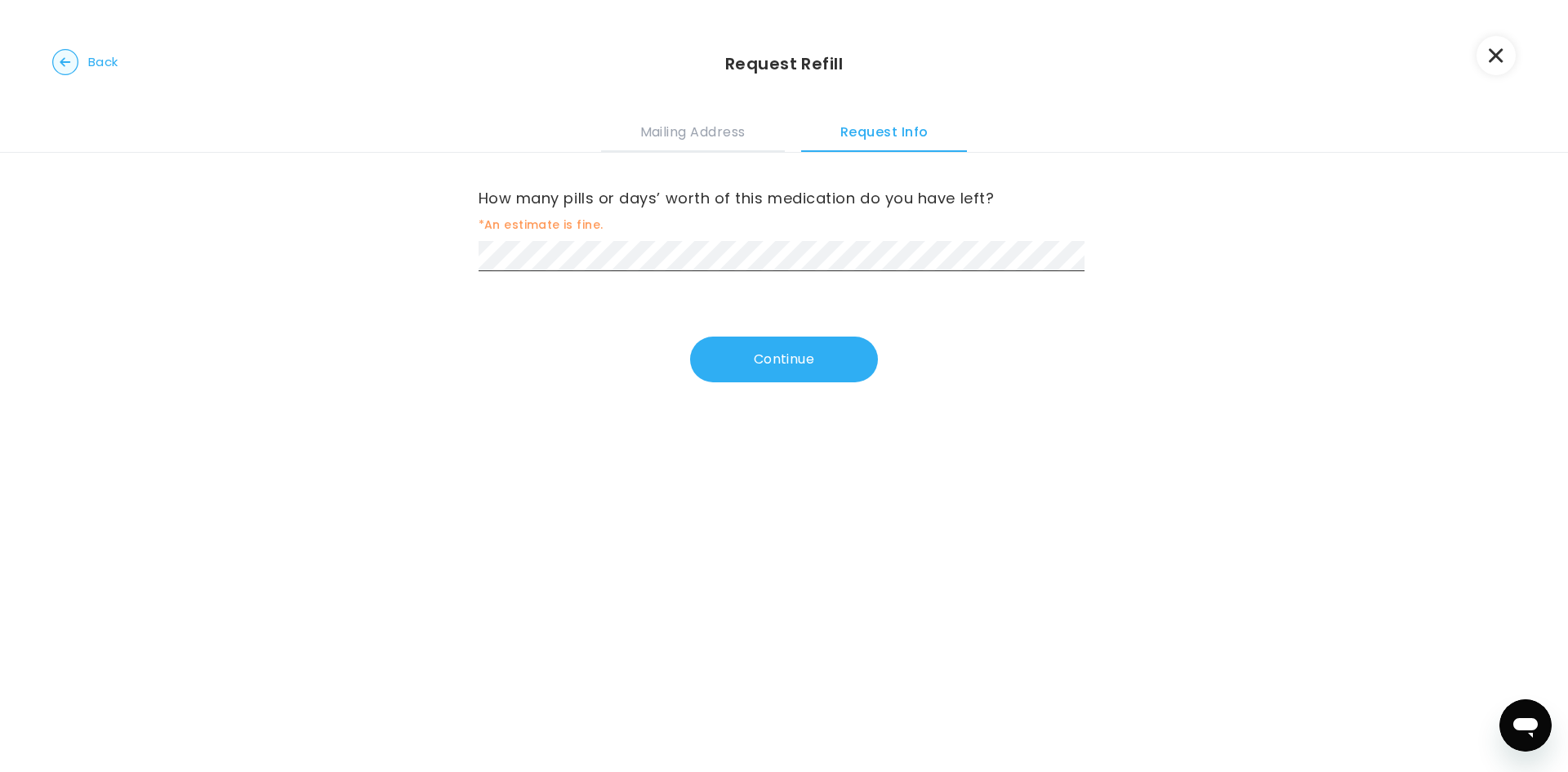
click at [563, 283] on div "How many pills or days’ worth of this medication do you have left? *An estimate…" at bounding box center [784, 268] width 612 height 230
click at [843, 355] on button "Continue" at bounding box center [784, 360] width 188 height 46
click at [825, 358] on button "Continue" at bounding box center [784, 360] width 188 height 46
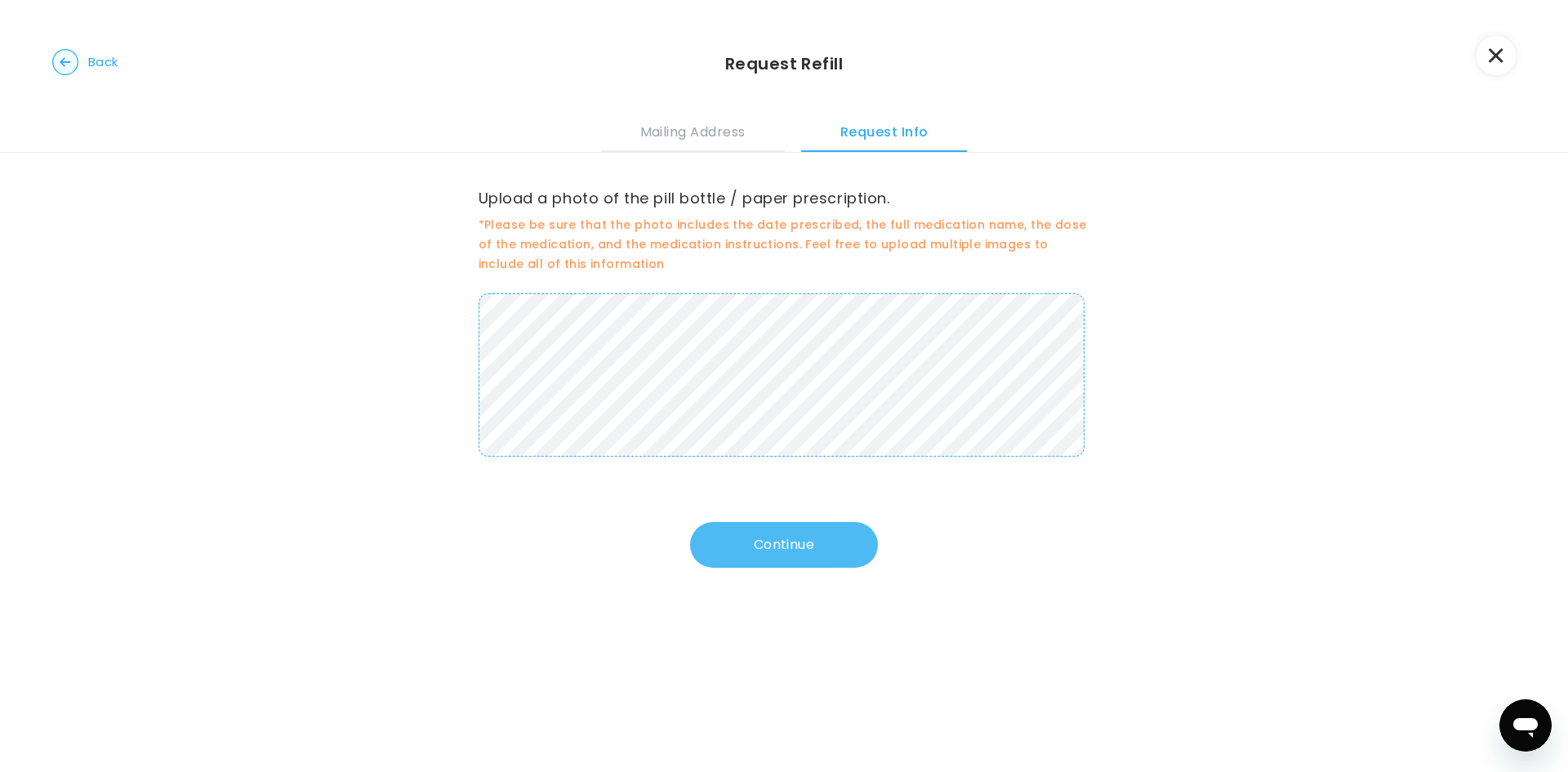
click at [758, 545] on button "Continue" at bounding box center [784, 545] width 188 height 46
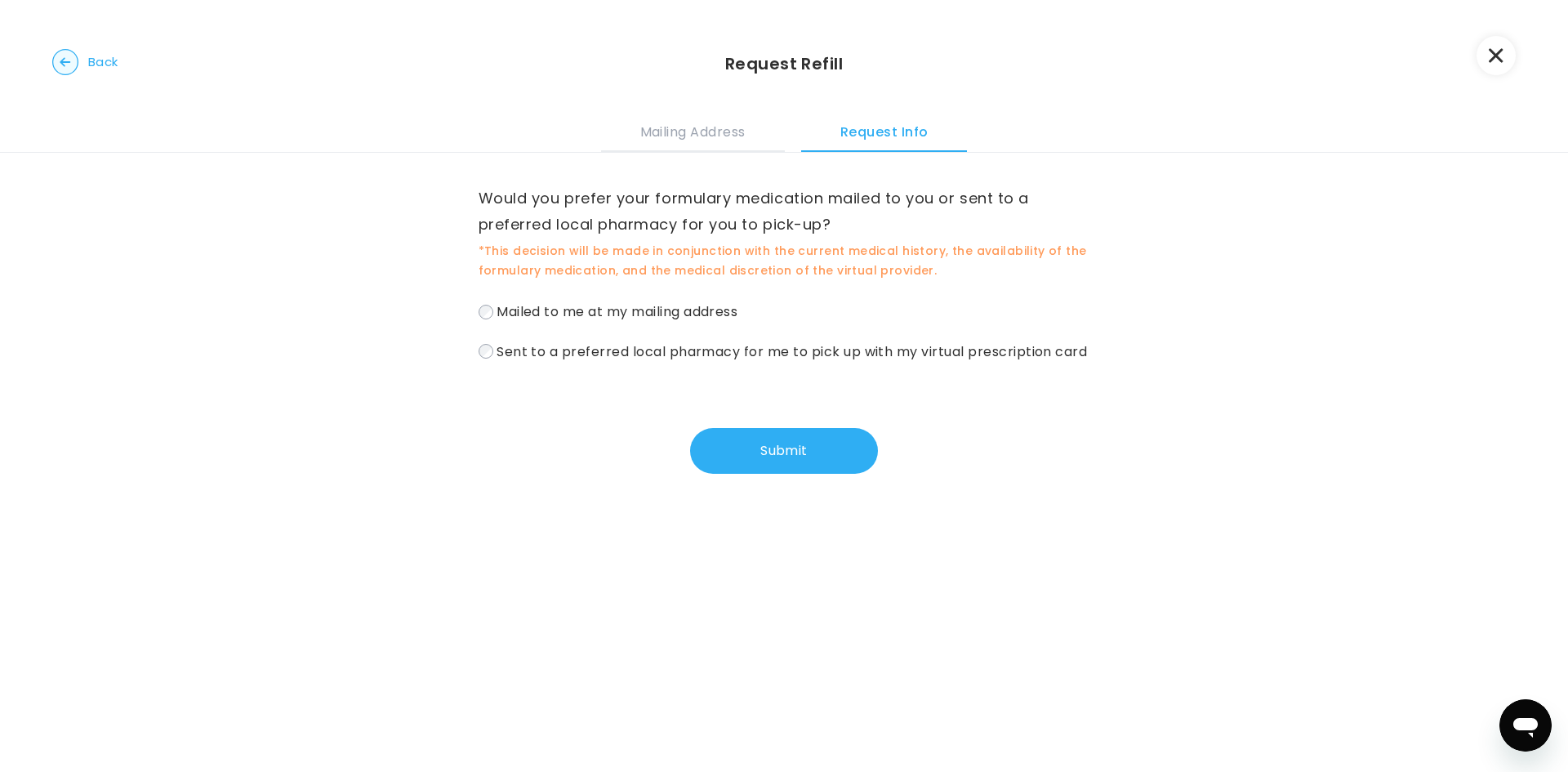
click at [591, 357] on span "Sent to a preferred local pharmacy for me to pick up with my virtual prescripti…" at bounding box center [791, 351] width 590 height 19
click at [750, 464] on button "Submit" at bounding box center [784, 451] width 188 height 46
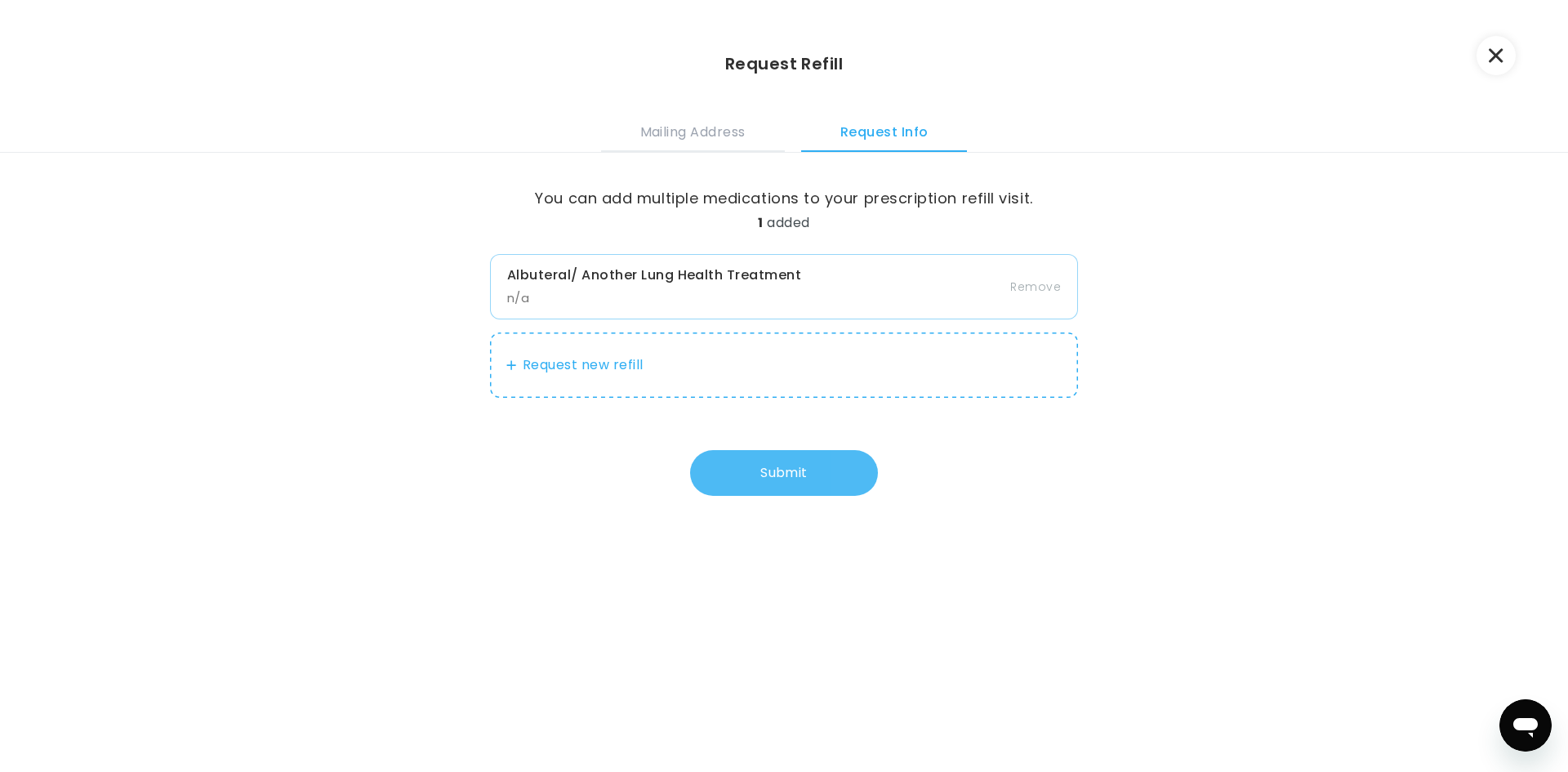
click at [768, 487] on button "Submit" at bounding box center [784, 474] width 188 height 46
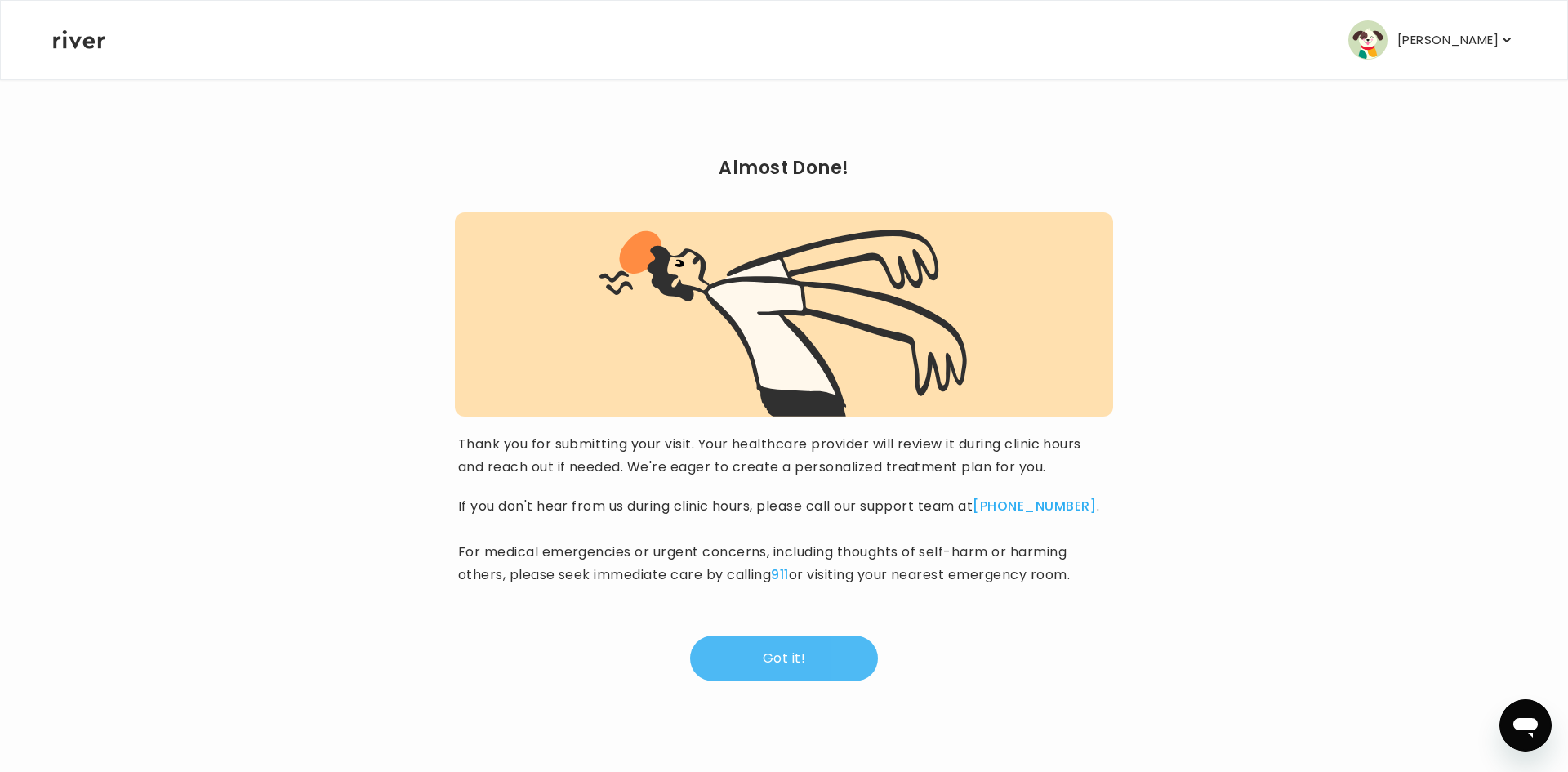
click at [755, 638] on button "Got it!" at bounding box center [784, 658] width 188 height 46
